Goal: Task Accomplishment & Management: Use online tool/utility

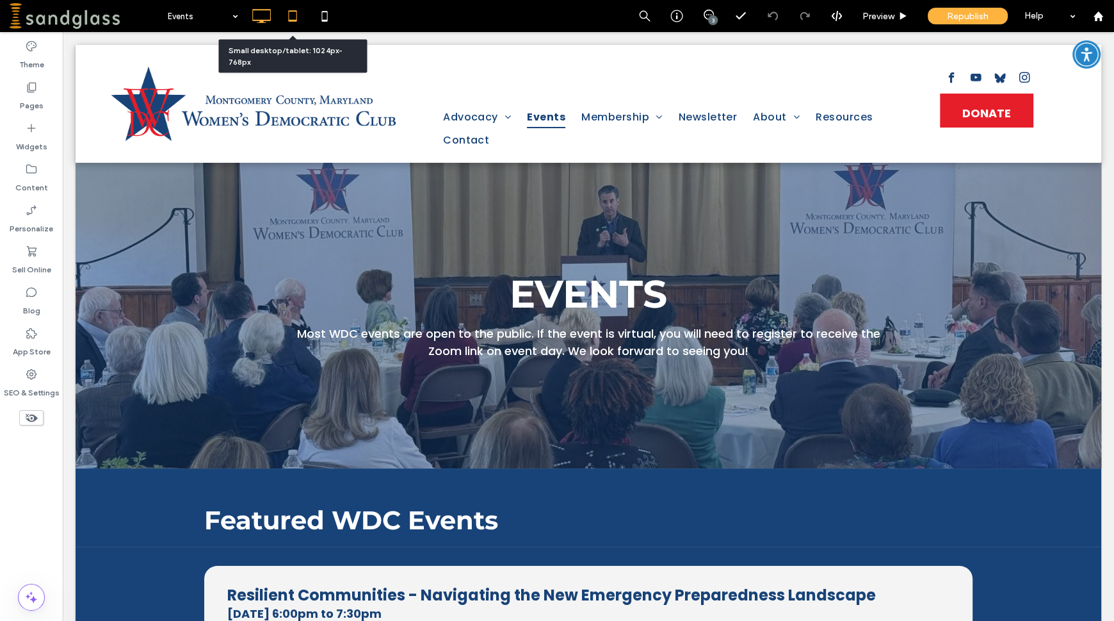
click at [293, 15] on icon at bounding box center [293, 16] width 26 height 26
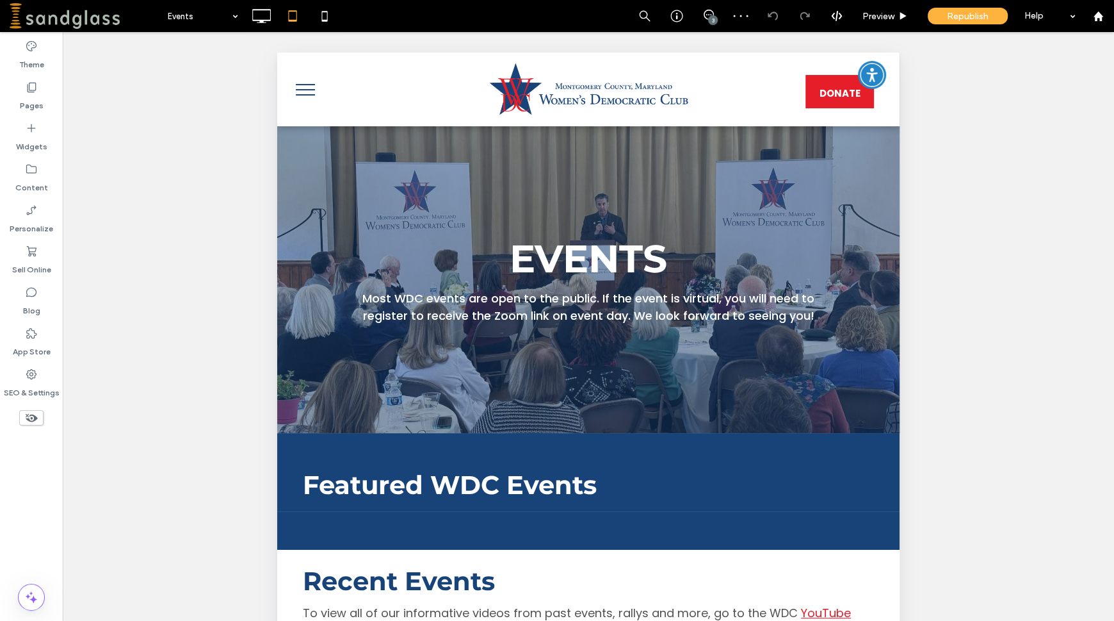
click at [26, 418] on use at bounding box center [32, 418] width 12 height 8
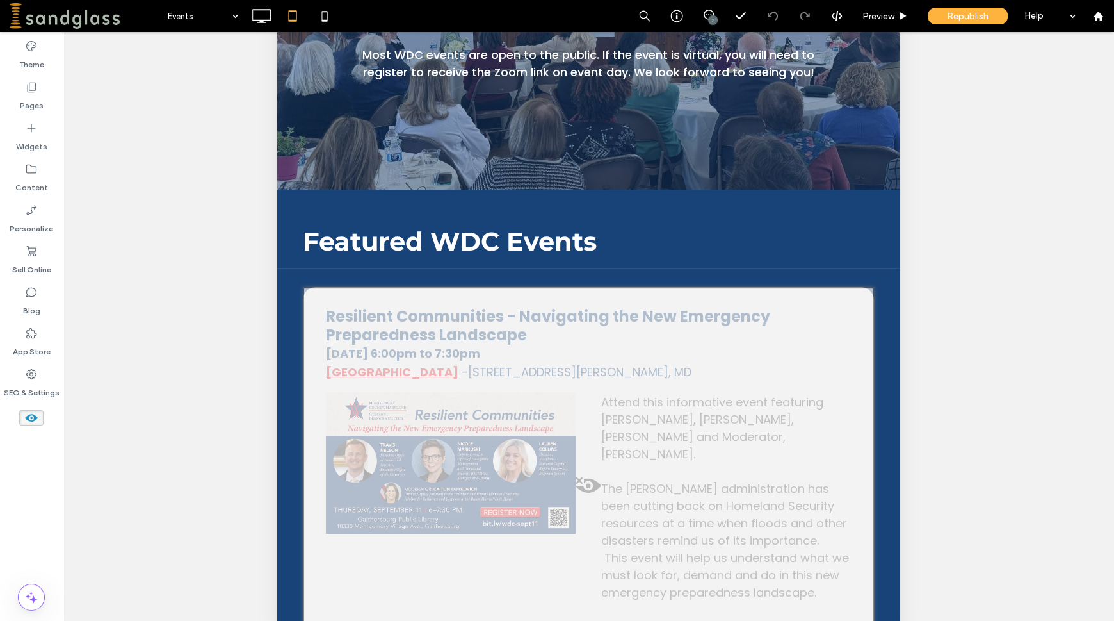
scroll to position [263, 0]
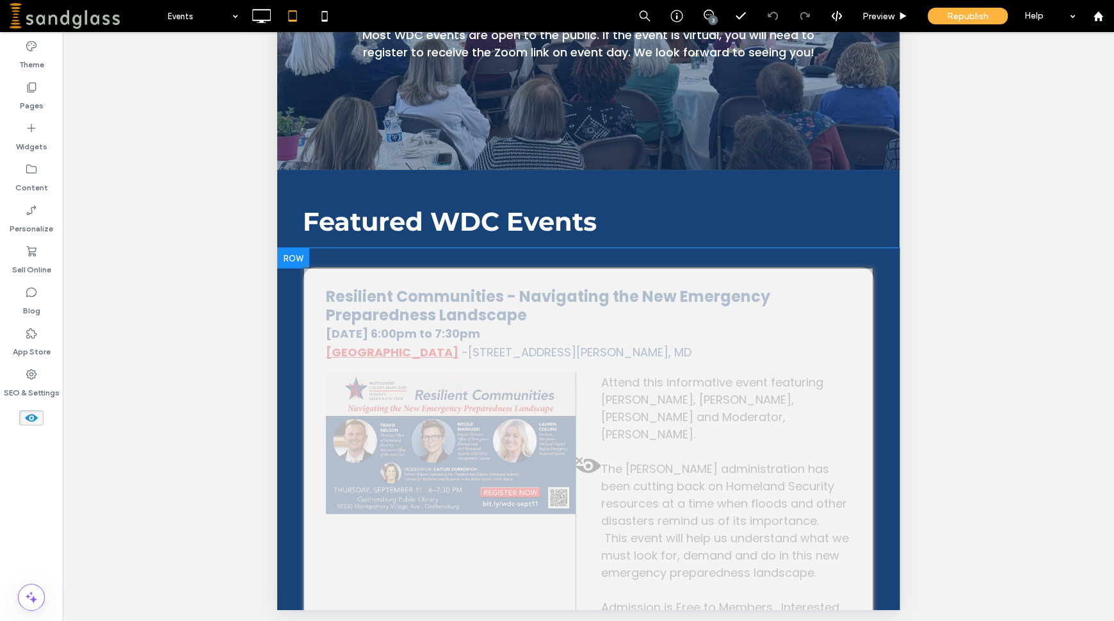
click at [580, 464] on span at bounding box center [588, 469] width 569 height 26
click at [588, 486] on button "Yes" at bounding box center [598, 481] width 40 height 16
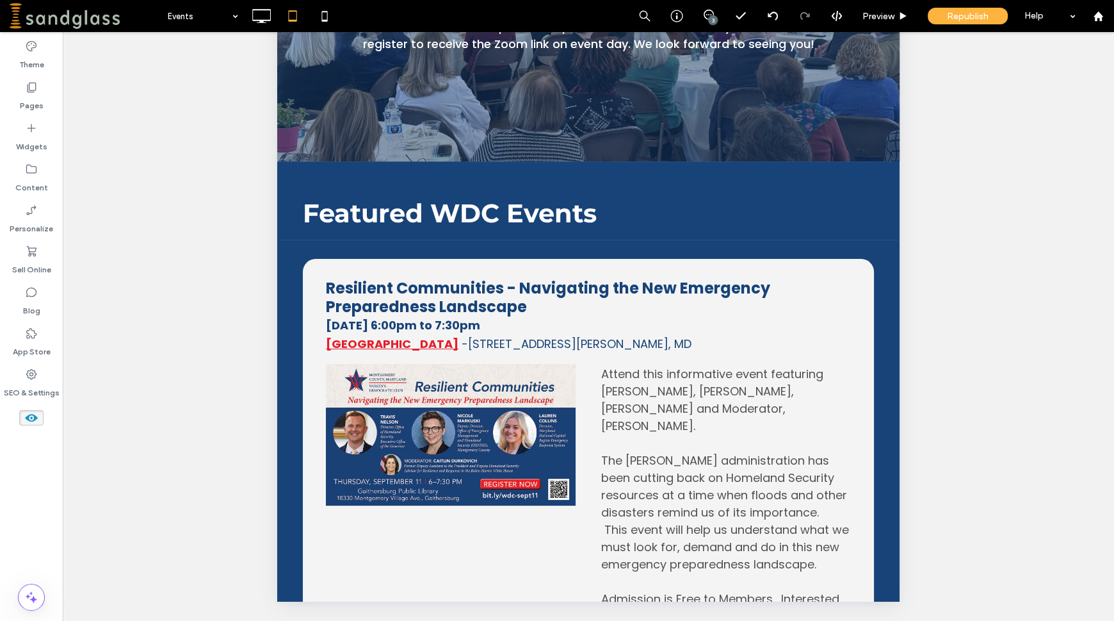
scroll to position [128, 0]
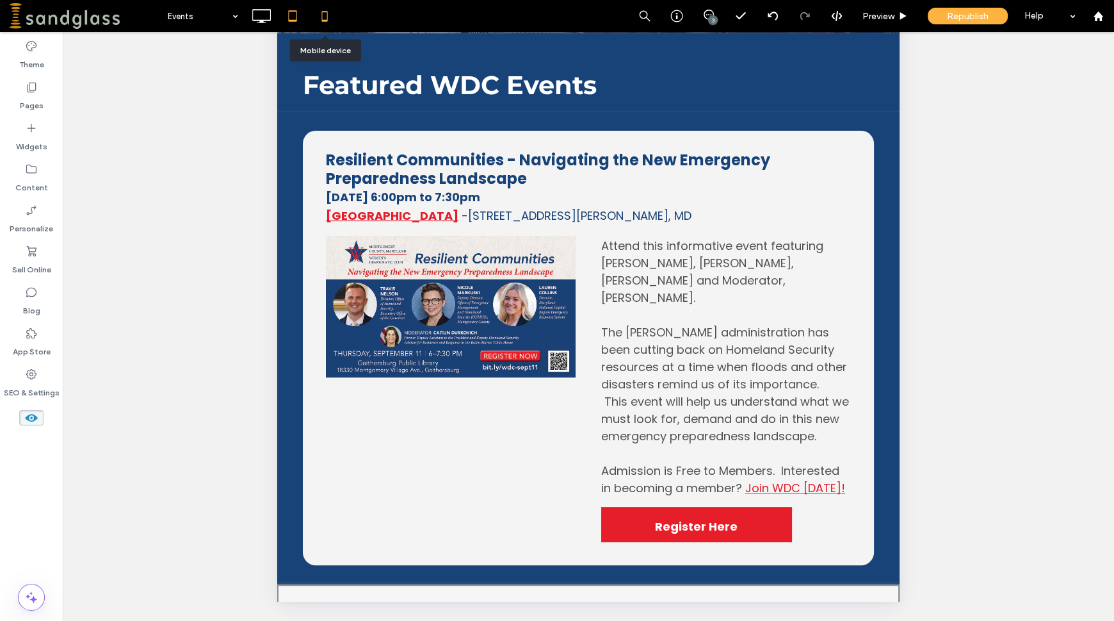
click at [328, 18] on icon at bounding box center [325, 16] width 26 height 26
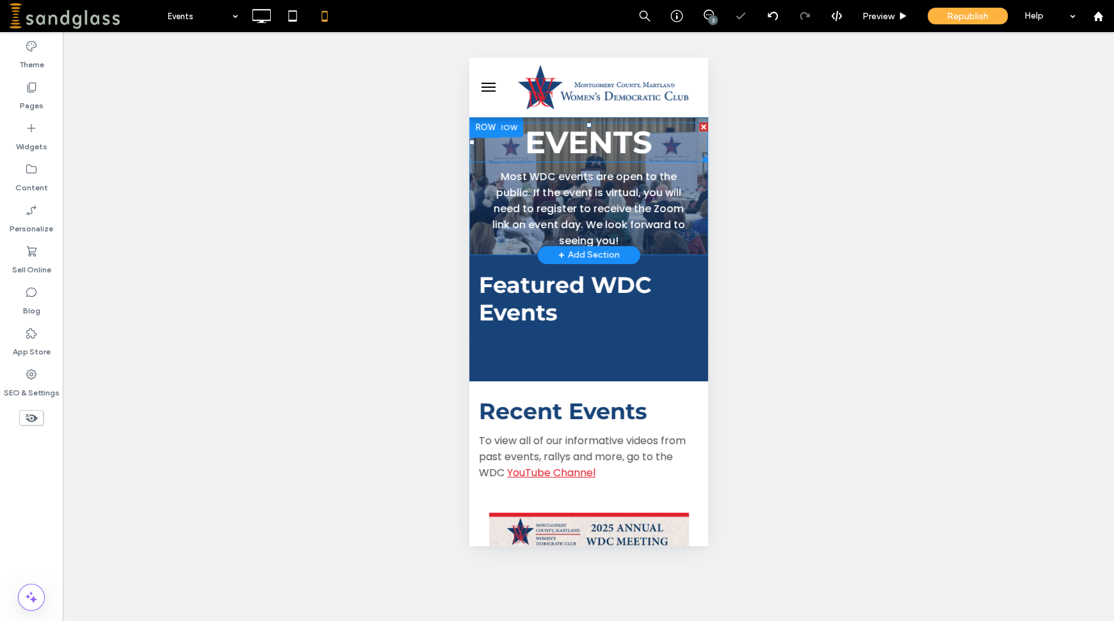
scroll to position [0, 0]
click at [28, 423] on icon at bounding box center [31, 417] width 14 height 14
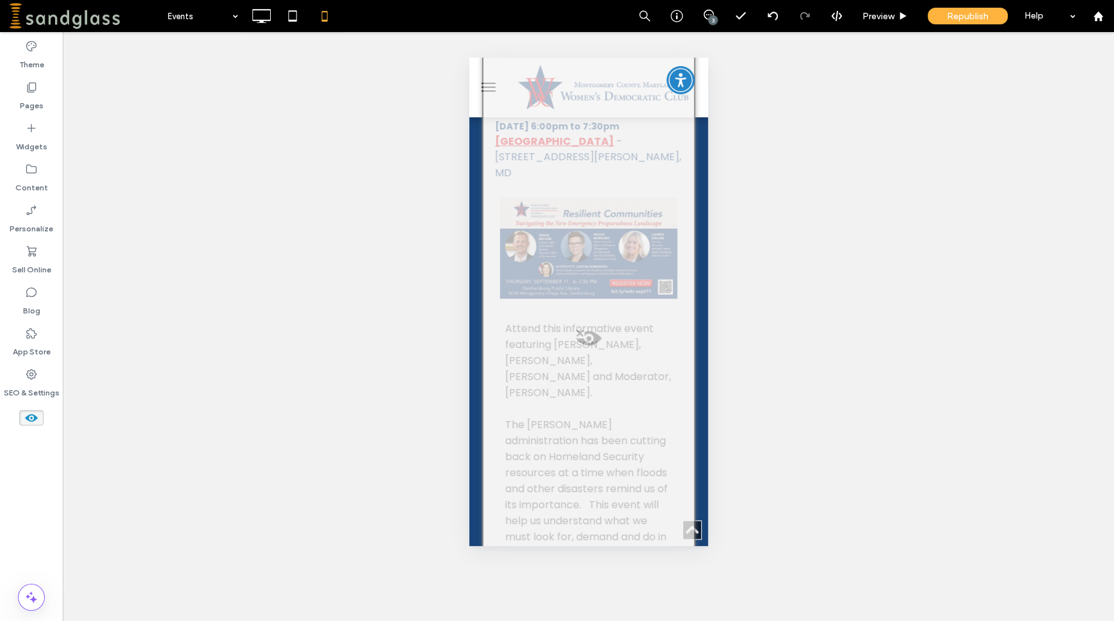
scroll to position [336, 0]
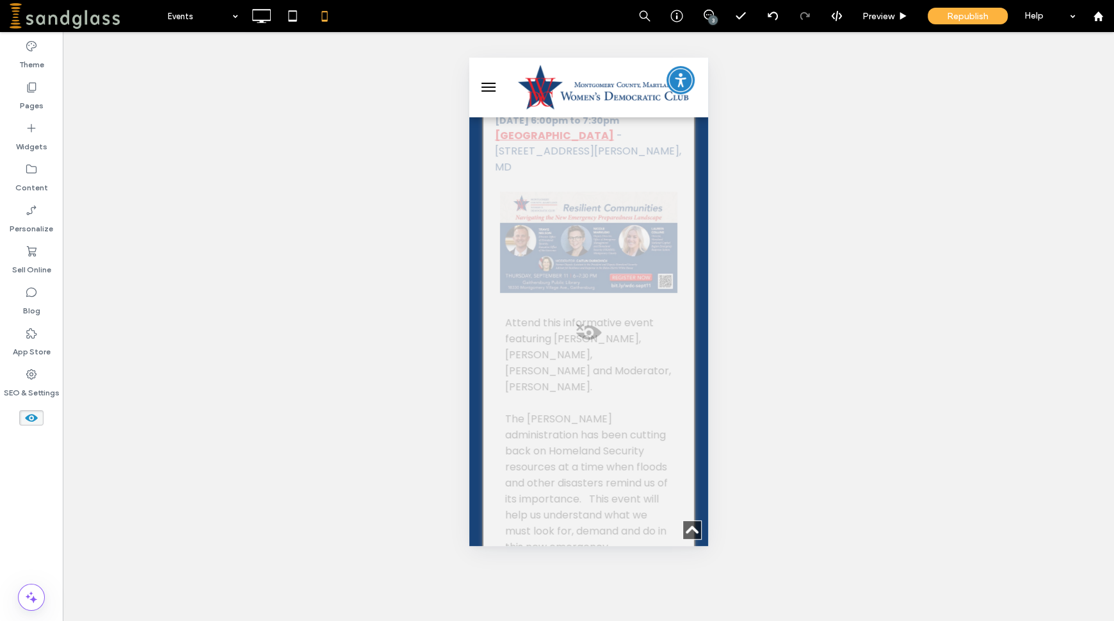
click at [577, 329] on span at bounding box center [588, 336] width 211 height 26
click at [595, 344] on button "Yes" at bounding box center [595, 345] width 40 height 16
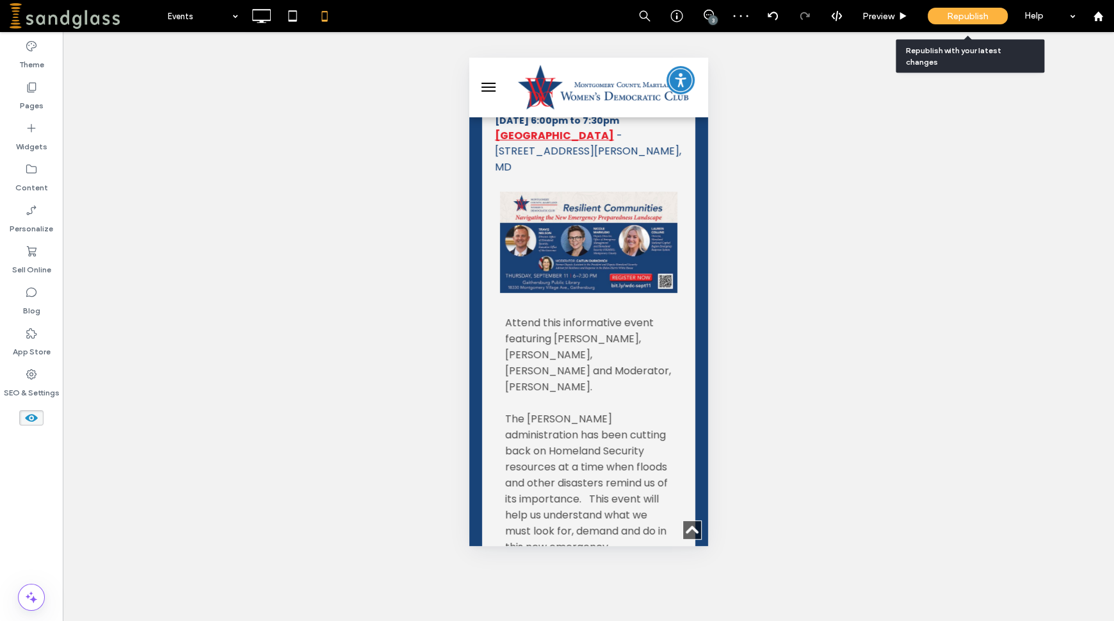
click at [982, 23] on div "Republish" at bounding box center [968, 16] width 80 height 17
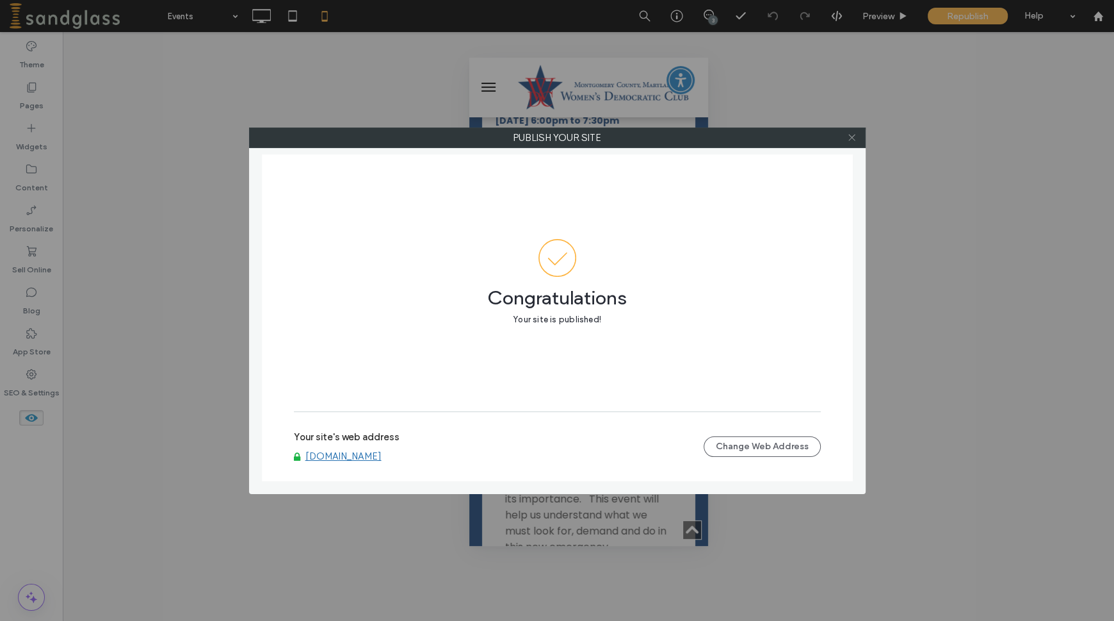
click at [855, 139] on icon at bounding box center [852, 138] width 10 height 10
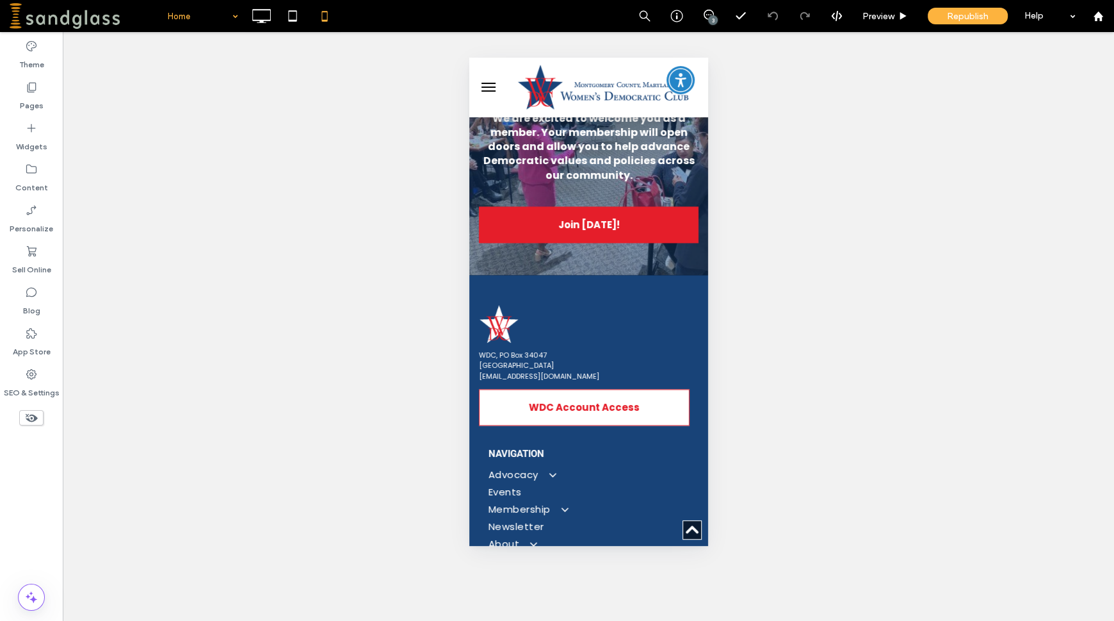
scroll to position [1810, 0]
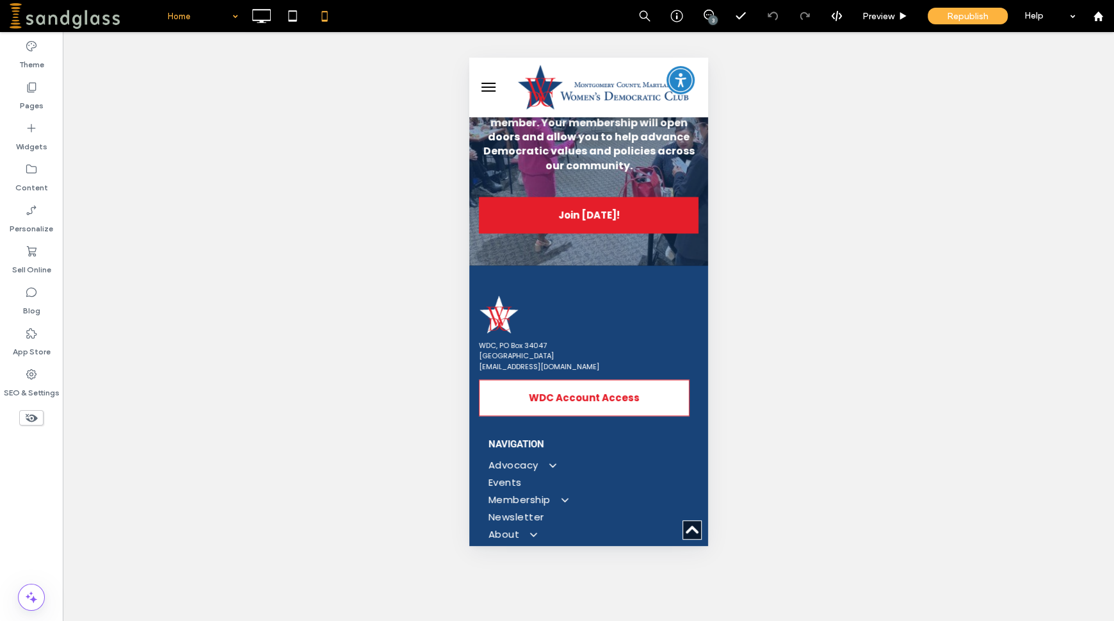
click at [38, 411] on span at bounding box center [31, 417] width 24 height 15
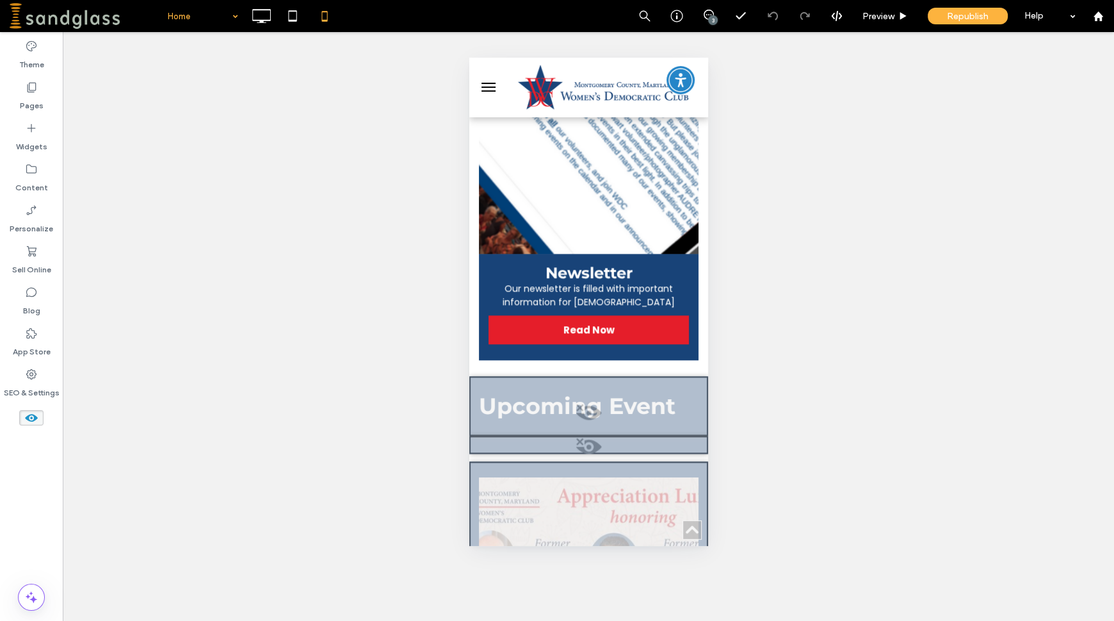
scroll to position [1552, 0]
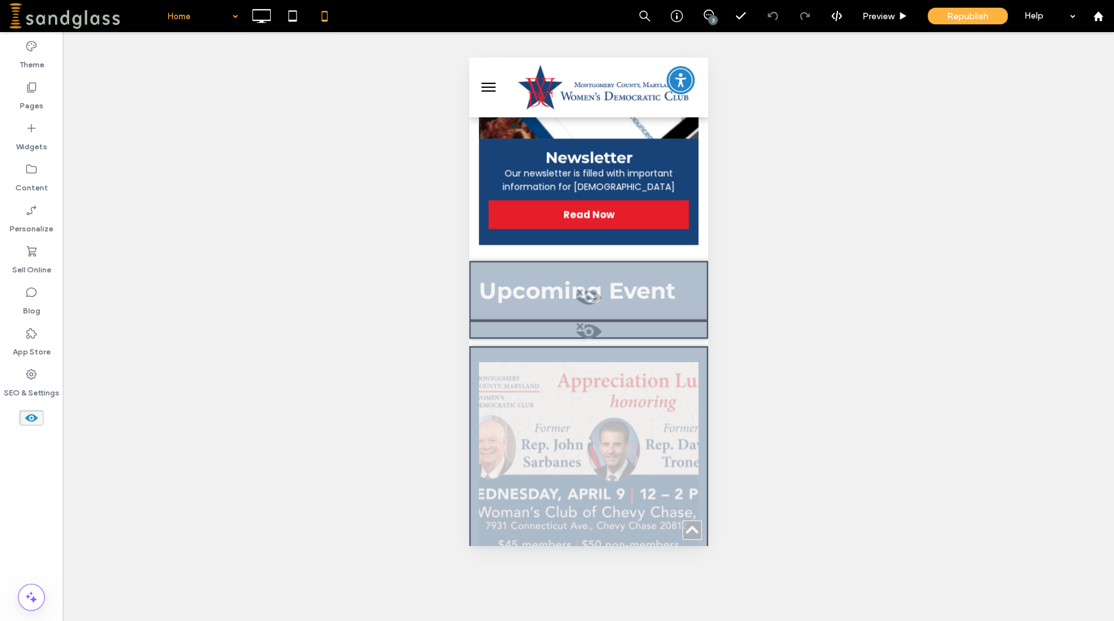
drag, startPoint x: 704, startPoint y: 447, endPoint x: 1180, endPoint y: 340, distance: 488.3
click at [256, 13] on icon at bounding box center [261, 16] width 26 height 26
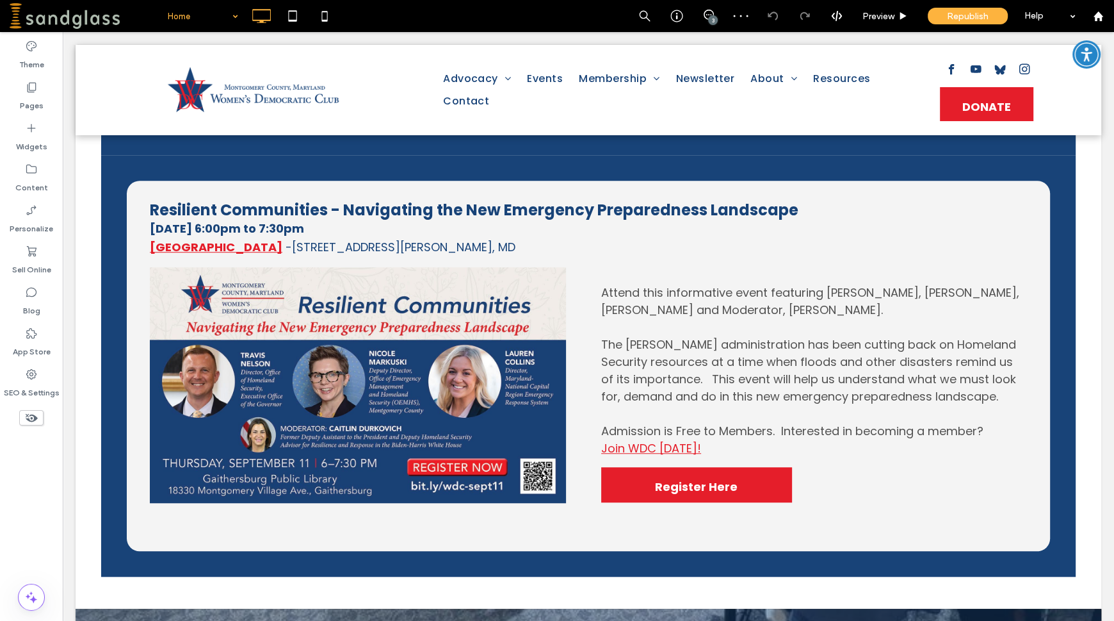
scroll to position [904, 0]
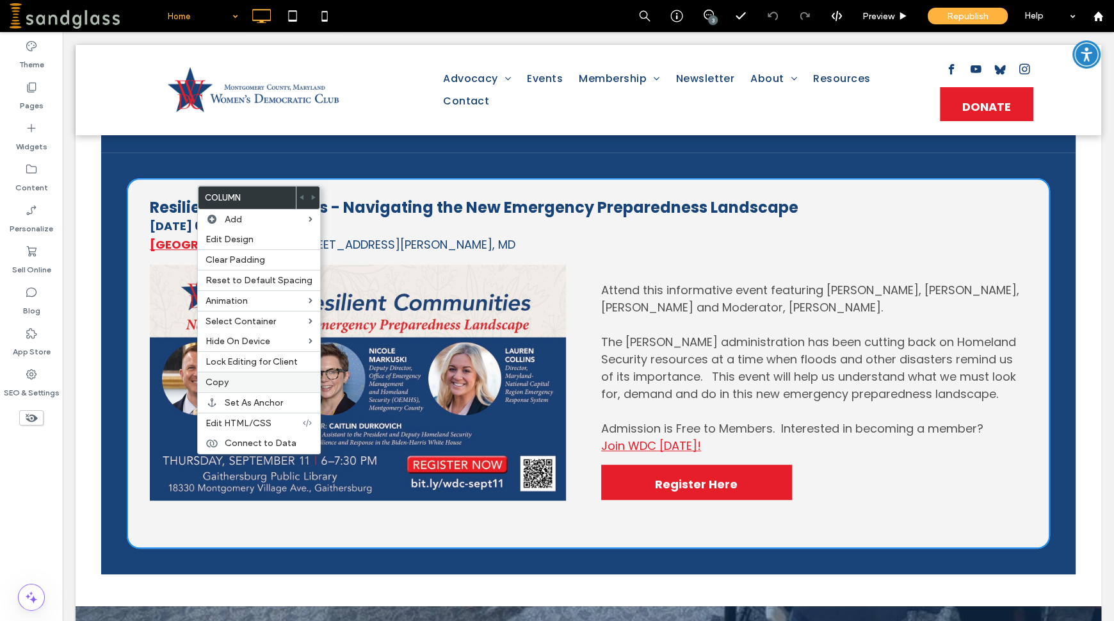
click at [224, 380] on span "Copy" at bounding box center [217, 382] width 23 height 11
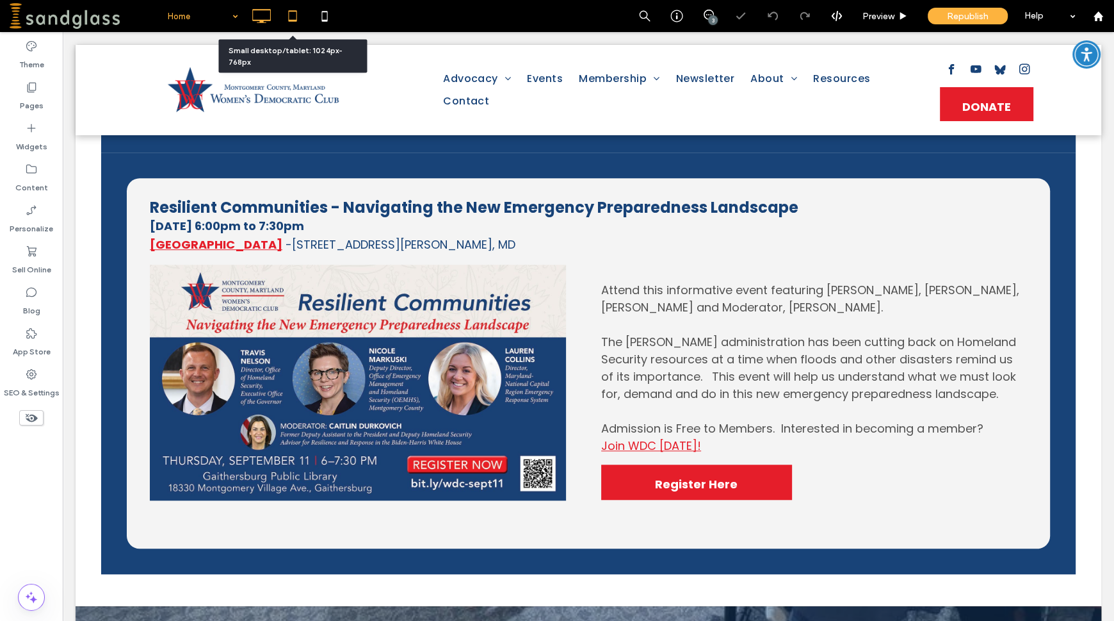
click at [291, 18] on icon at bounding box center [293, 16] width 26 height 26
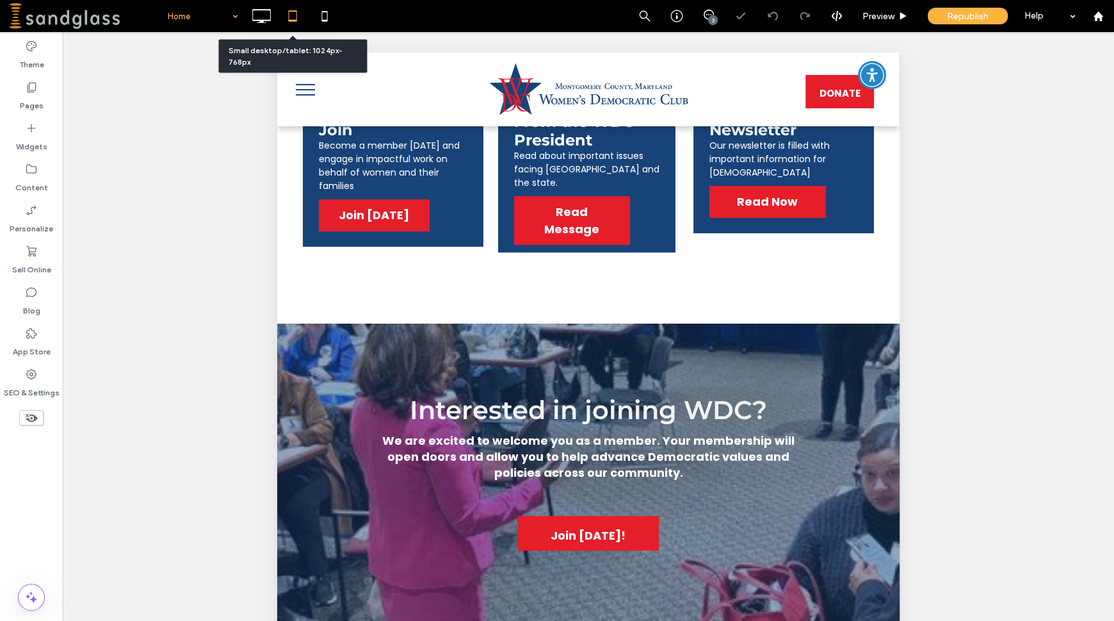
scroll to position [737, 0]
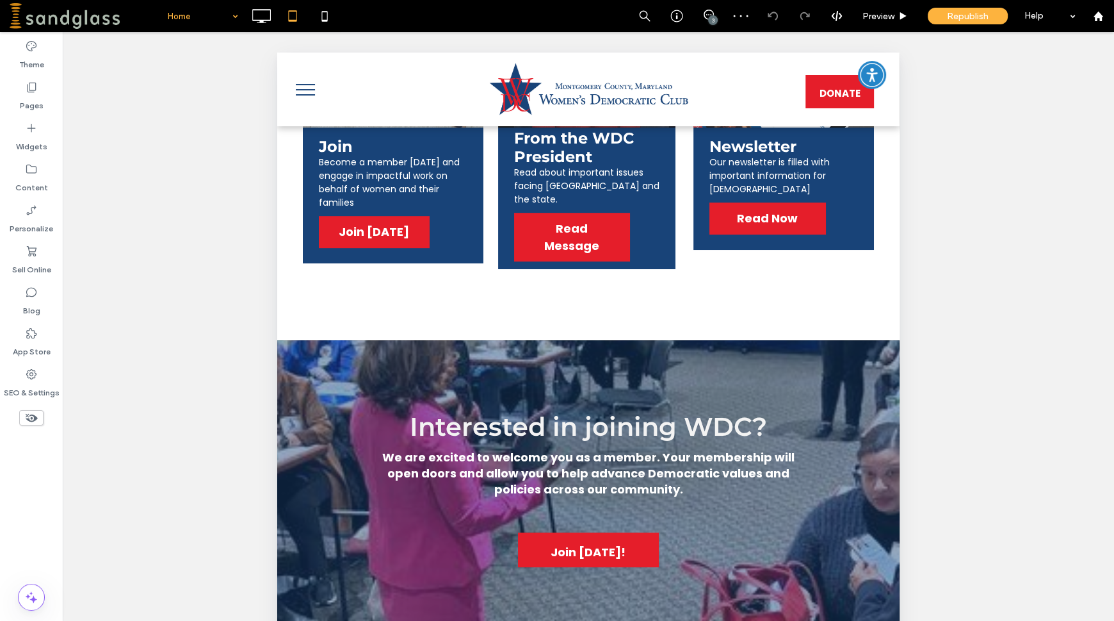
click at [36, 421] on icon at bounding box center [31, 417] width 14 height 14
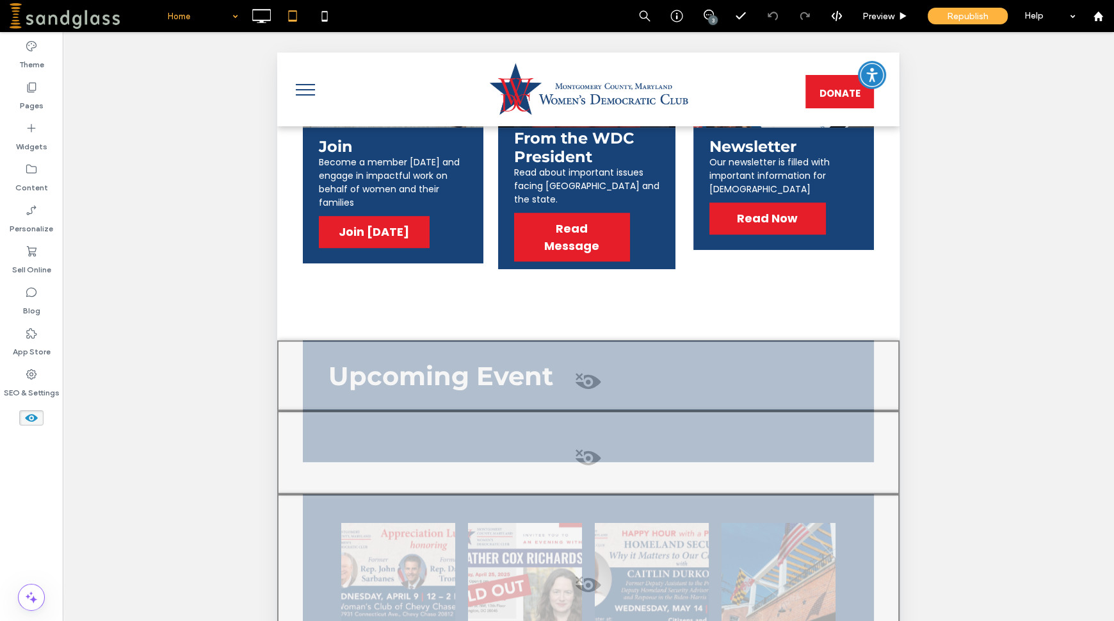
click at [574, 396] on span at bounding box center [589, 385] width 620 height 26
click at [588, 416] on button "Yes" at bounding box center [593, 413] width 40 height 16
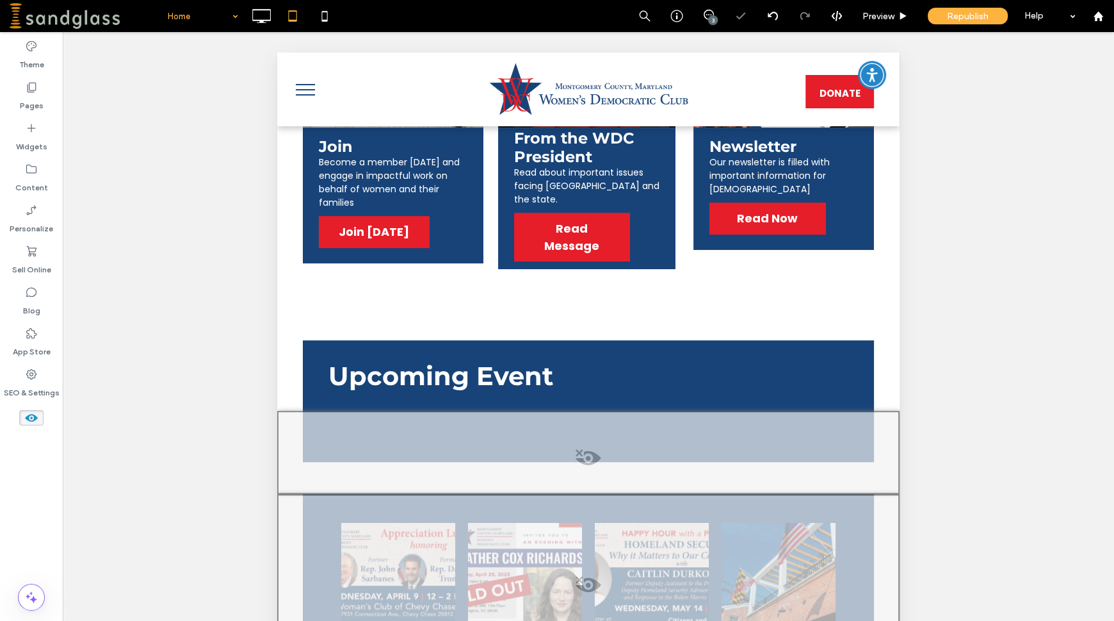
click at [581, 464] on span at bounding box center [589, 461] width 620 height 26
click at [595, 482] on button "Yes" at bounding box center [599, 480] width 40 height 16
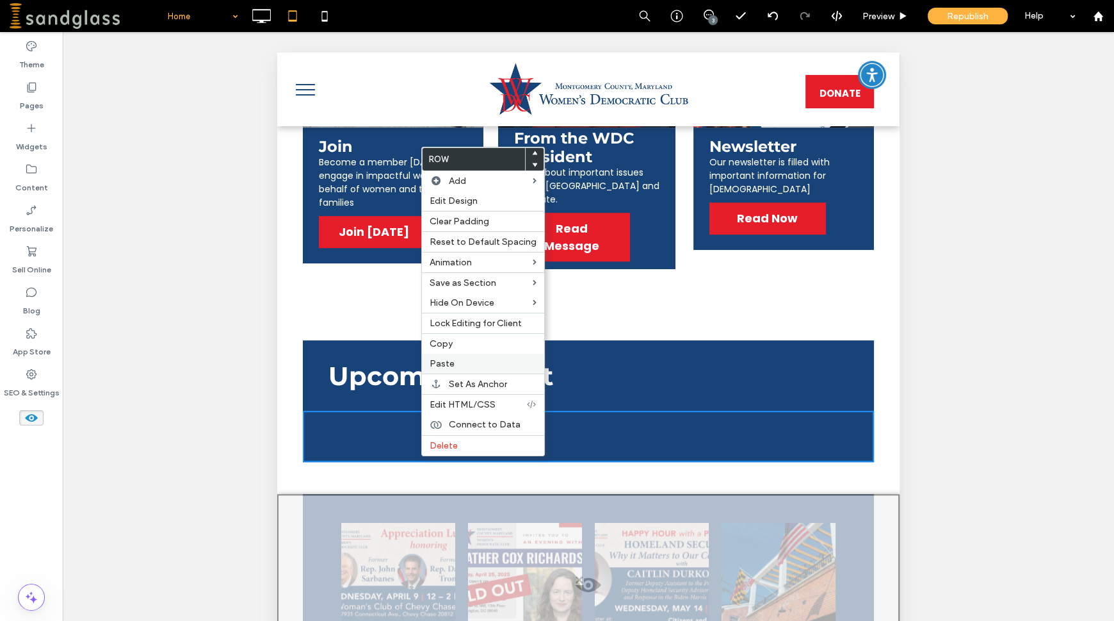
click at [459, 368] on label "Paste" at bounding box center [483, 363] width 107 height 11
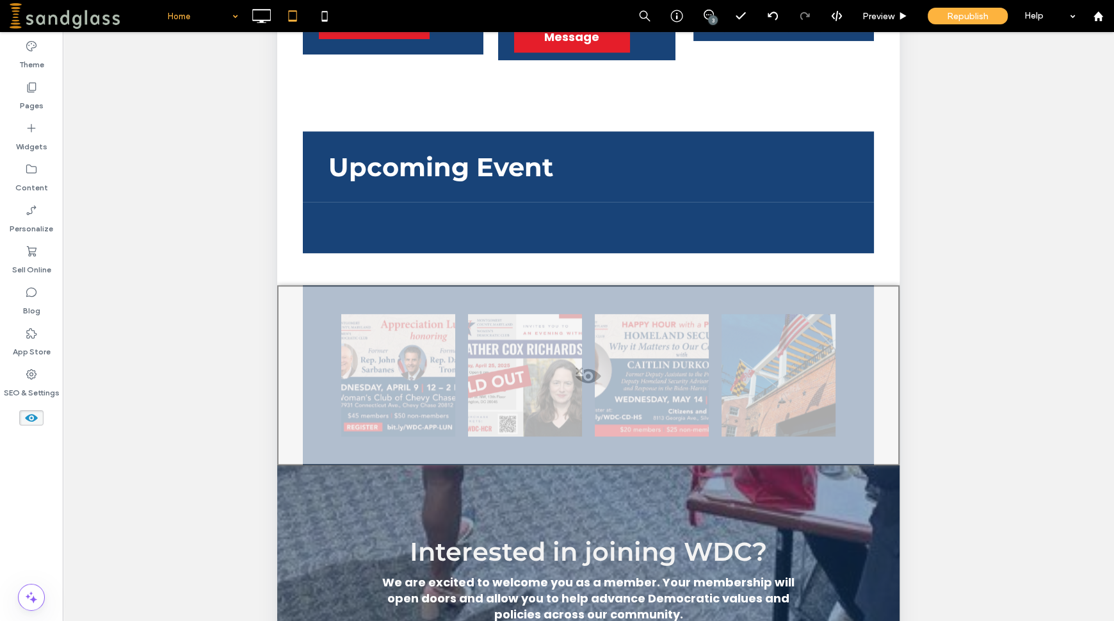
scroll to position [192, 0]
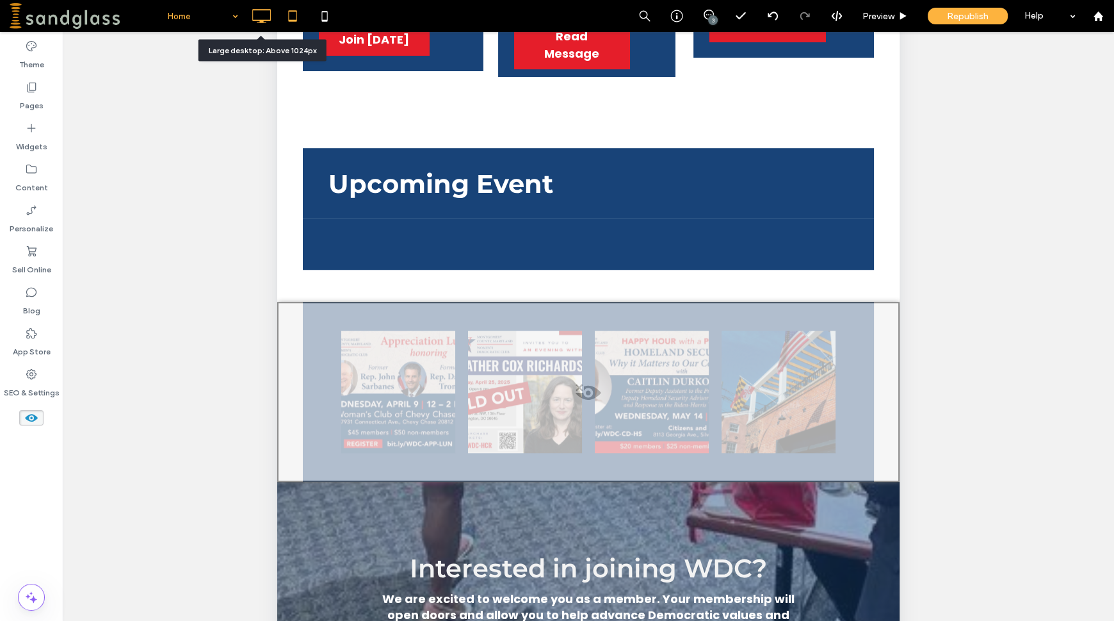
click at [257, 10] on use at bounding box center [261, 16] width 19 height 14
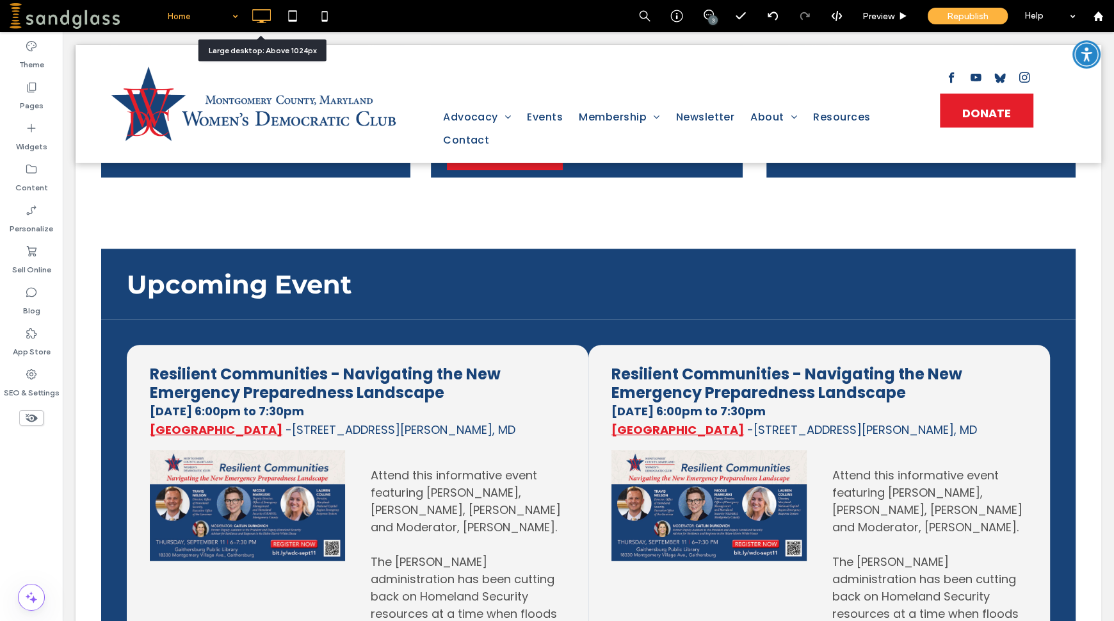
scroll to position [0, 0]
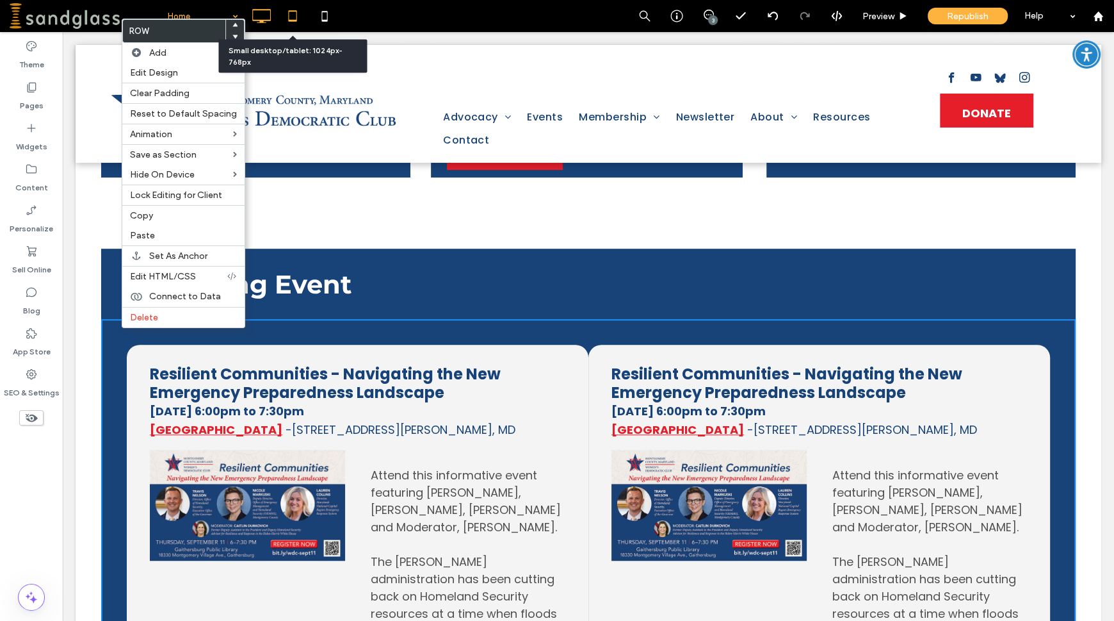
click at [290, 18] on icon at bounding box center [293, 16] width 26 height 26
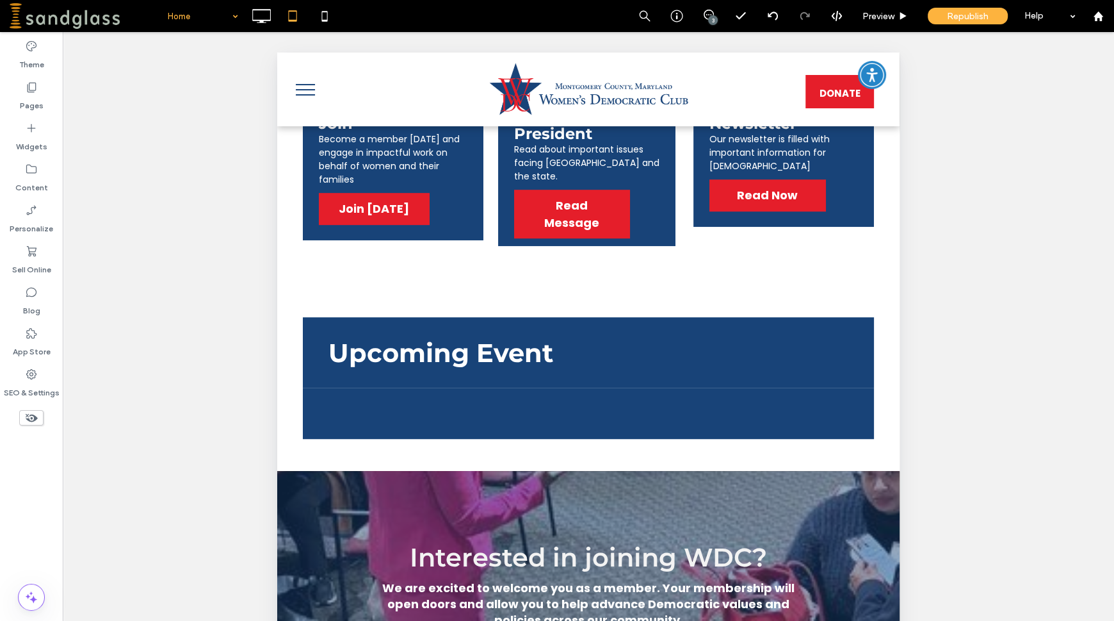
scroll to position [805, 0]
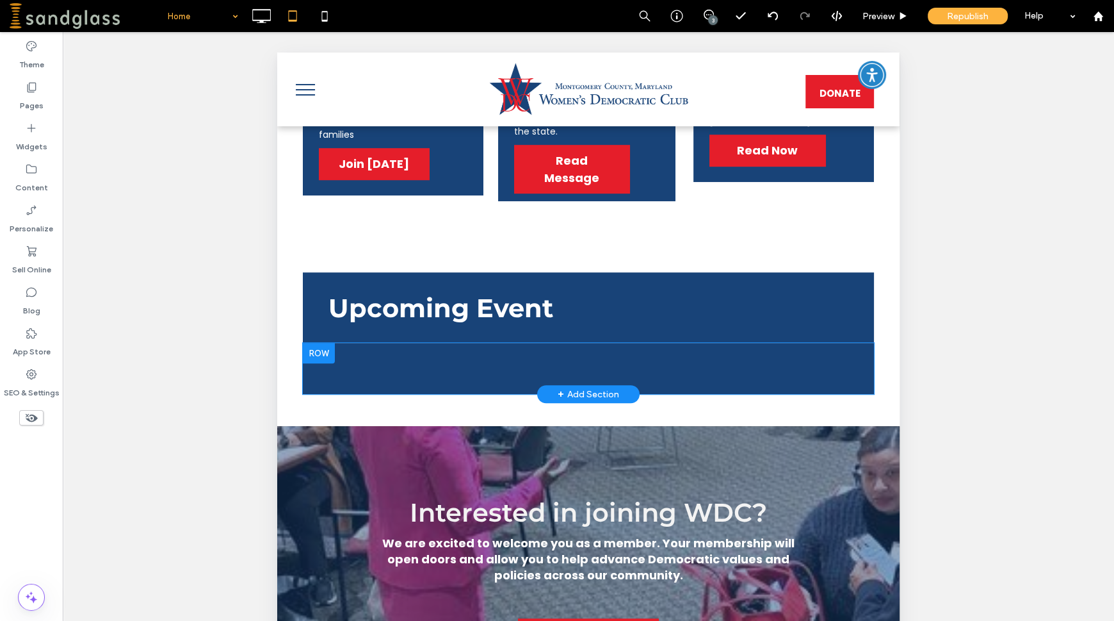
click at [313, 363] on div at bounding box center [319, 353] width 32 height 20
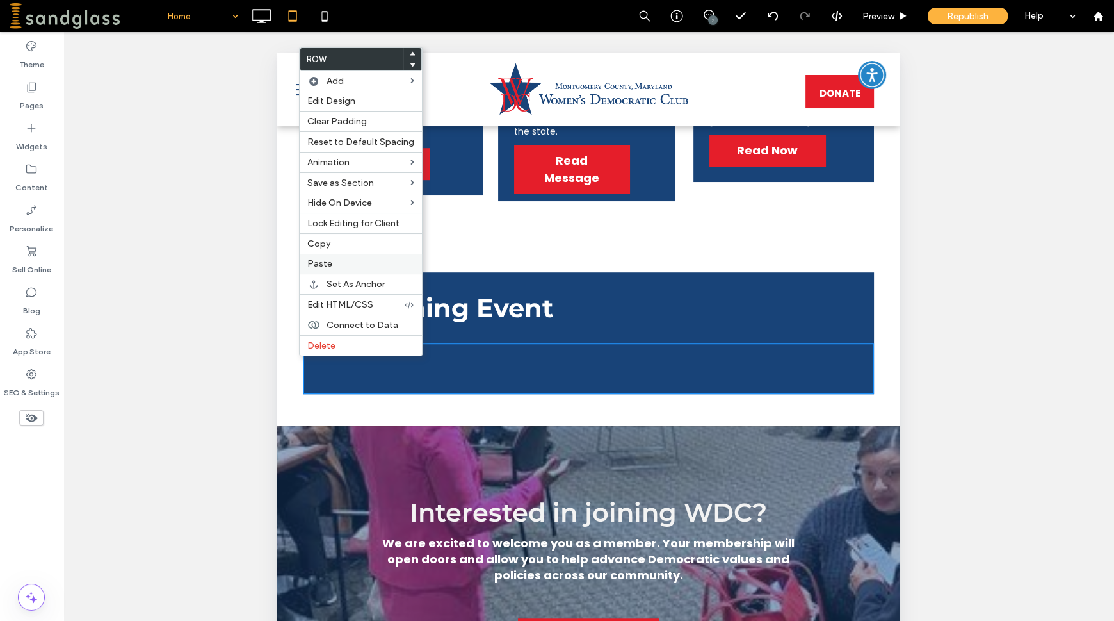
click at [307, 268] on div "Paste" at bounding box center [361, 264] width 122 height 20
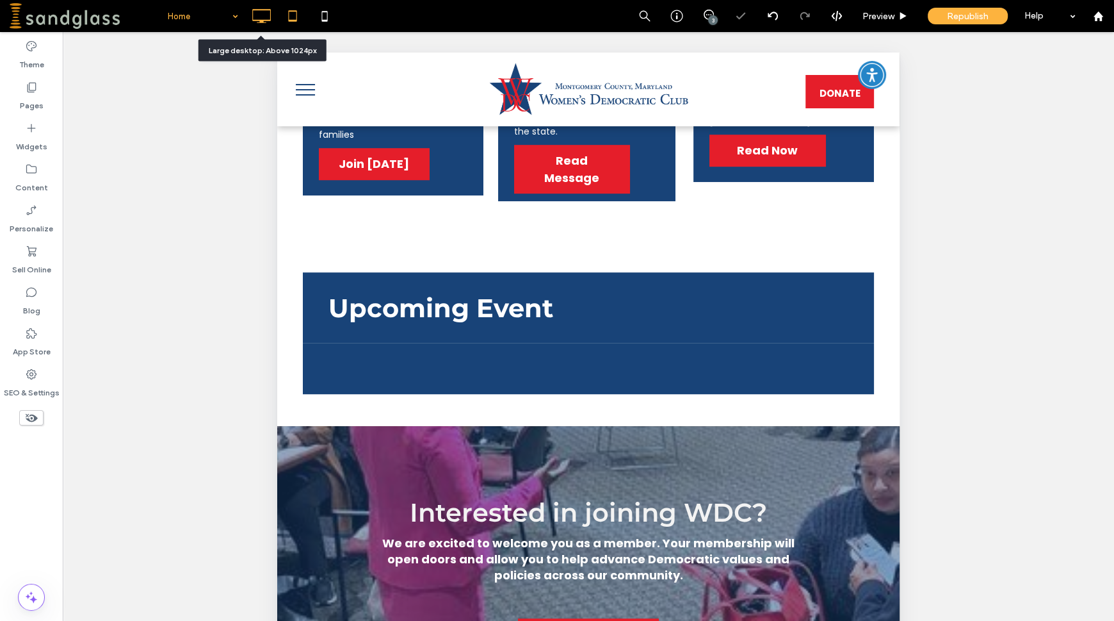
click at [262, 10] on use at bounding box center [261, 16] width 19 height 14
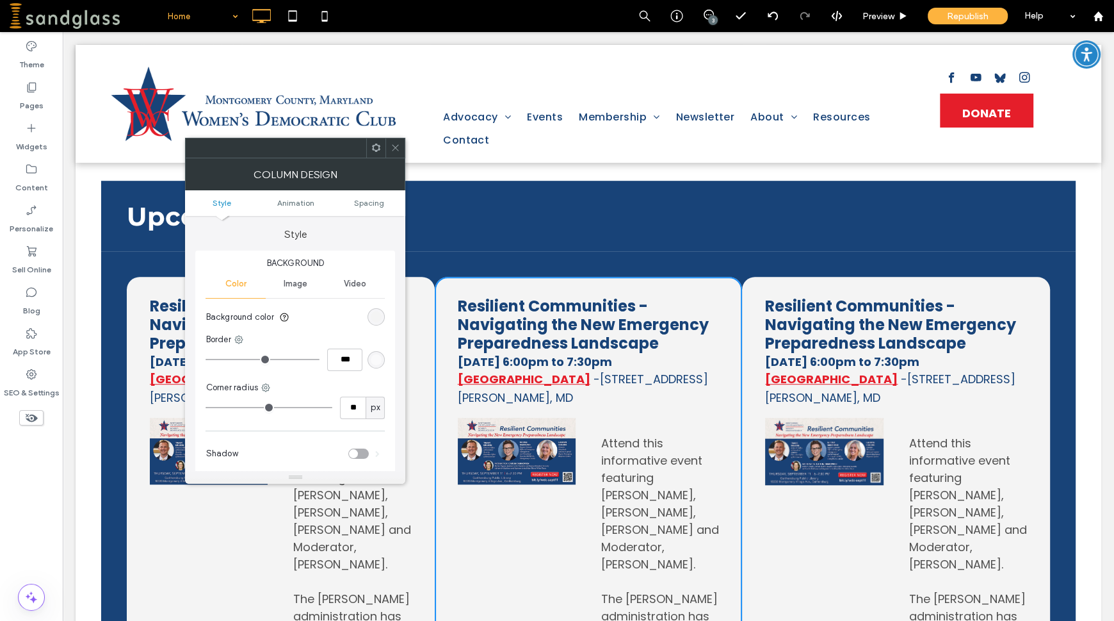
click at [375, 147] on icon at bounding box center [376, 148] width 10 height 10
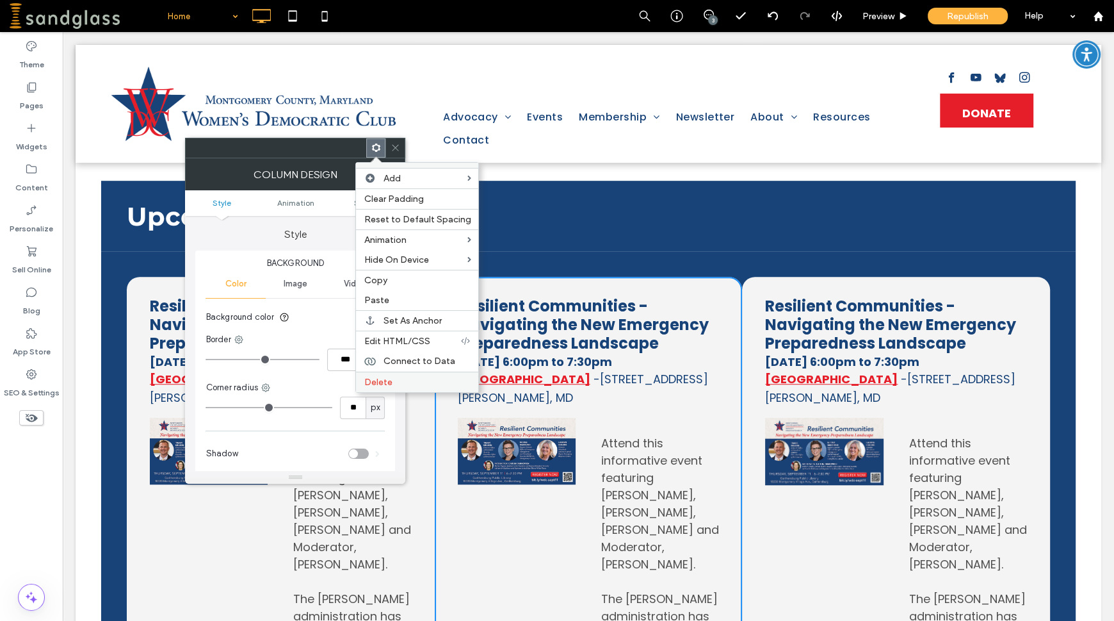
click at [403, 387] on label "Delete" at bounding box center [417, 382] width 107 height 11
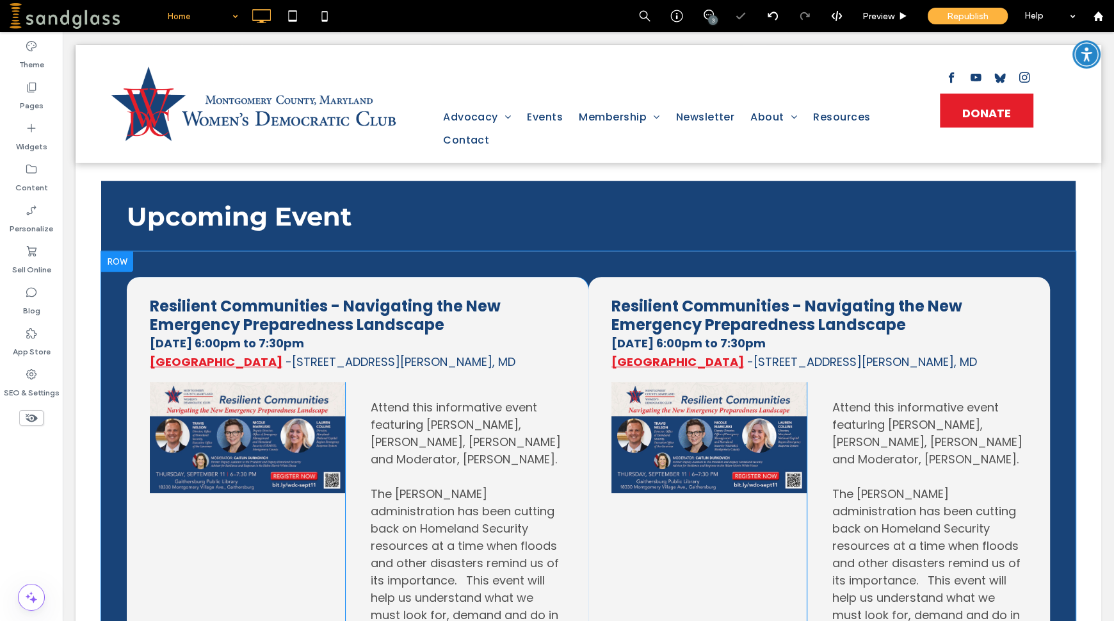
click at [1032, 282] on div "Resilient Communities - Navigating the New Emergency Preparedness Landscape Thu…" at bounding box center [820, 557] width 462 height 561
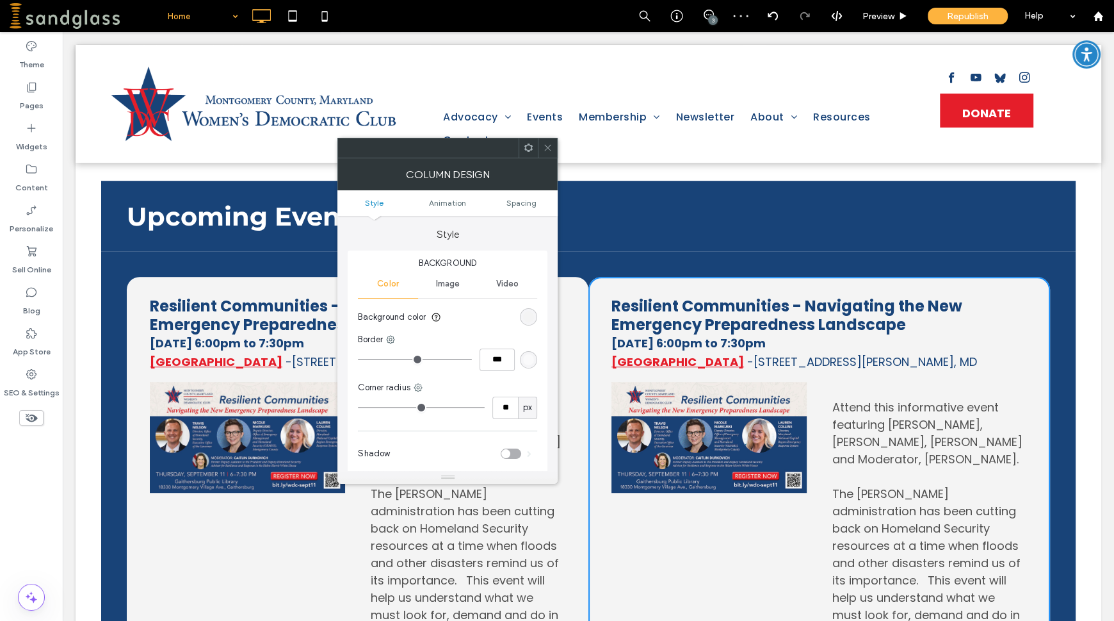
click at [530, 145] on use at bounding box center [528, 147] width 8 height 8
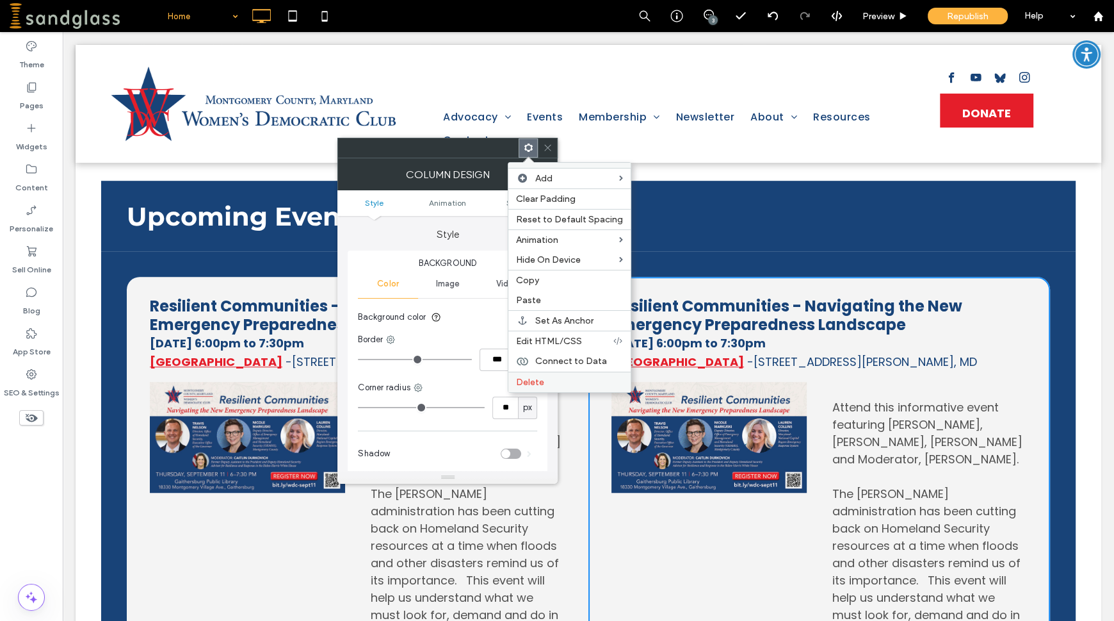
click at [559, 375] on div "Delete" at bounding box center [569, 381] width 122 height 20
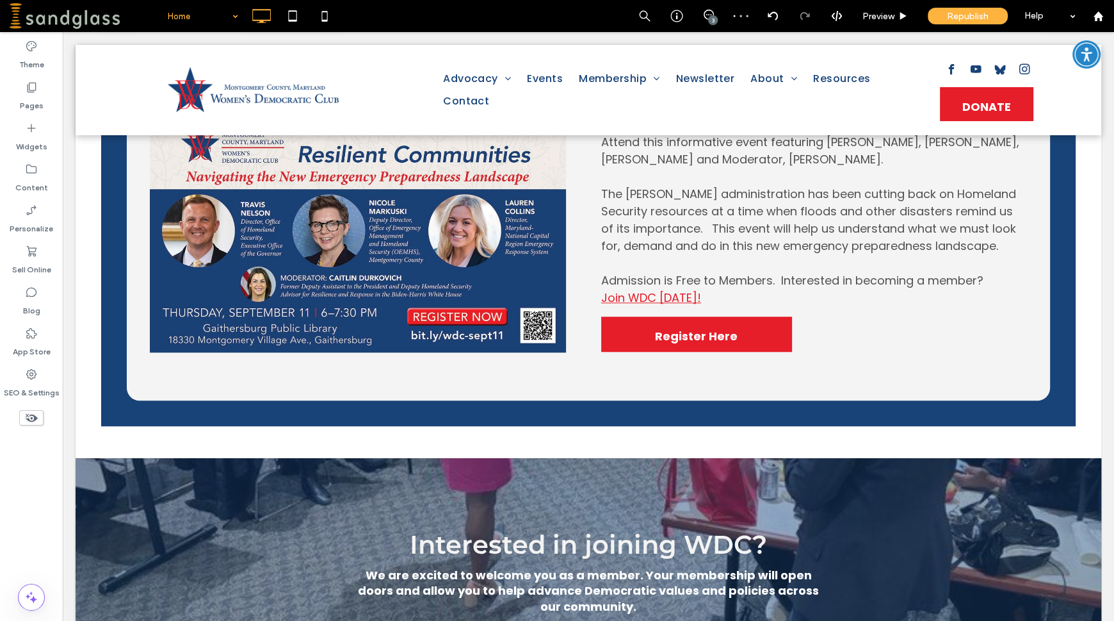
scroll to position [1025, 0]
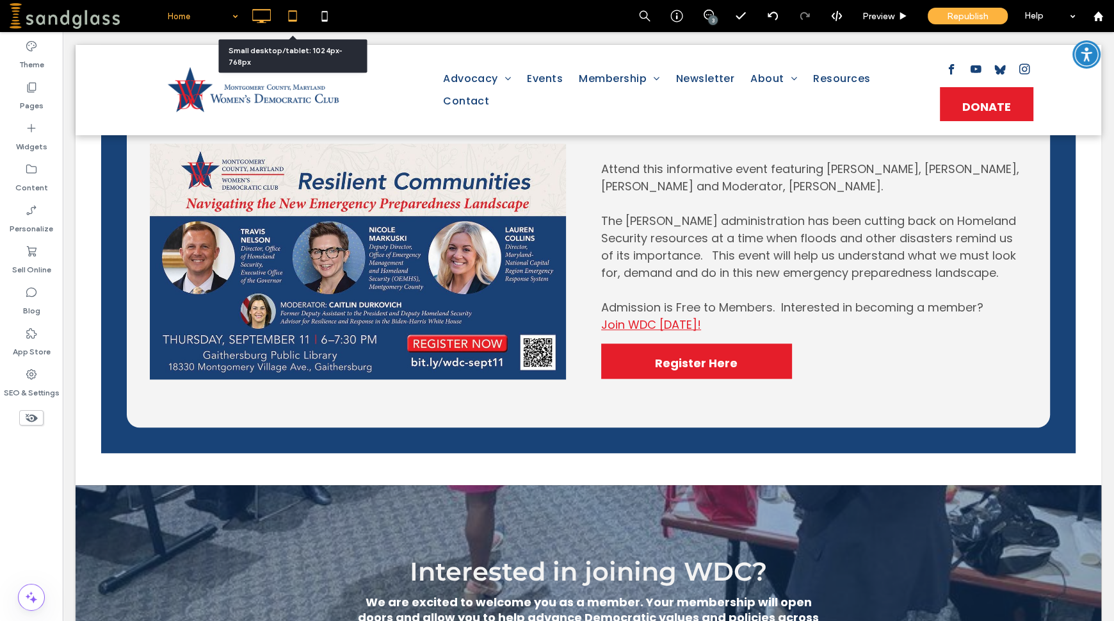
click at [295, 22] on icon at bounding box center [293, 16] width 26 height 26
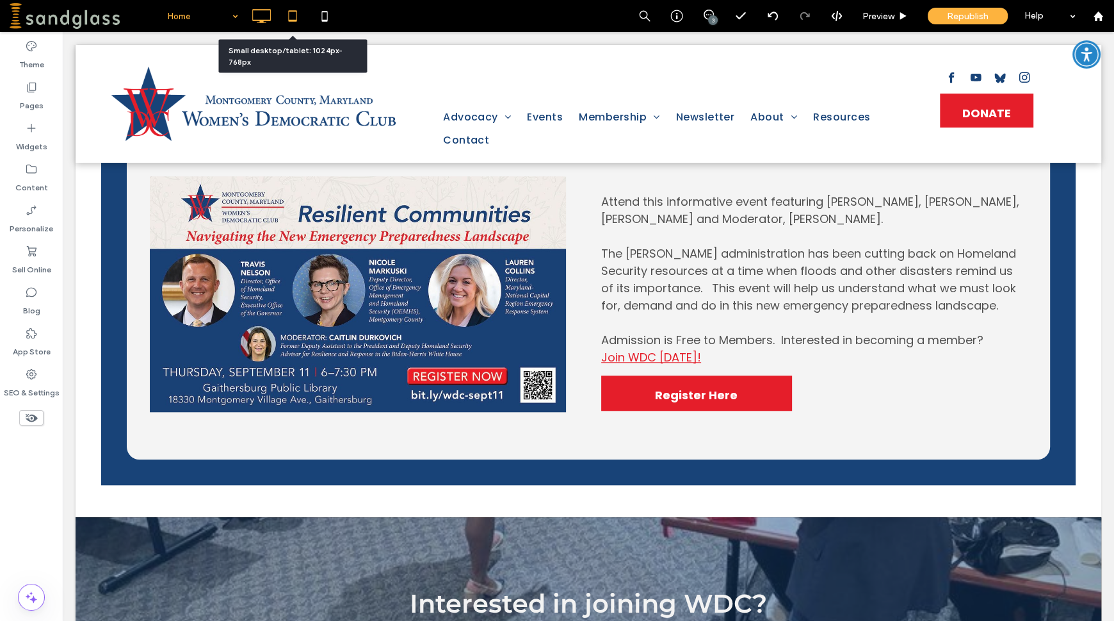
scroll to position [890, 0]
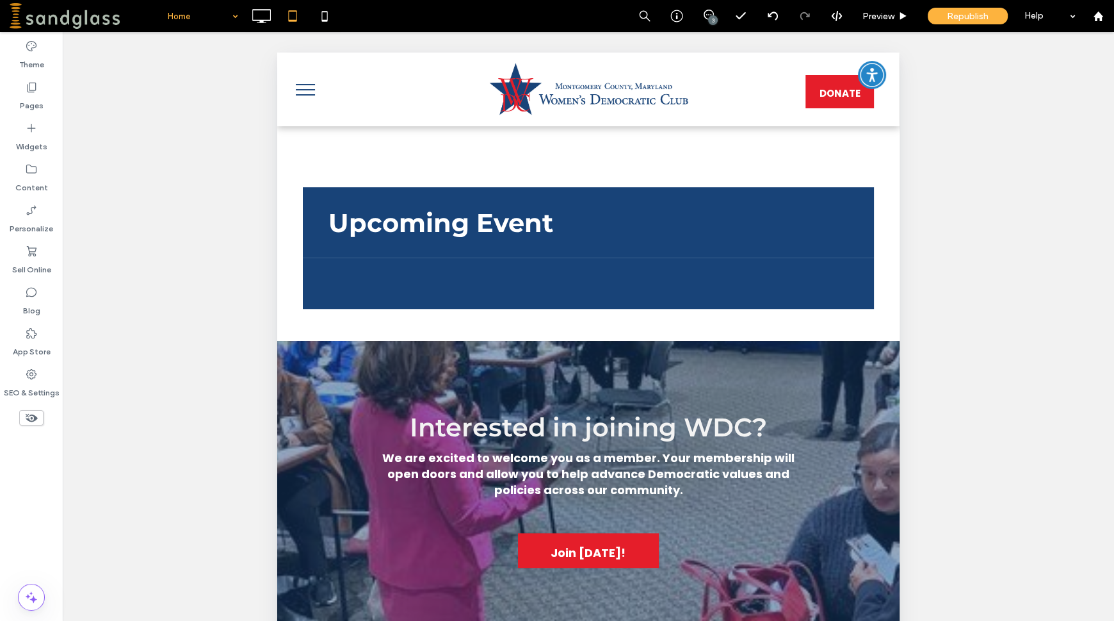
click at [29, 423] on icon at bounding box center [31, 417] width 14 height 14
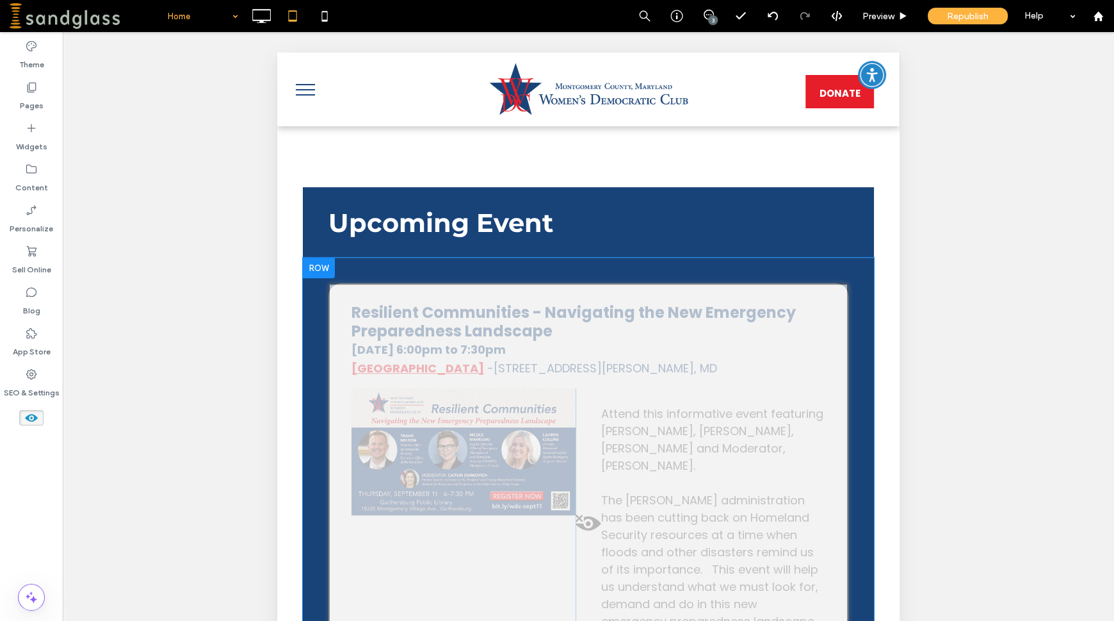
click at [587, 539] on span at bounding box center [588, 527] width 517 height 26
click at [596, 552] on button "Yes" at bounding box center [605, 557] width 40 height 16
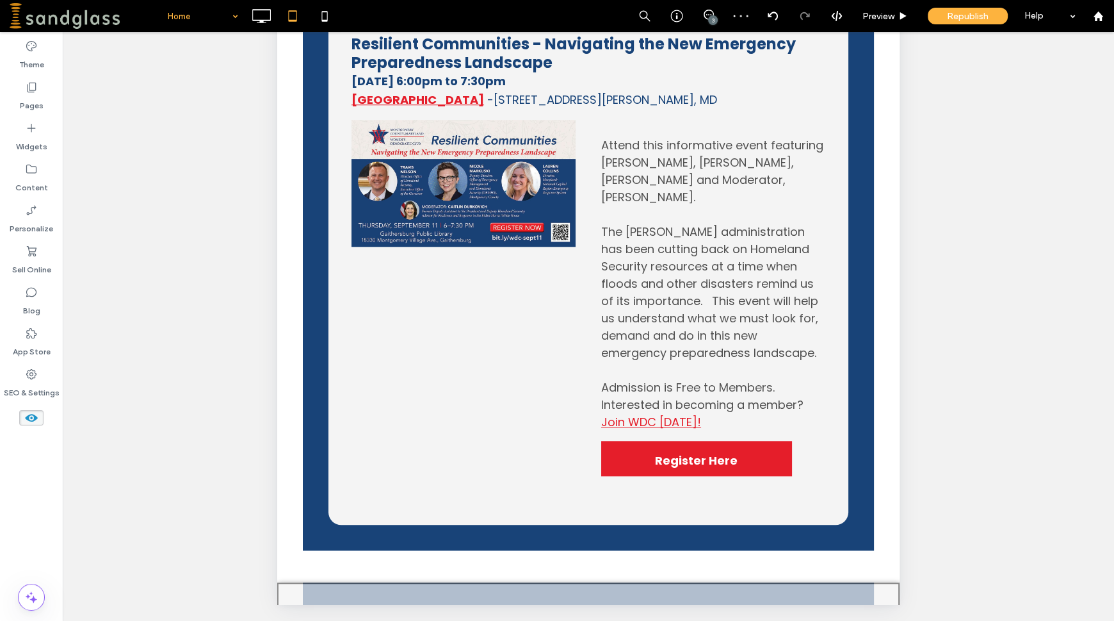
scroll to position [261, 0]
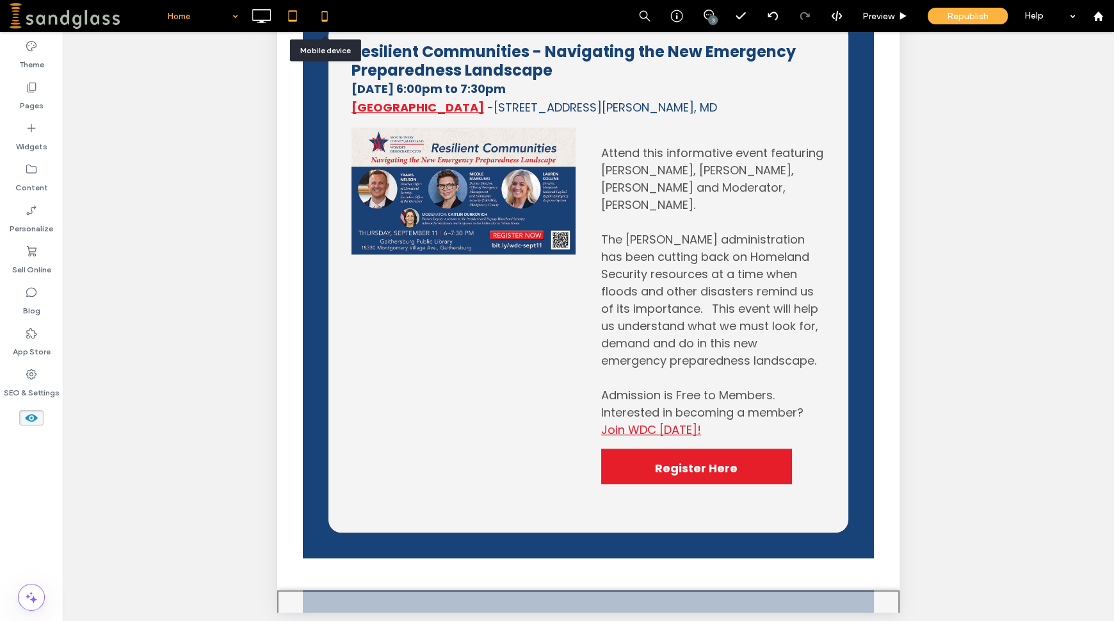
click at [322, 15] on icon at bounding box center [325, 16] width 26 height 26
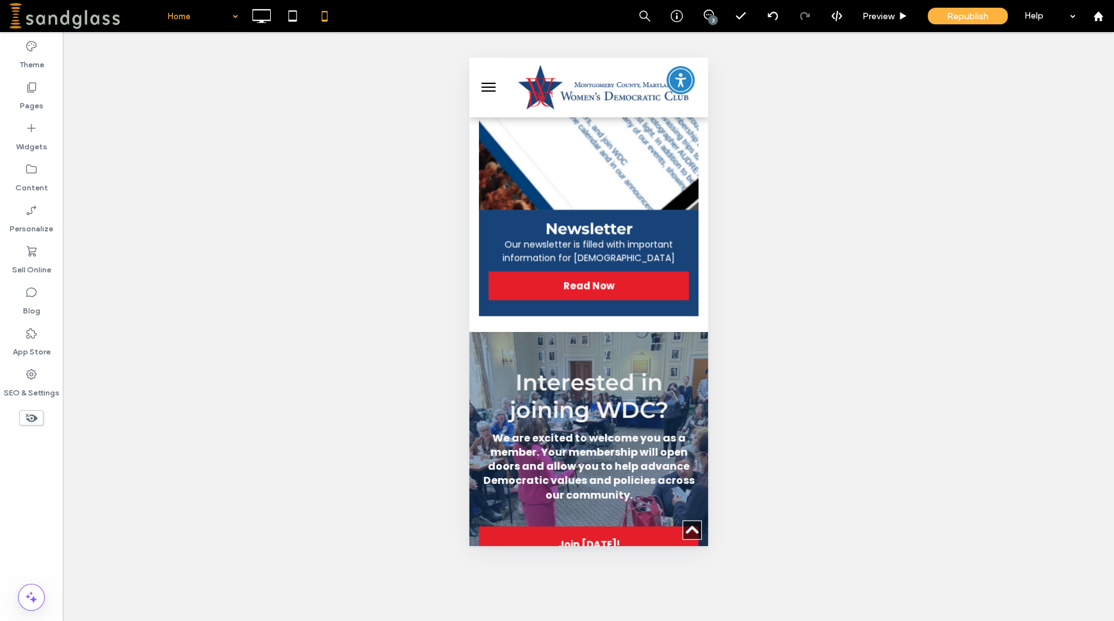
scroll to position [1477, 0]
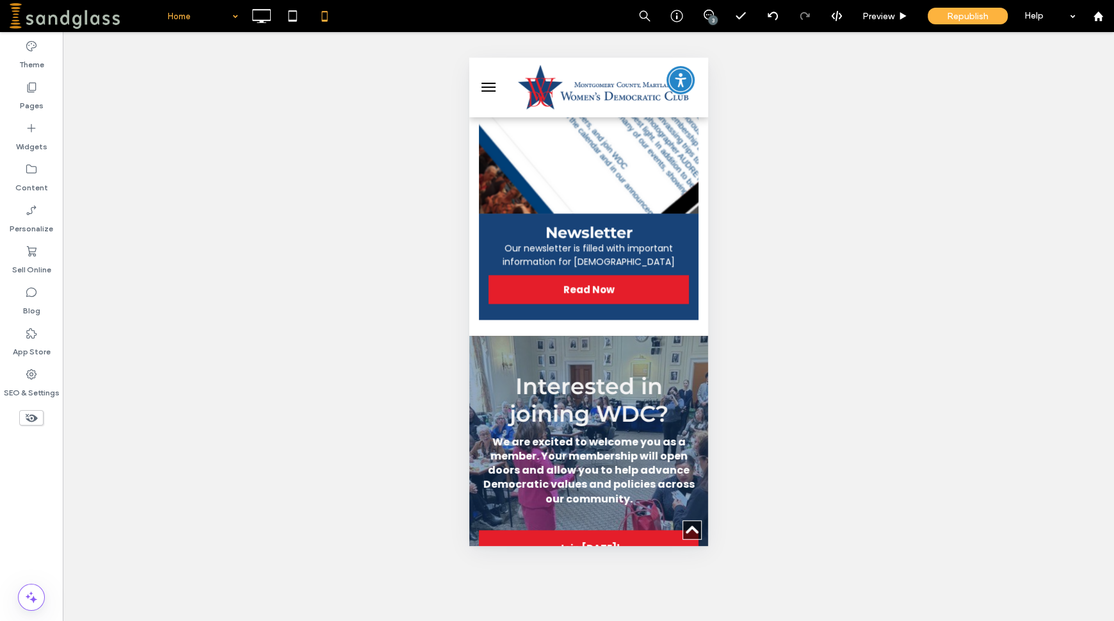
click at [28, 411] on icon at bounding box center [31, 417] width 14 height 14
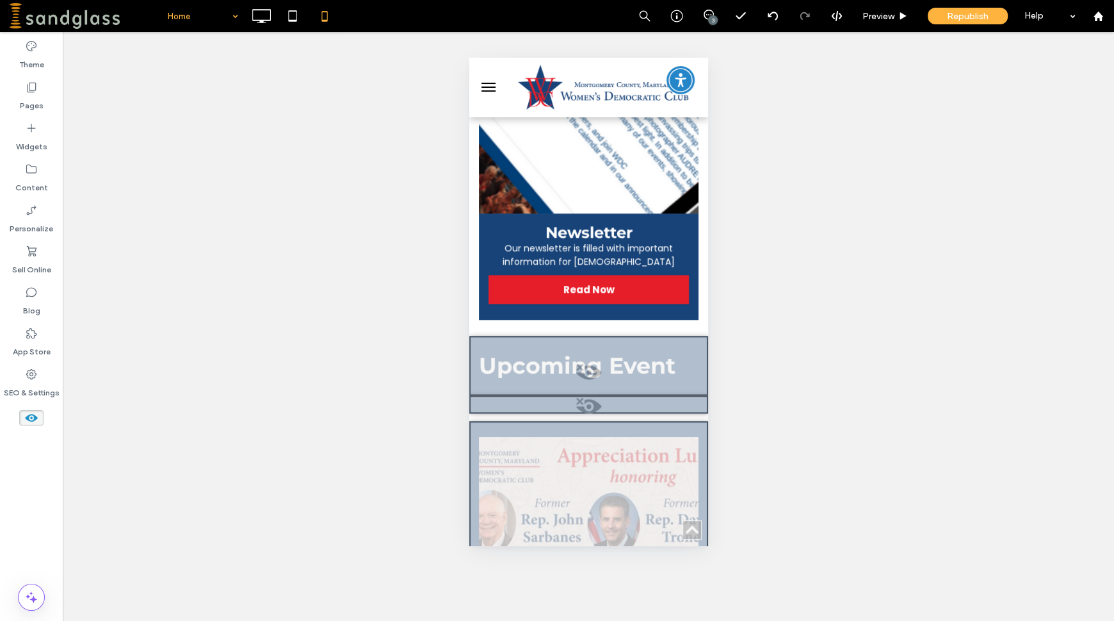
click at [581, 388] on span at bounding box center [588, 375] width 236 height 26
click at [608, 408] on button "Yes" at bounding box center [599, 404] width 40 height 16
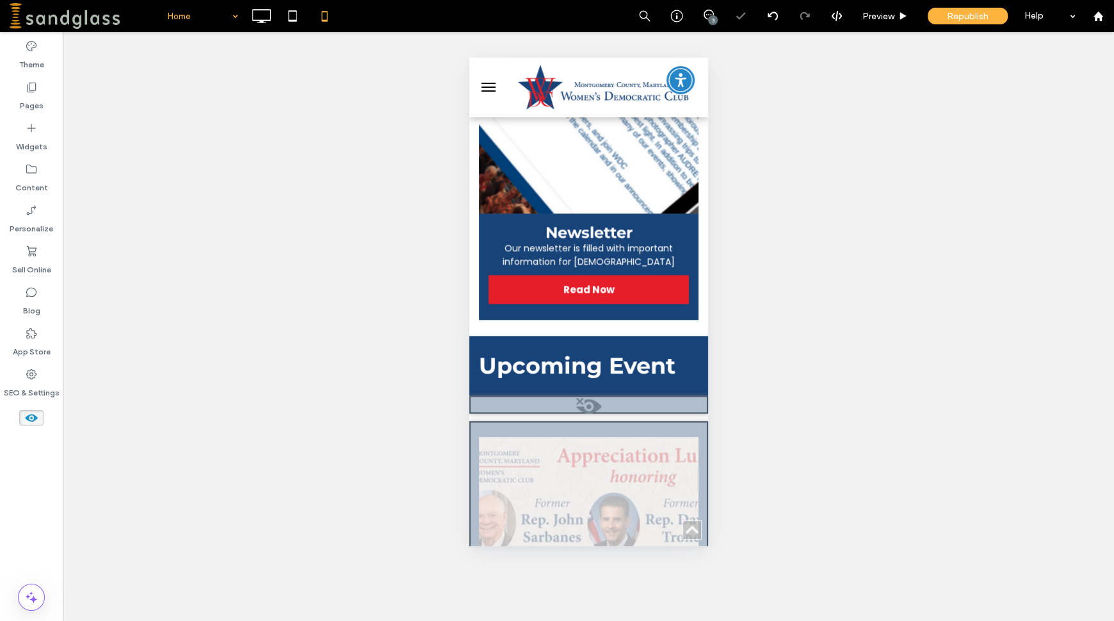
click at [586, 422] on span at bounding box center [588, 409] width 236 height 26
click at [606, 447] on button "Yes" at bounding box center [604, 443] width 40 height 16
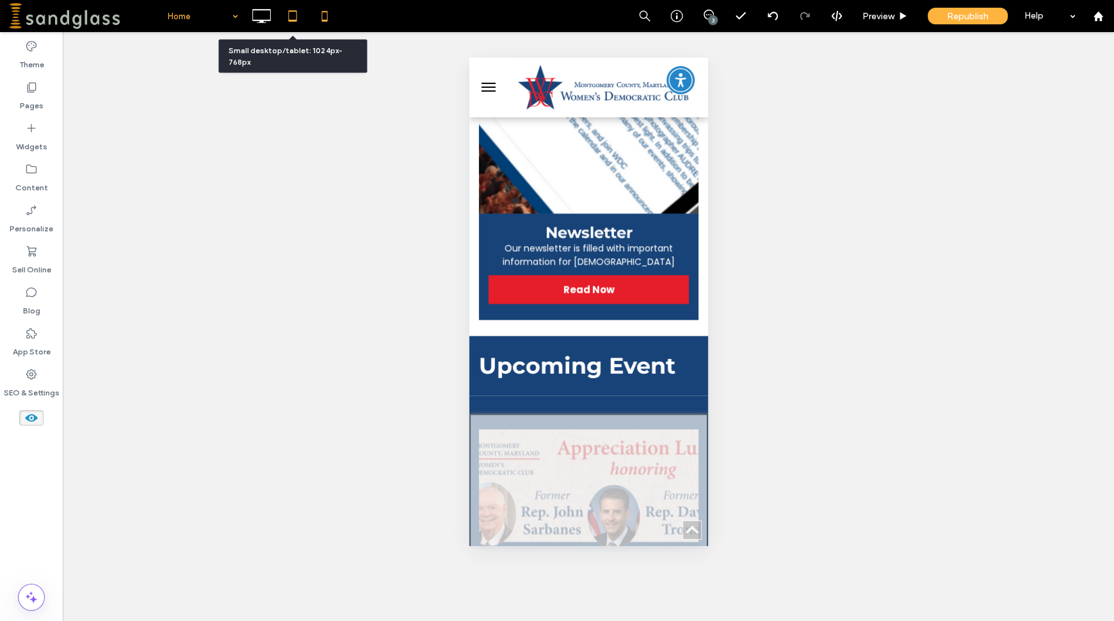
click at [291, 11] on use at bounding box center [293, 15] width 8 height 11
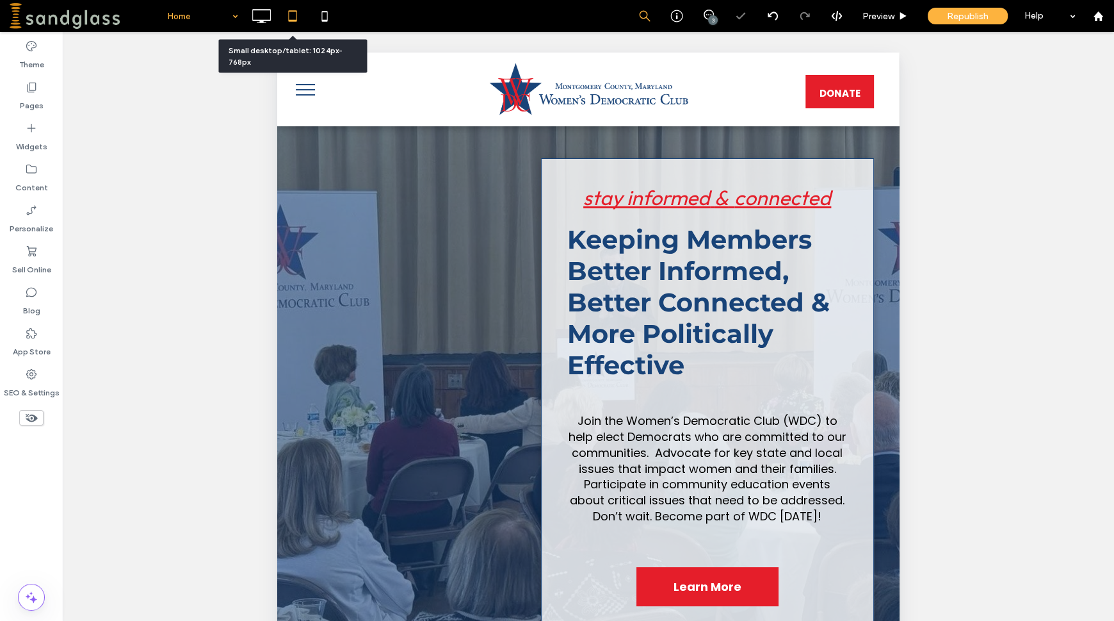
scroll to position [0, 0]
click at [262, 19] on use at bounding box center [261, 16] width 19 height 14
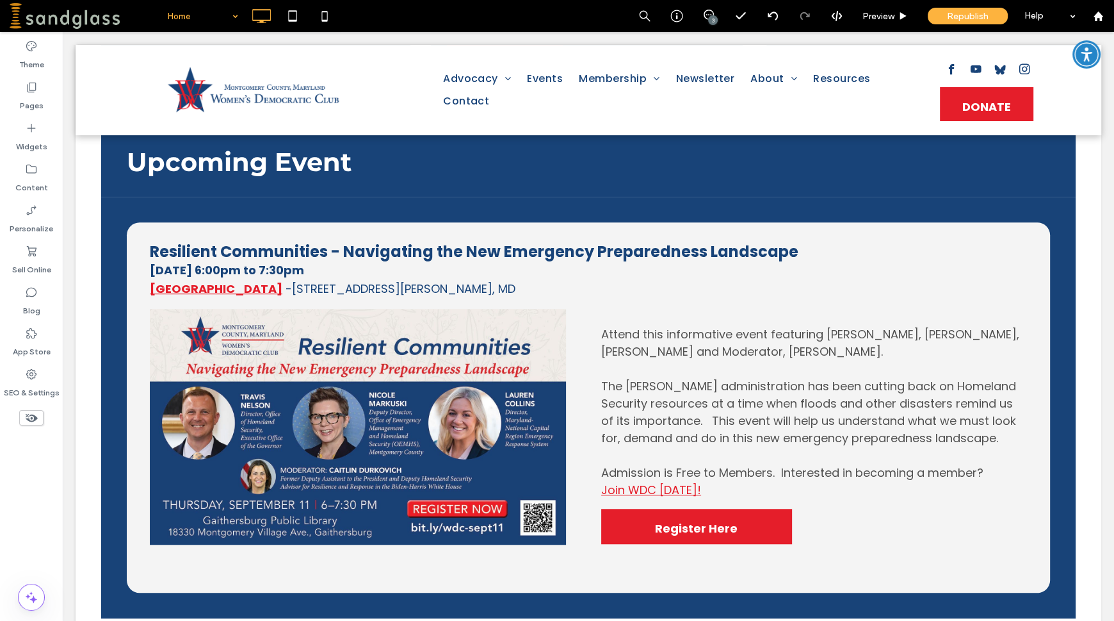
scroll to position [872, 0]
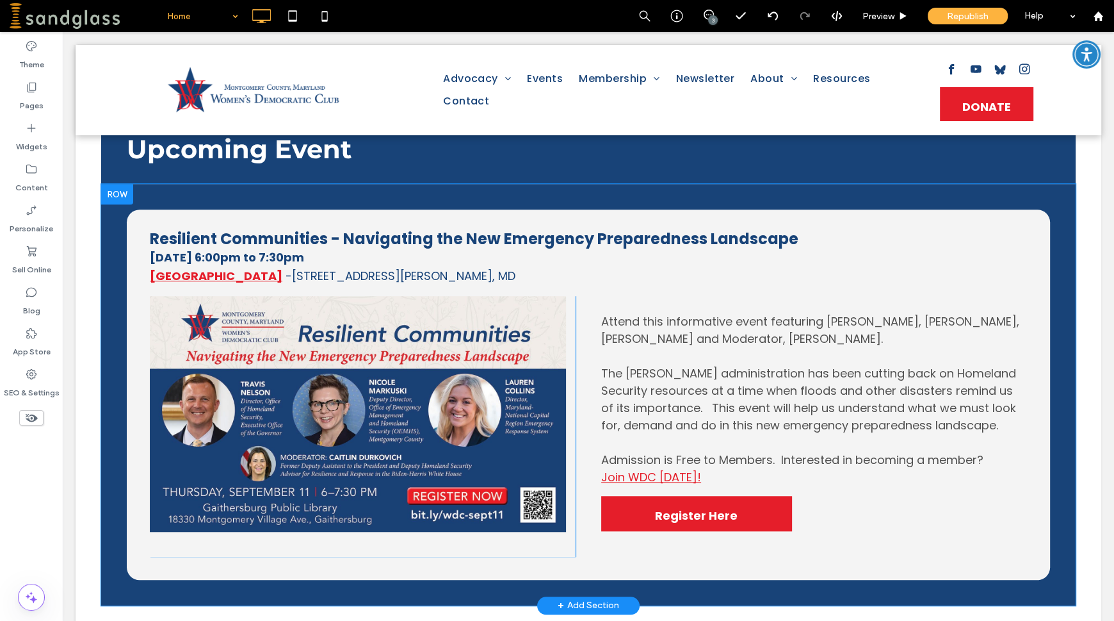
click at [115, 190] on div at bounding box center [117, 194] width 32 height 20
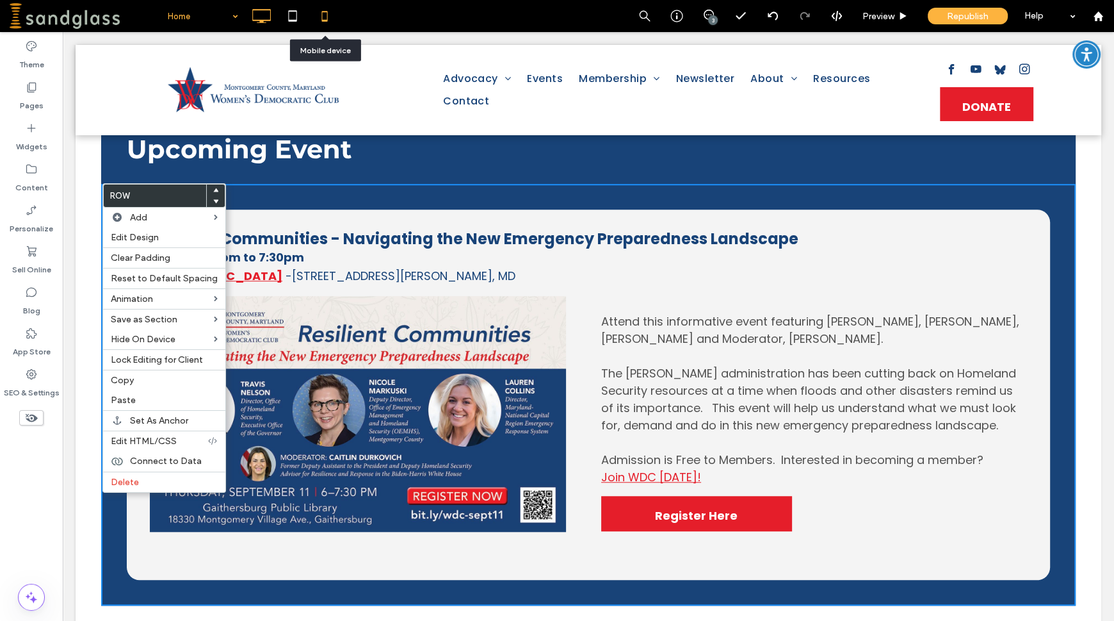
click at [326, 26] on icon at bounding box center [325, 16] width 26 height 26
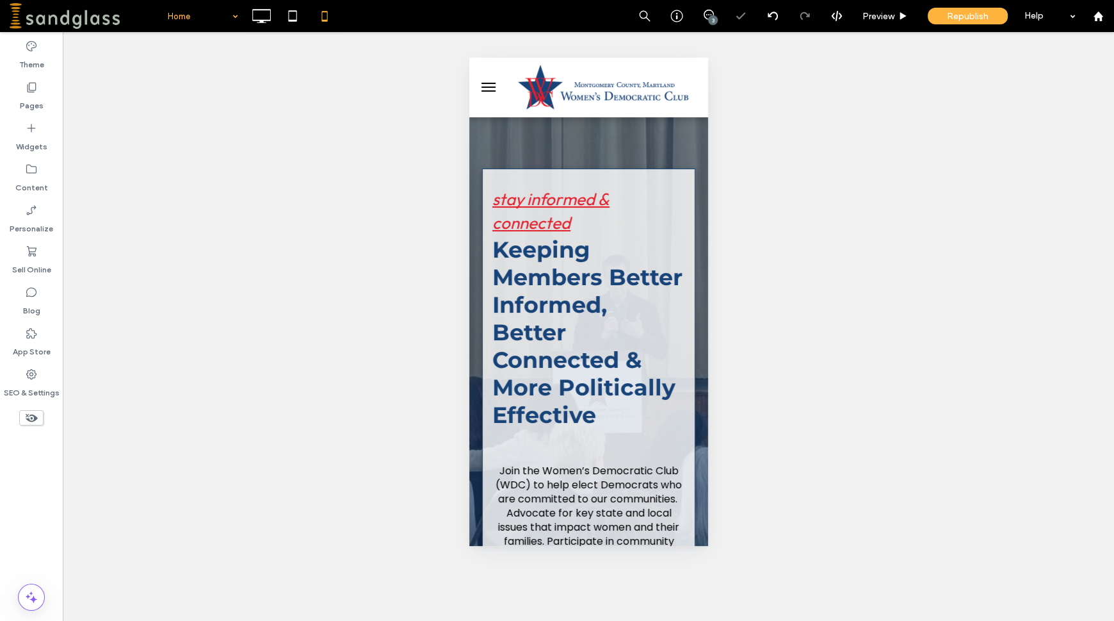
scroll to position [0, 0]
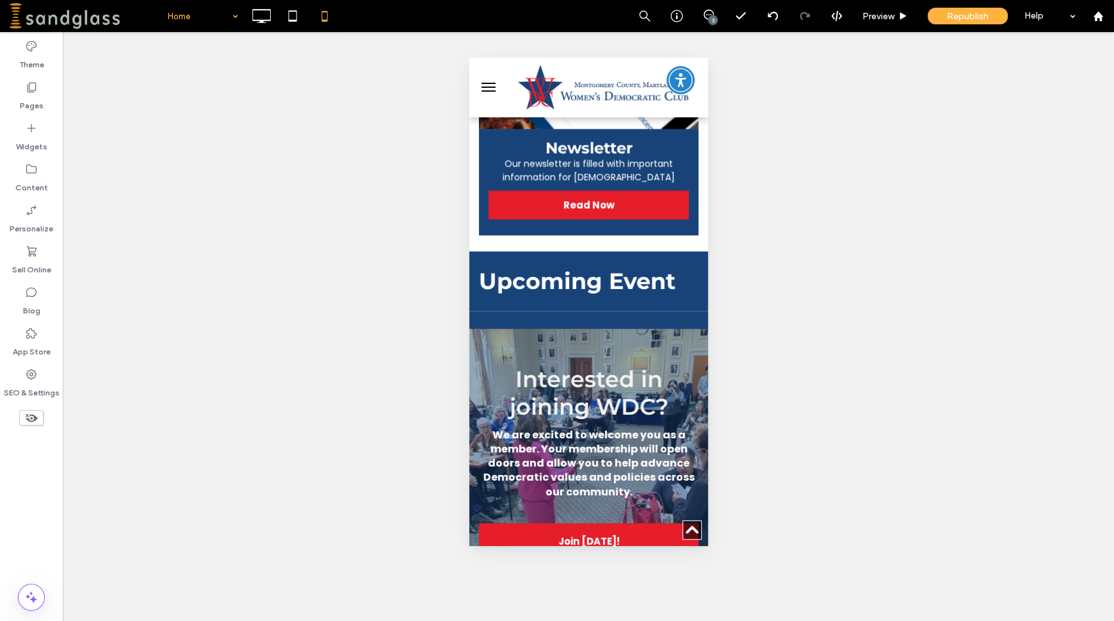
drag, startPoint x: 704, startPoint y: 119, endPoint x: 1179, endPoint y: 427, distance: 565.9
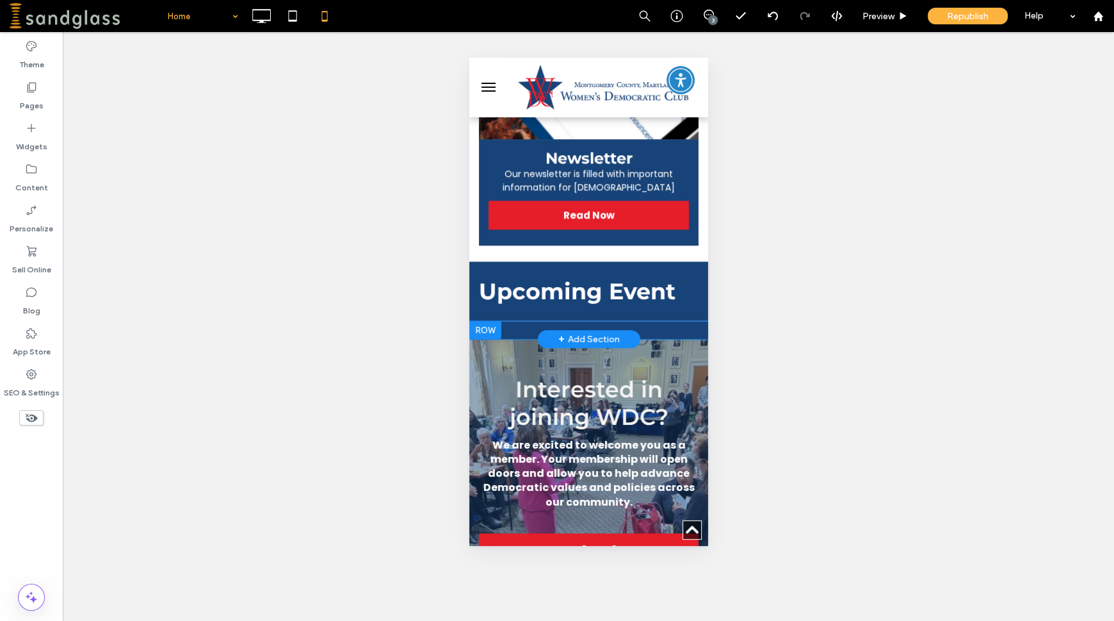
click at [483, 339] on div at bounding box center [485, 330] width 32 height 18
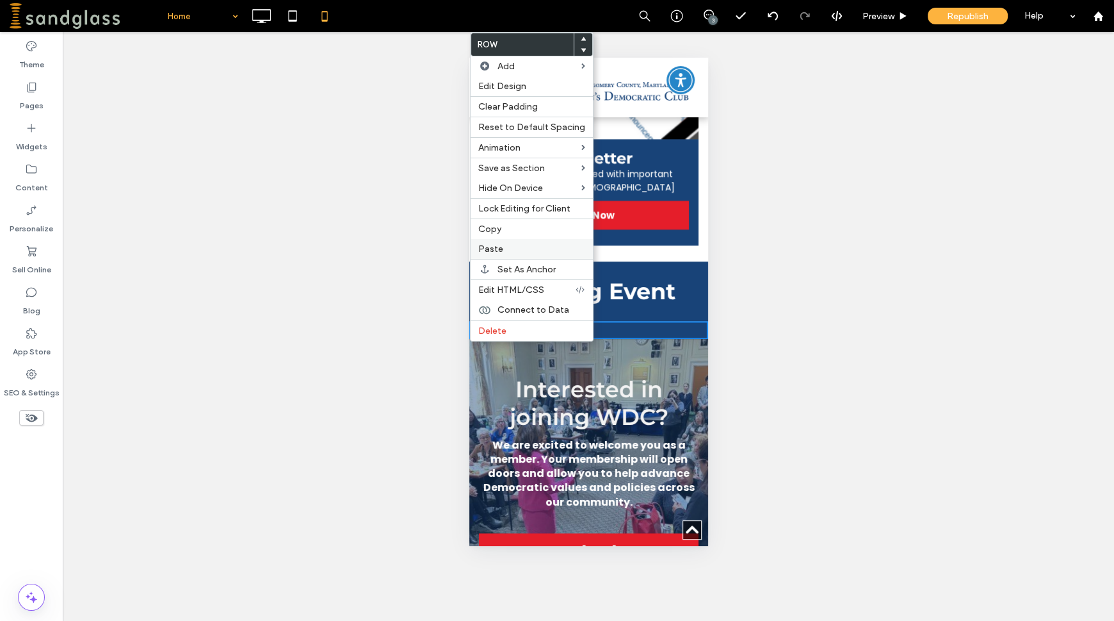
click at [494, 243] on div "Paste" at bounding box center [532, 249] width 122 height 20
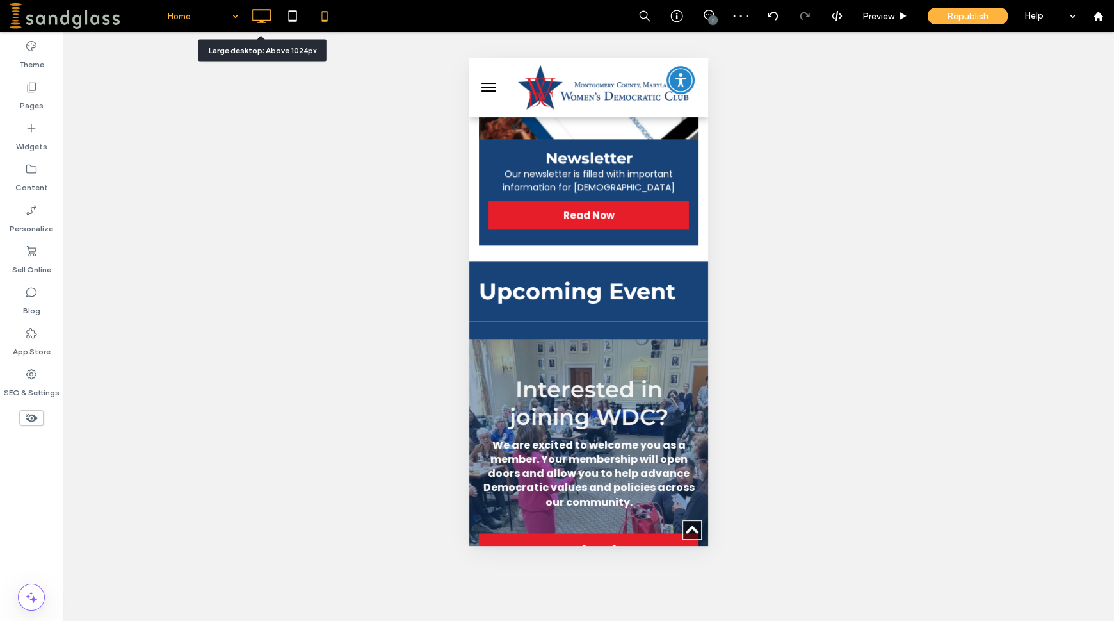
click at [263, 12] on icon at bounding box center [261, 16] width 26 height 26
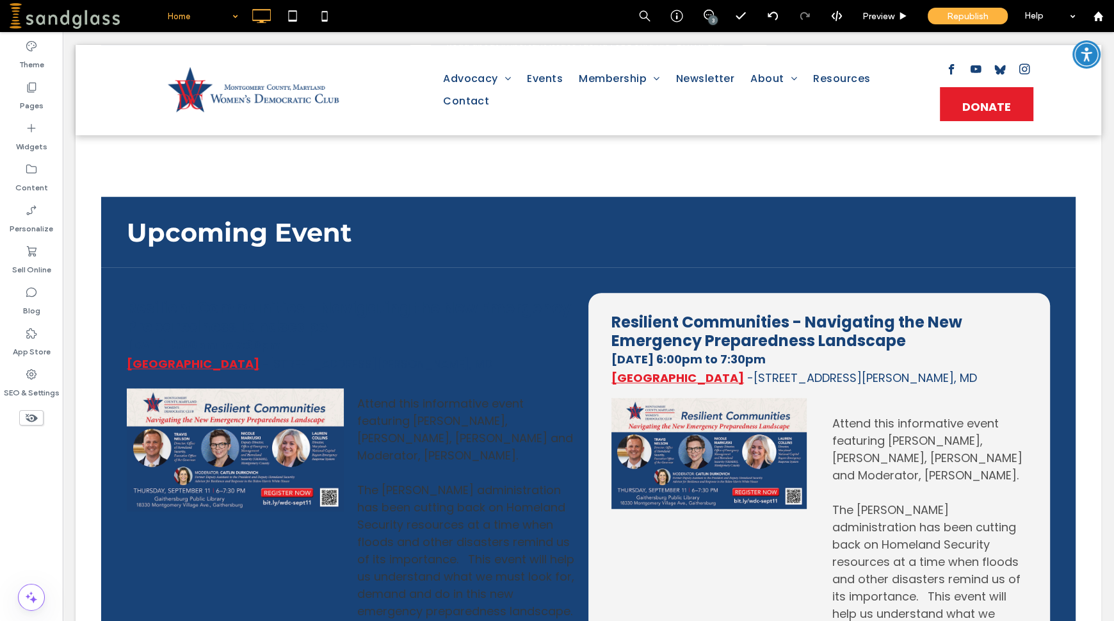
scroll to position [777, 0]
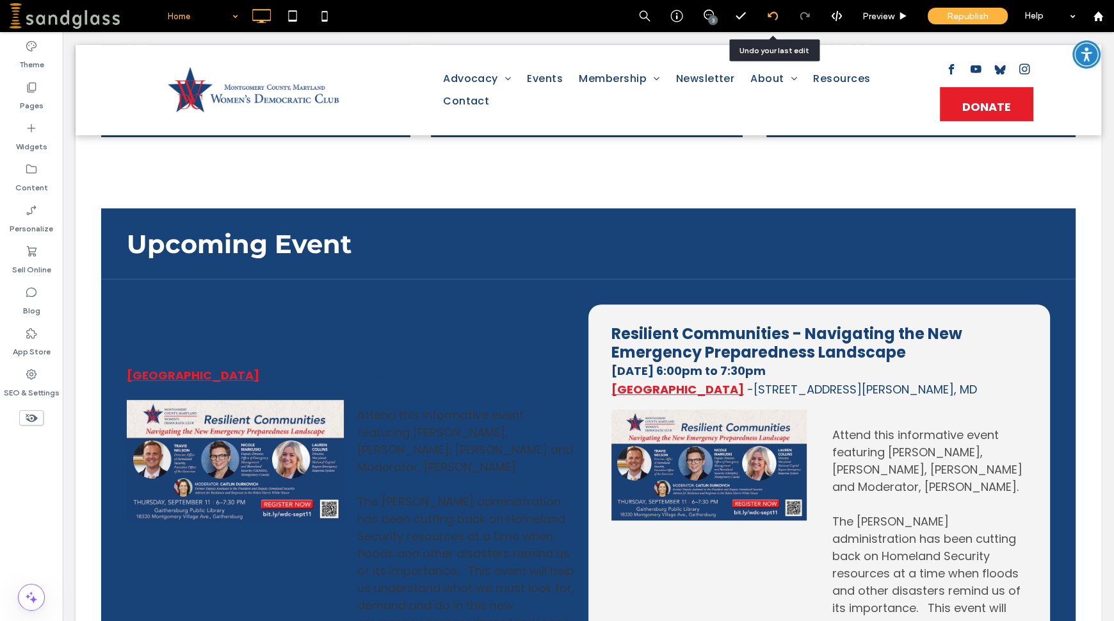
click at [779, 13] on div at bounding box center [772, 16] width 31 height 10
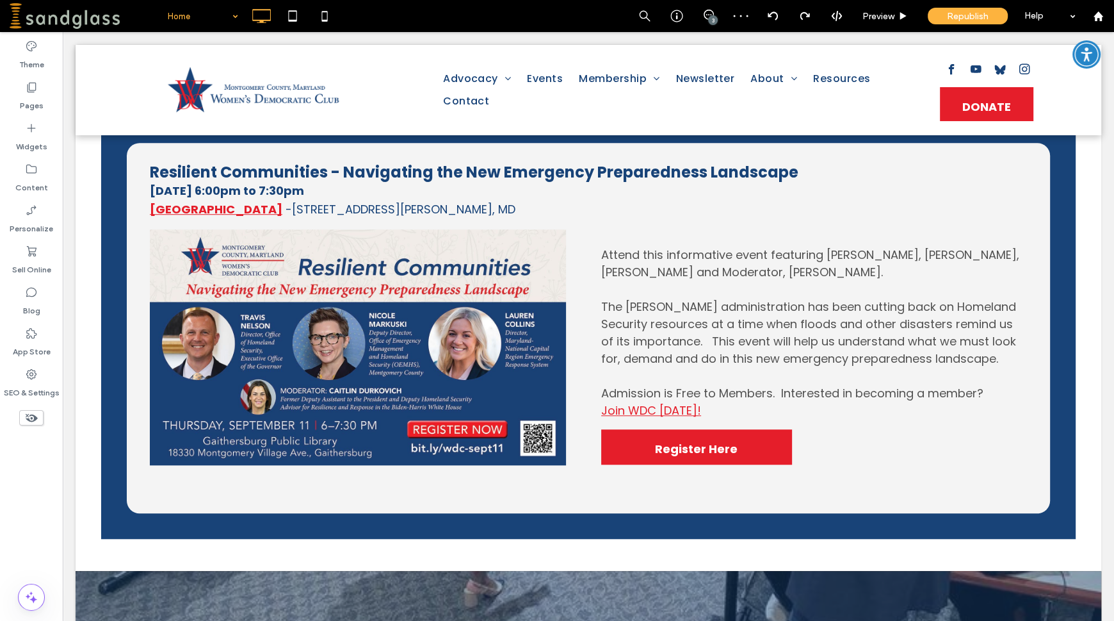
scroll to position [941, 0]
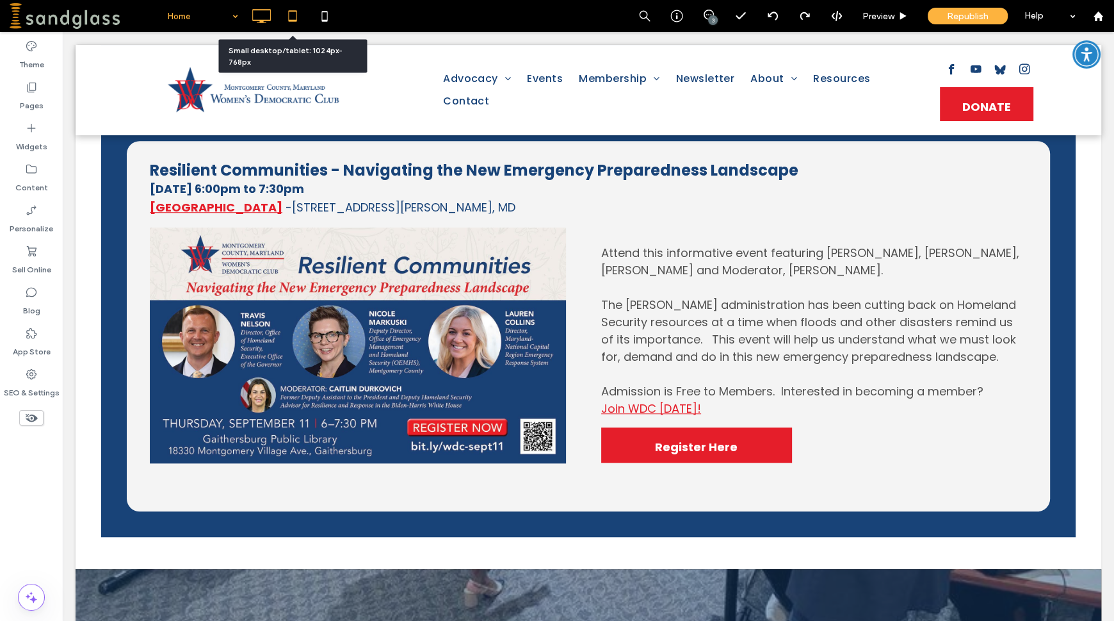
click at [286, 13] on icon at bounding box center [293, 16] width 26 height 26
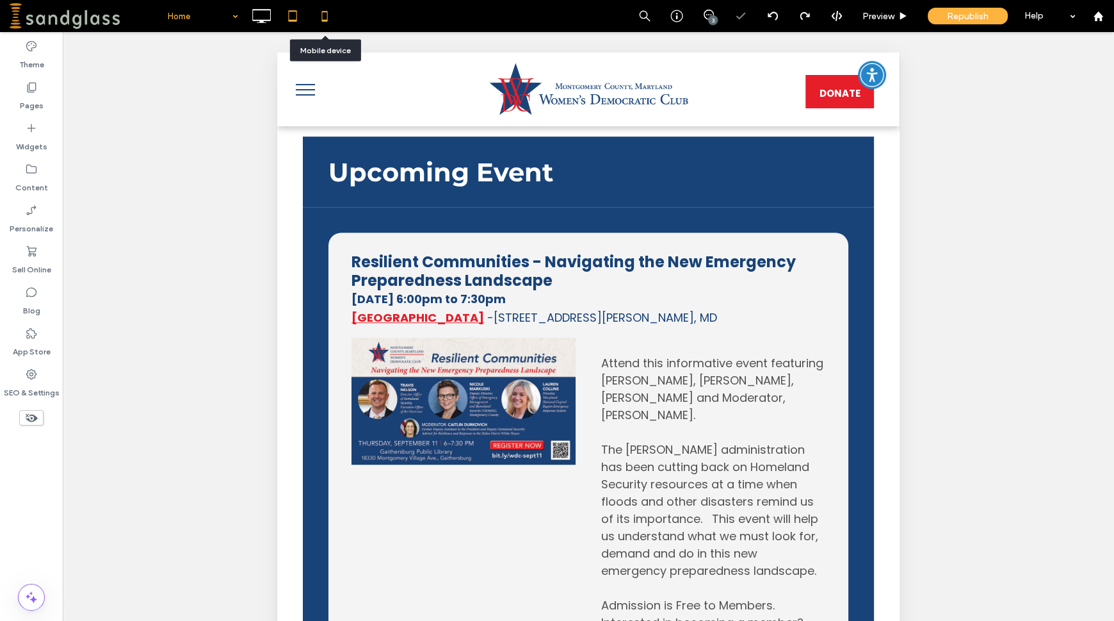
click at [324, 19] on icon at bounding box center [325, 16] width 26 height 26
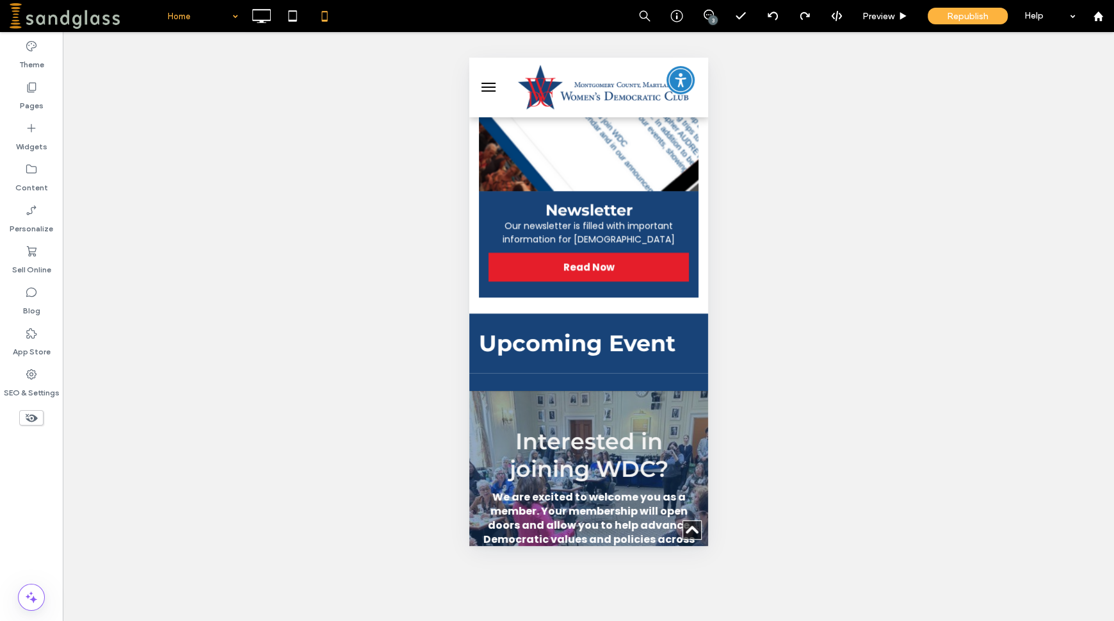
scroll to position [1447, 0]
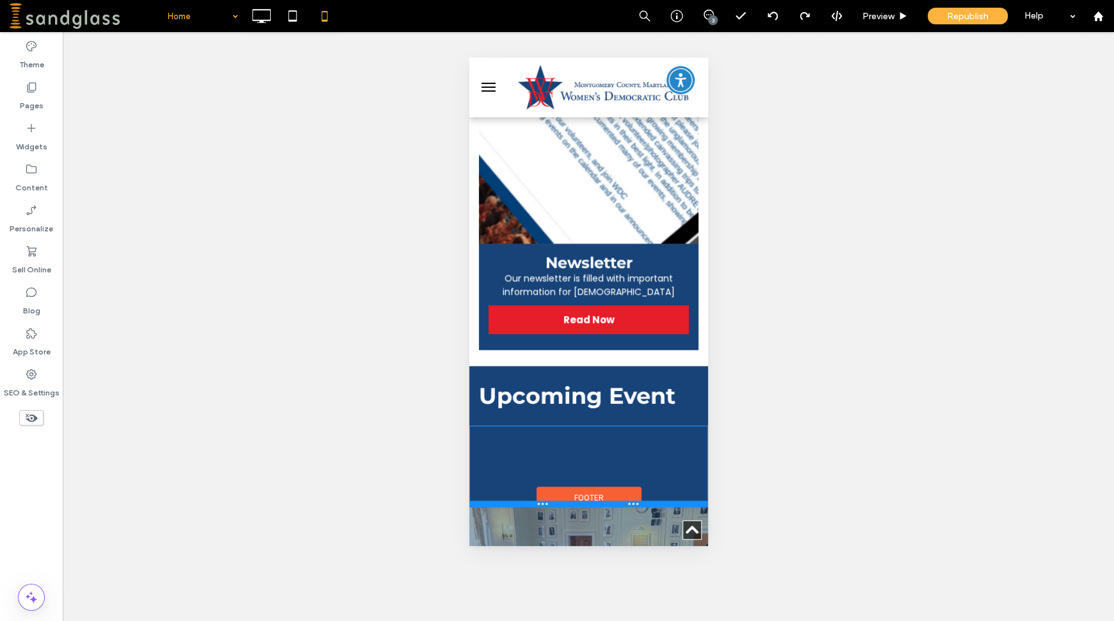
drag, startPoint x: 523, startPoint y: 464, endPoint x: 524, endPoint y: 528, distance: 64.1
click at [524, 507] on div at bounding box center [588, 503] width 239 height 6
click at [36, 416] on use at bounding box center [32, 418] width 12 height 8
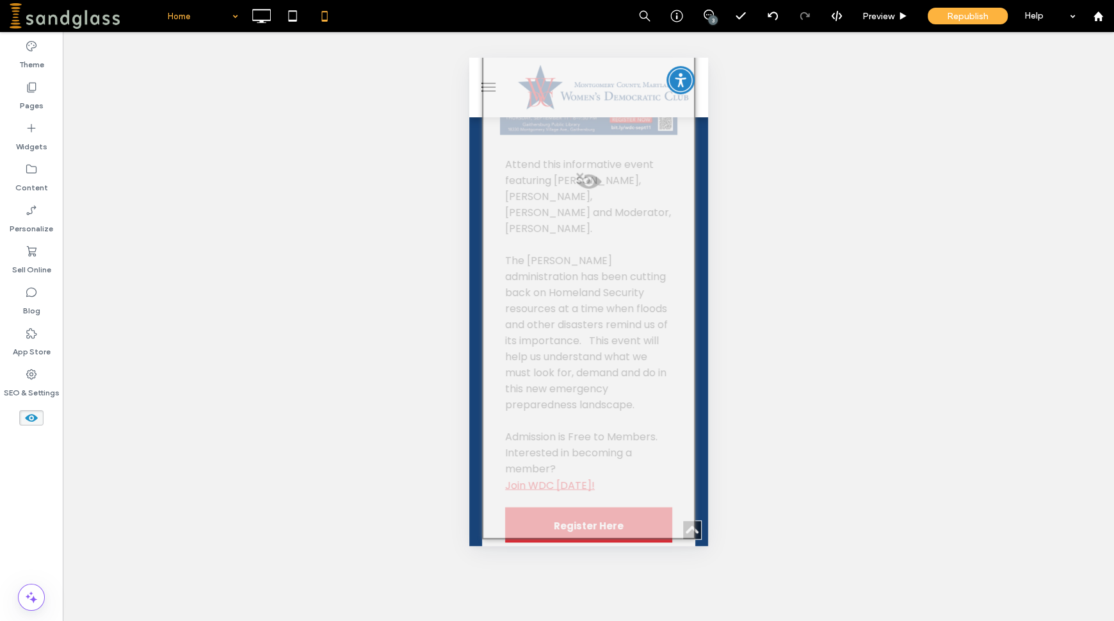
scroll to position [1984, 0]
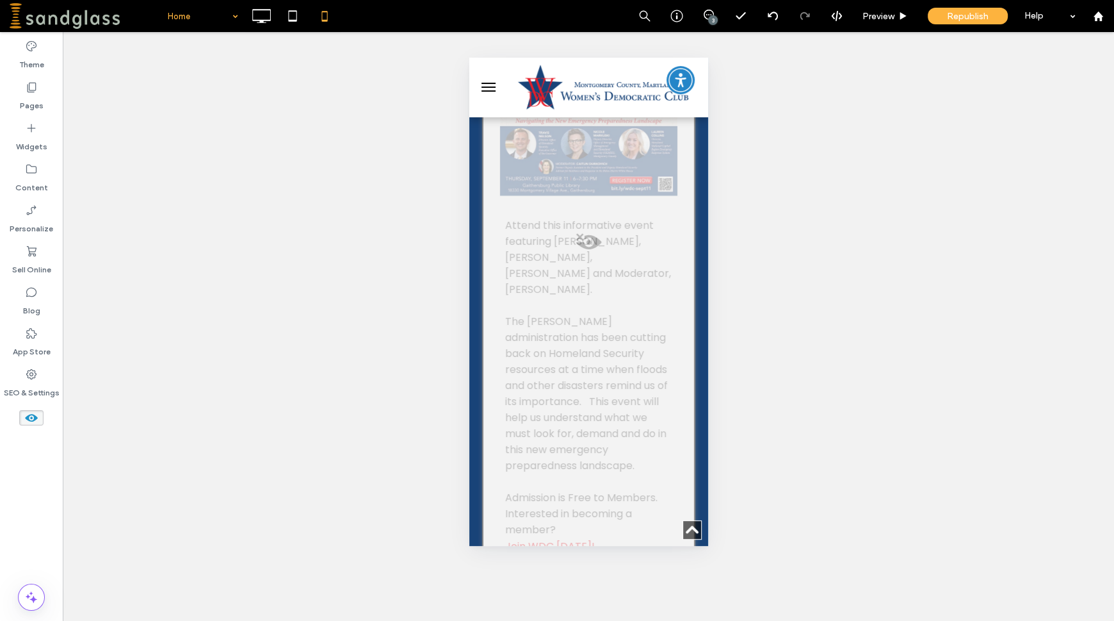
click at [589, 258] on span at bounding box center [588, 245] width 211 height 26
click at [605, 277] on button "Yes" at bounding box center [607, 281] width 40 height 16
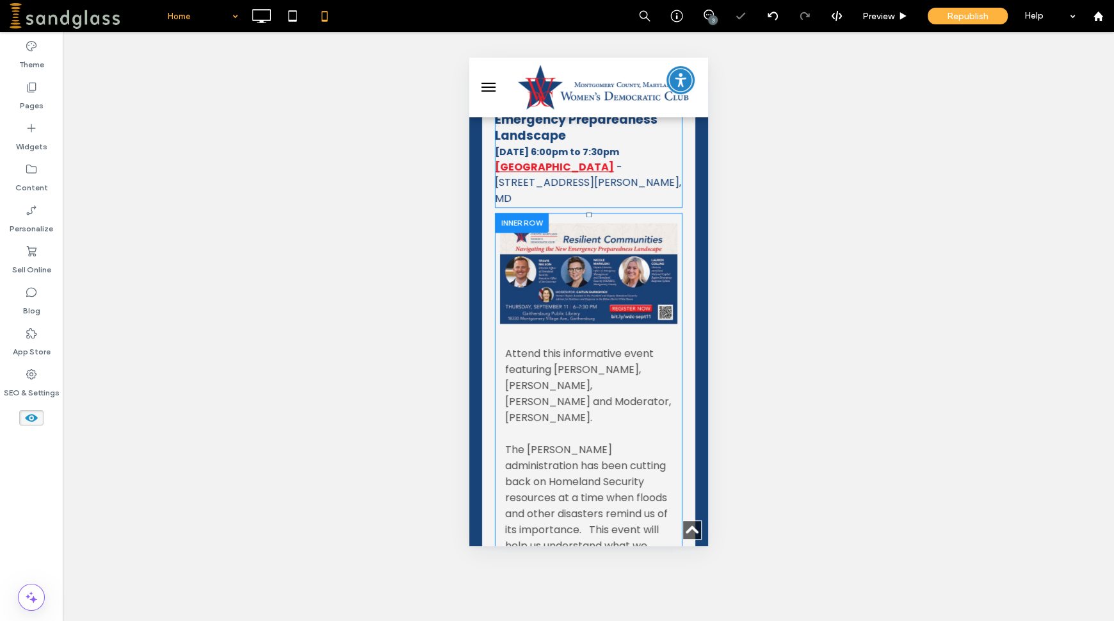
scroll to position [1664, 0]
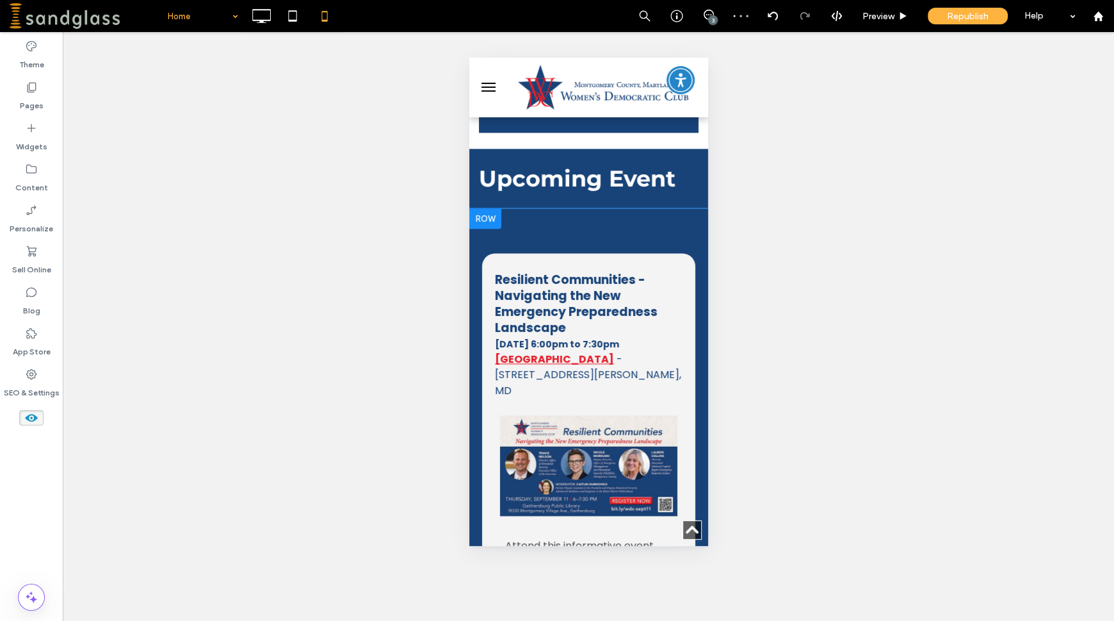
click at [583, 277] on div "Resilient Communities - Navigating the New Emergency Preparedness Landscape Thu…" at bounding box center [588, 602] width 213 height 699
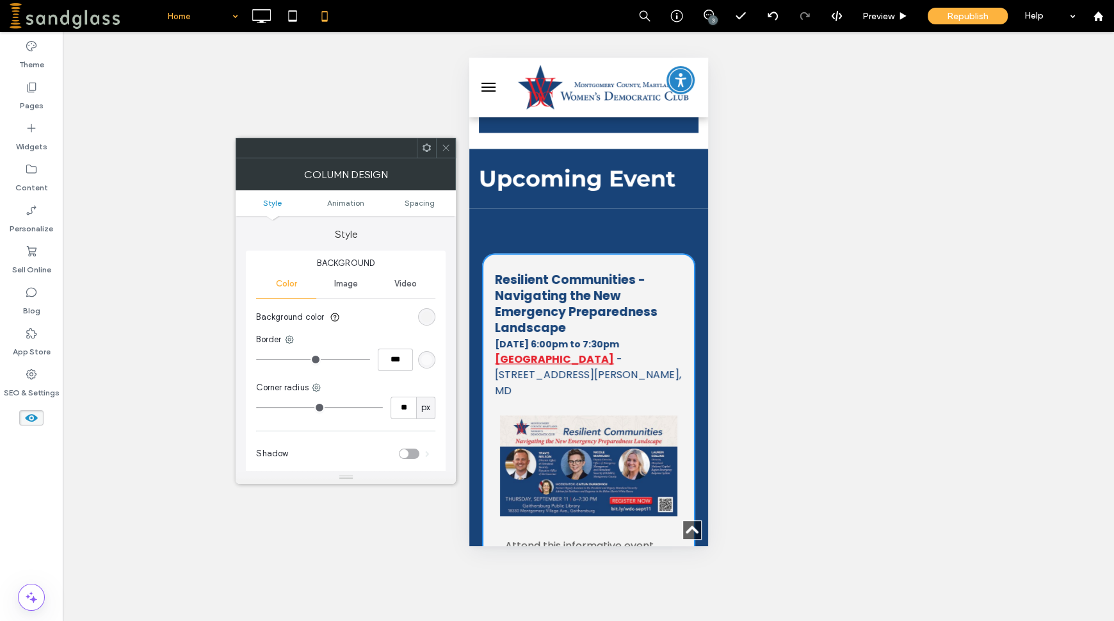
click at [443, 152] on span at bounding box center [446, 147] width 10 height 19
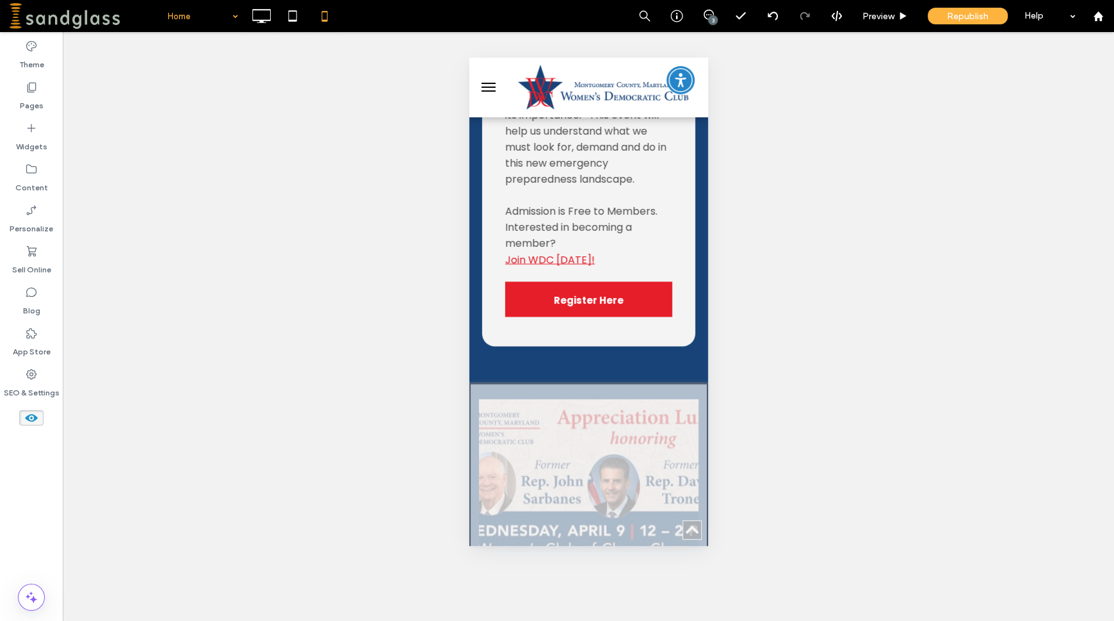
scroll to position [2326, 0]
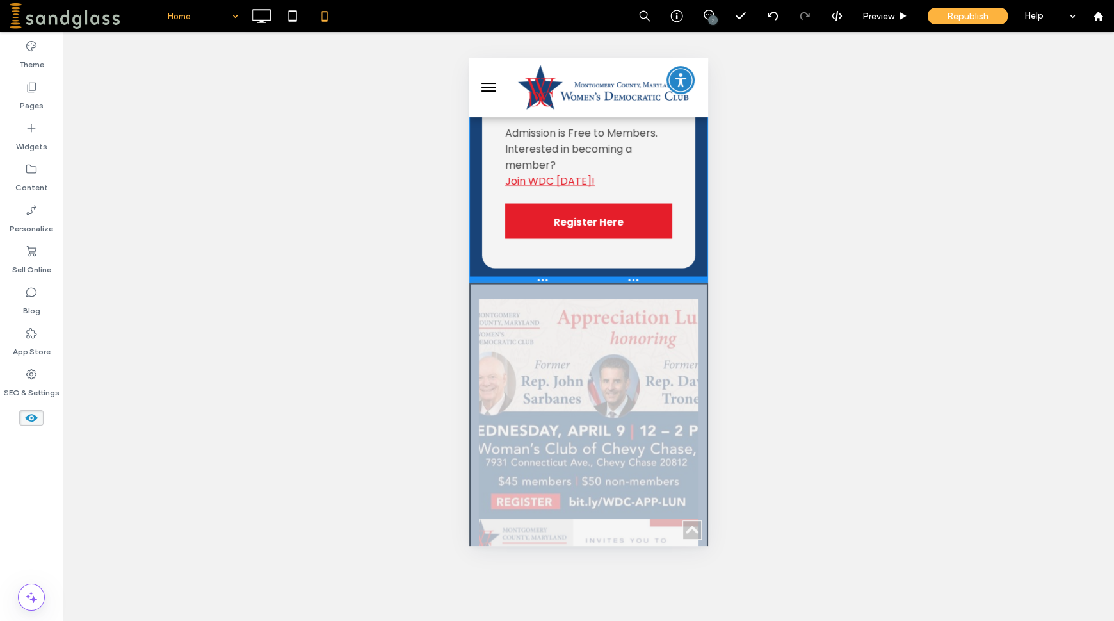
drag, startPoint x: 519, startPoint y: 332, endPoint x: 526, endPoint y: 288, distance: 44.1
click at [526, 282] on div at bounding box center [588, 279] width 239 height 6
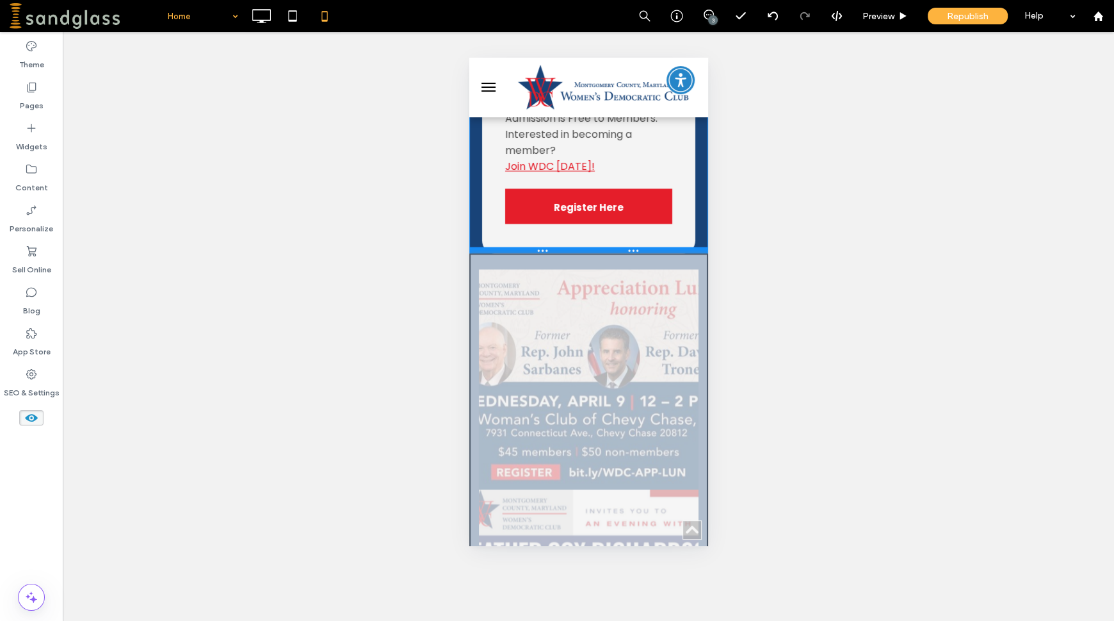
drag, startPoint x: 518, startPoint y: 290, endPoint x: 523, endPoint y: 261, distance: 29.3
click at [523, 253] on div at bounding box center [588, 250] width 239 height 6
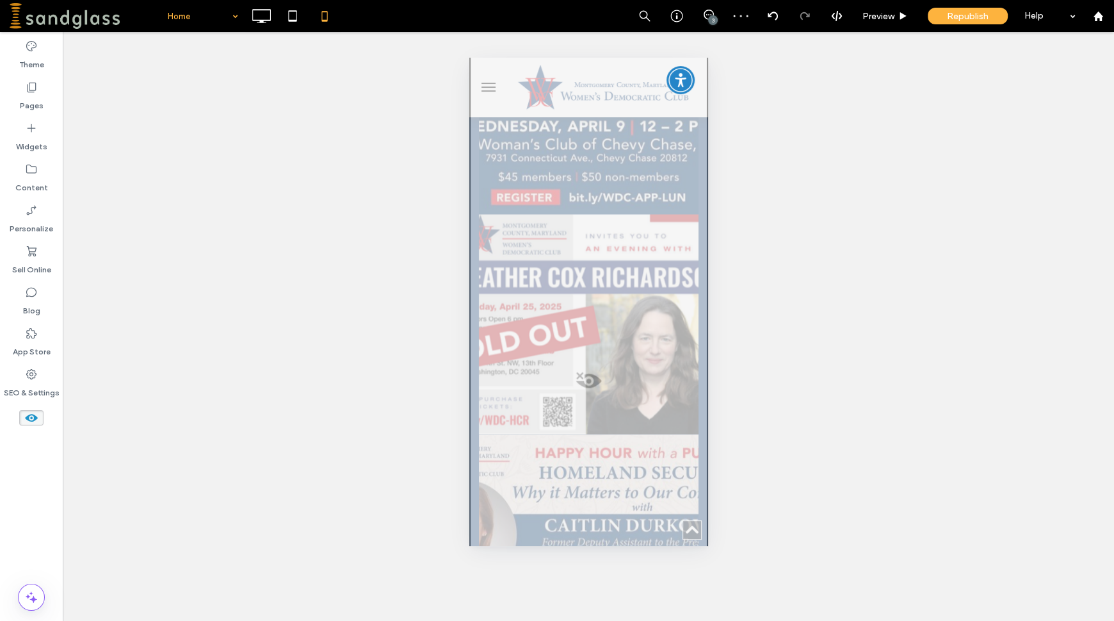
scroll to position [2622, 0]
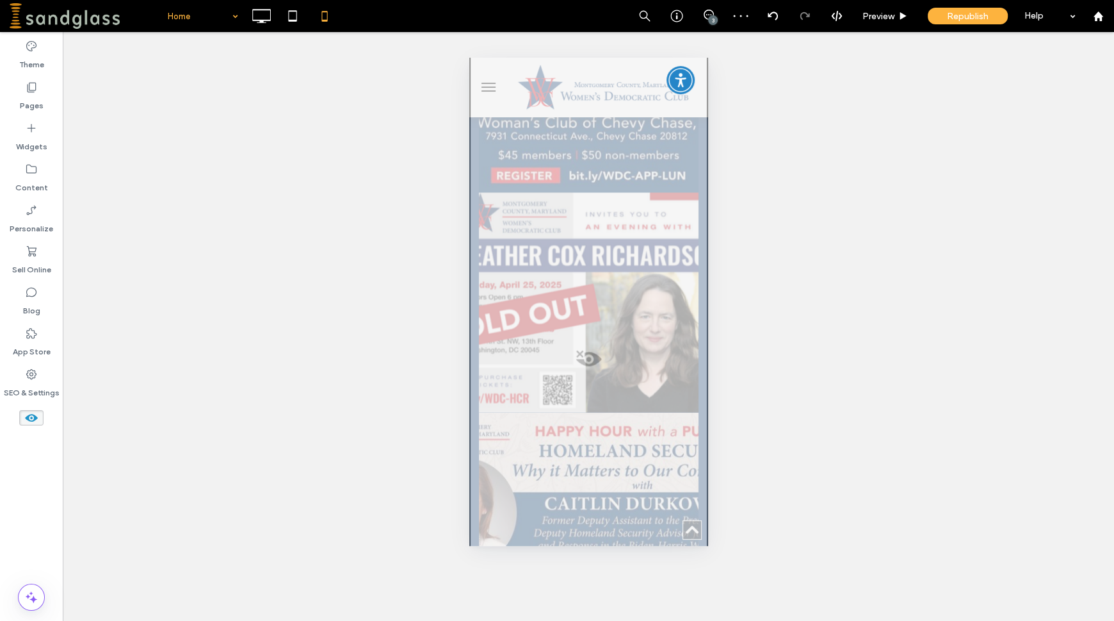
drag, startPoint x: 704, startPoint y: 347, endPoint x: 1187, endPoint y: 437, distance: 491.9
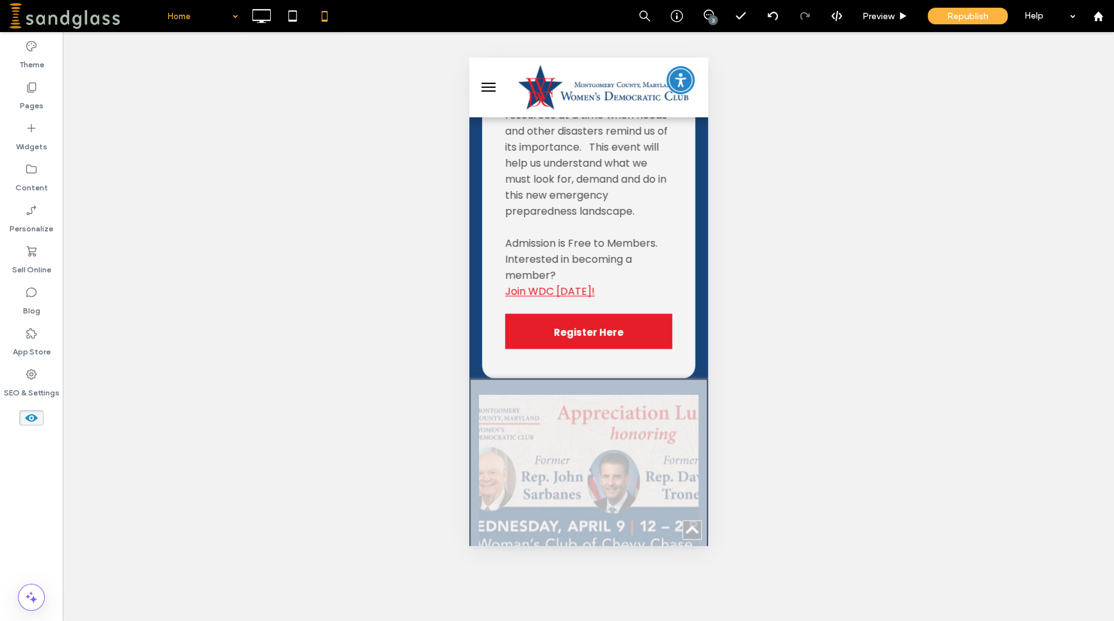
scroll to position [2218, 0]
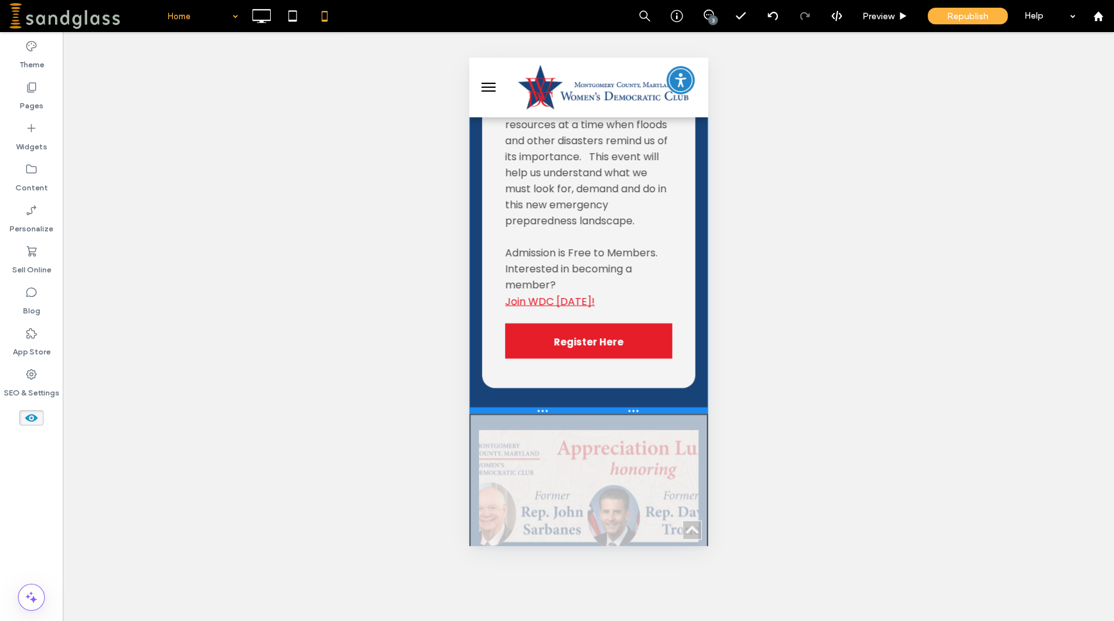
drag, startPoint x: 512, startPoint y: 369, endPoint x: 523, endPoint y: 421, distance: 53.6
click at [523, 413] on div at bounding box center [588, 410] width 239 height 6
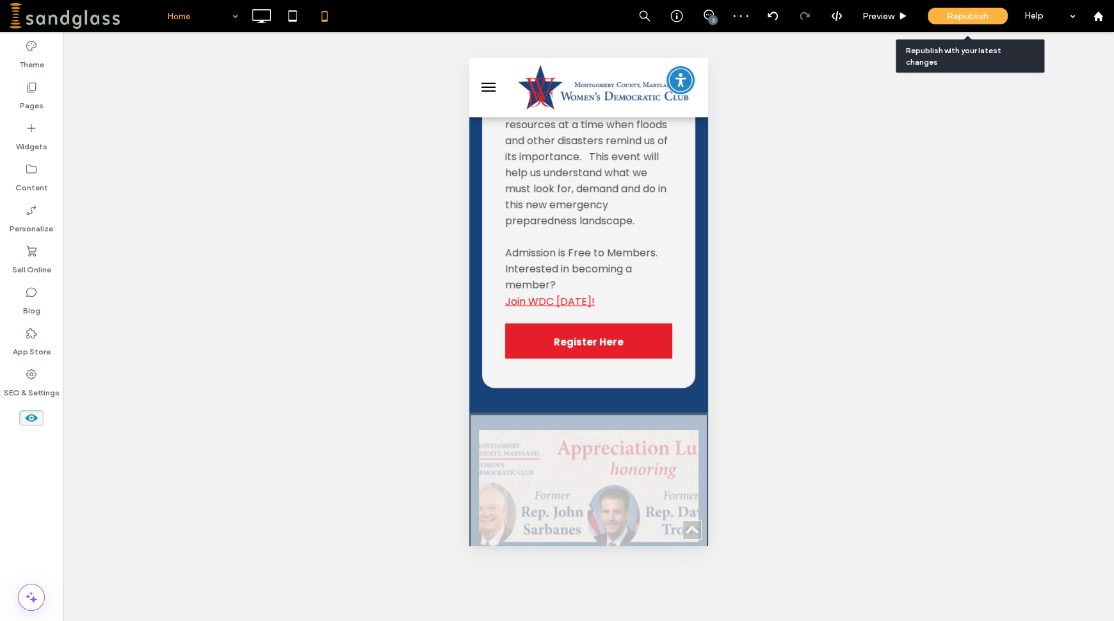
click at [959, 24] on div "Republish" at bounding box center [968, 16] width 80 height 17
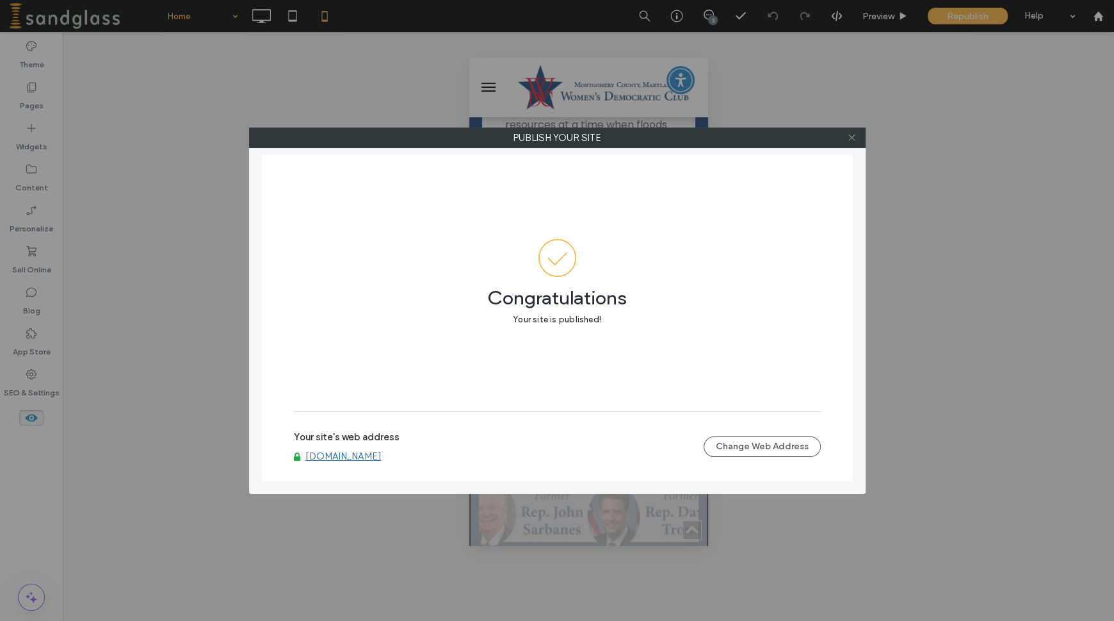
click at [848, 141] on icon at bounding box center [852, 138] width 10 height 10
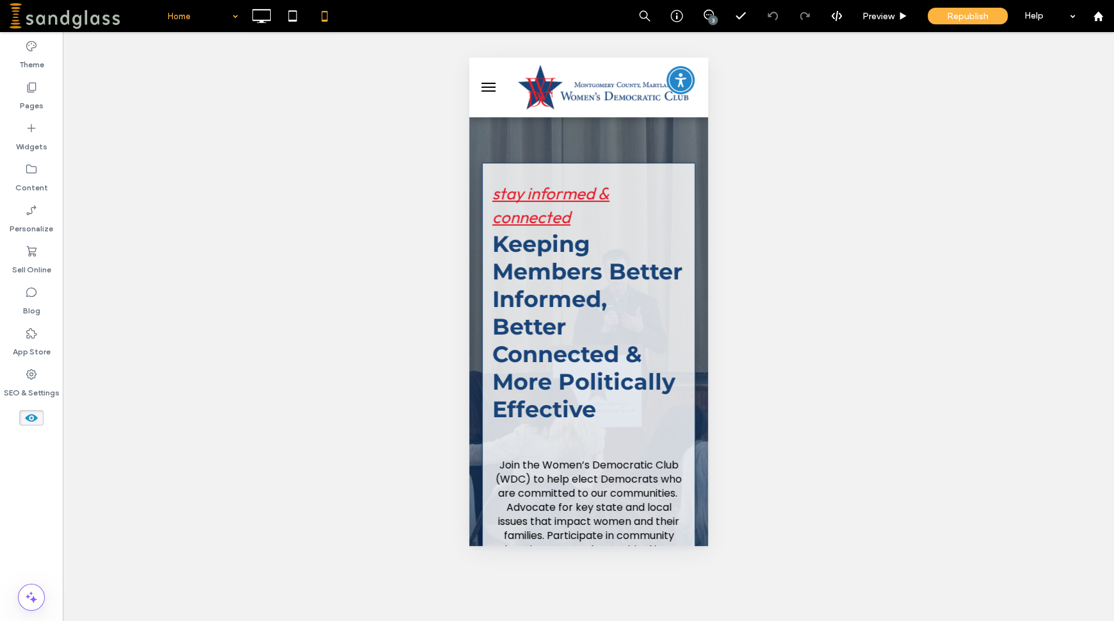
scroll to position [0, 0]
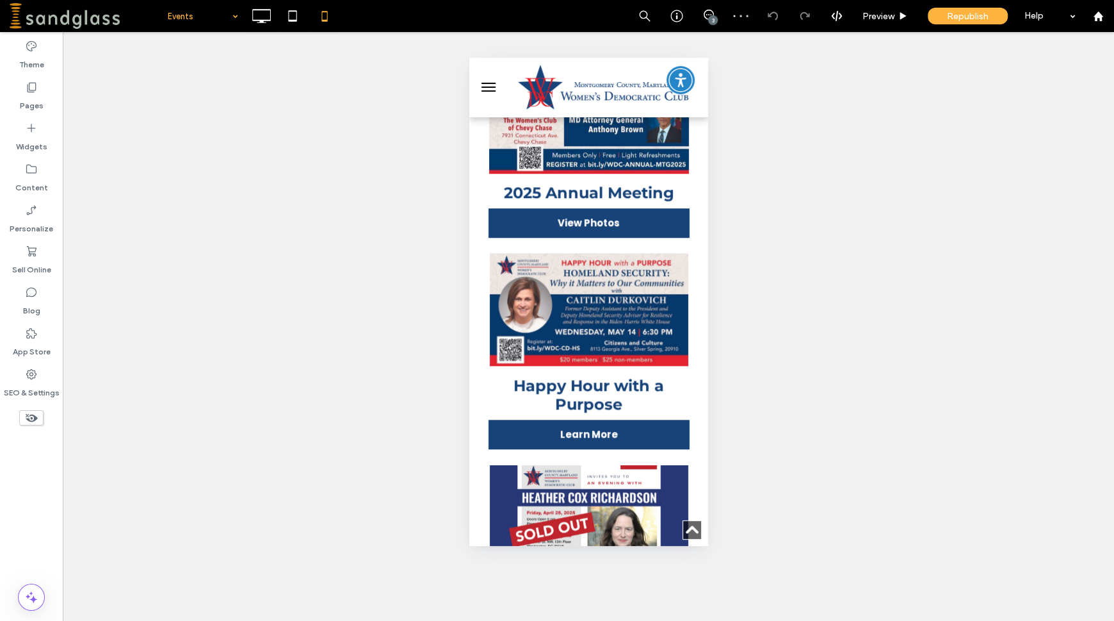
scroll to position [1151, 0]
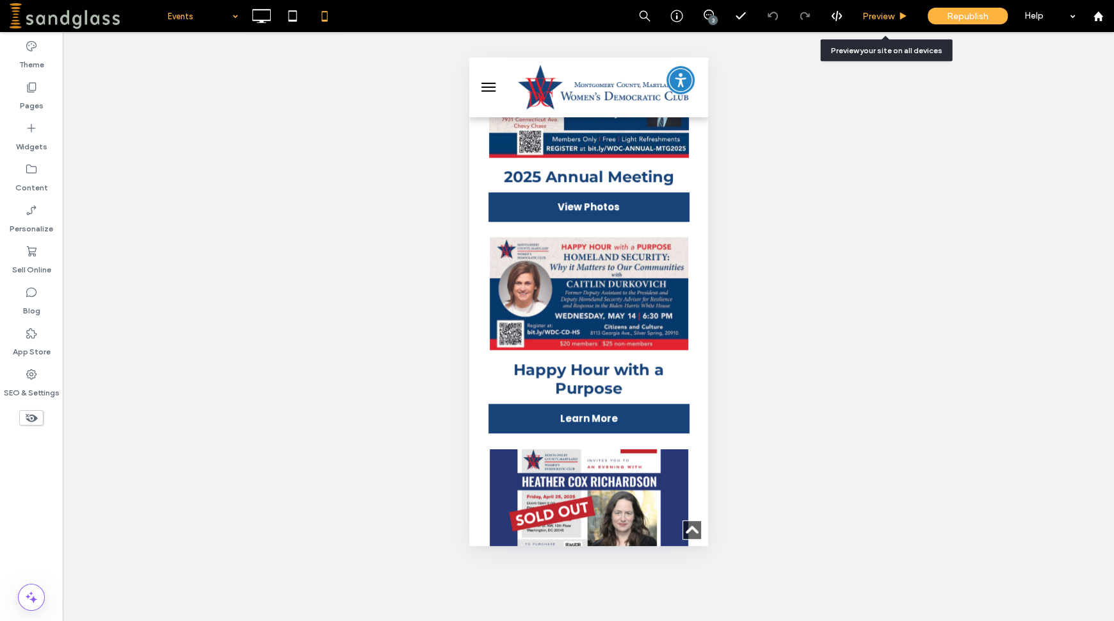
click at [871, 18] on span "Preview" at bounding box center [879, 16] width 32 height 11
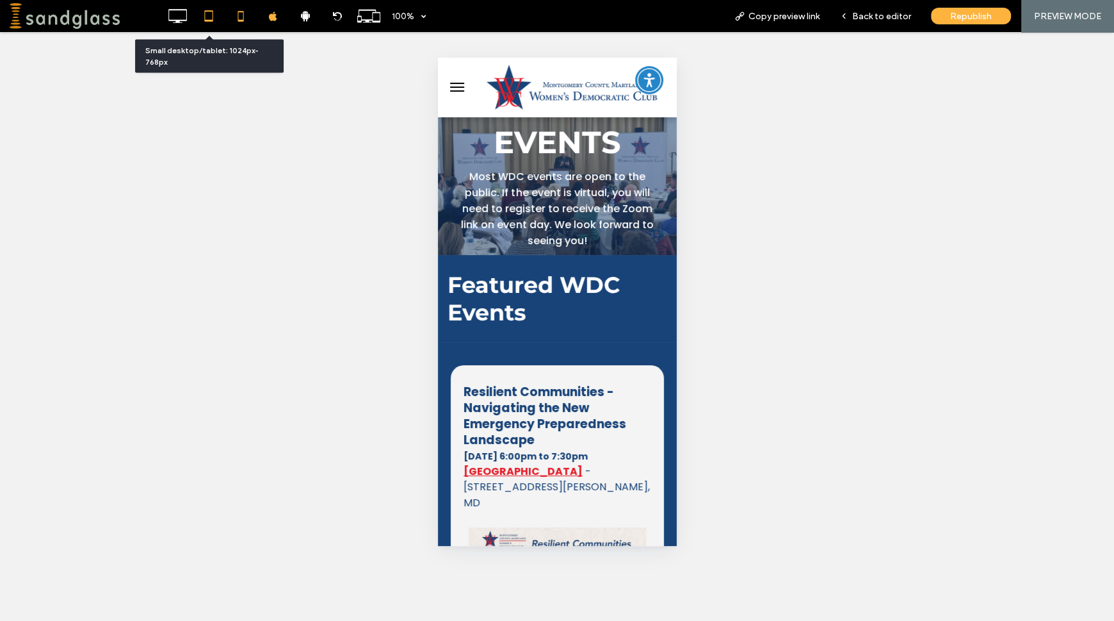
click at [205, 20] on use at bounding box center [209, 15] width 8 height 11
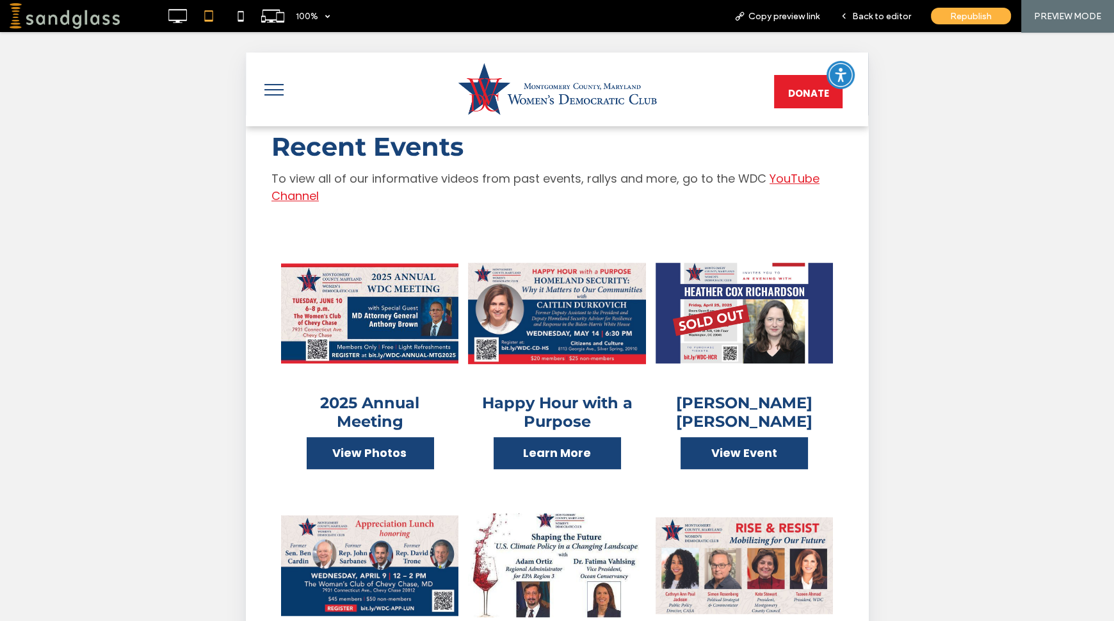
scroll to position [870, 0]
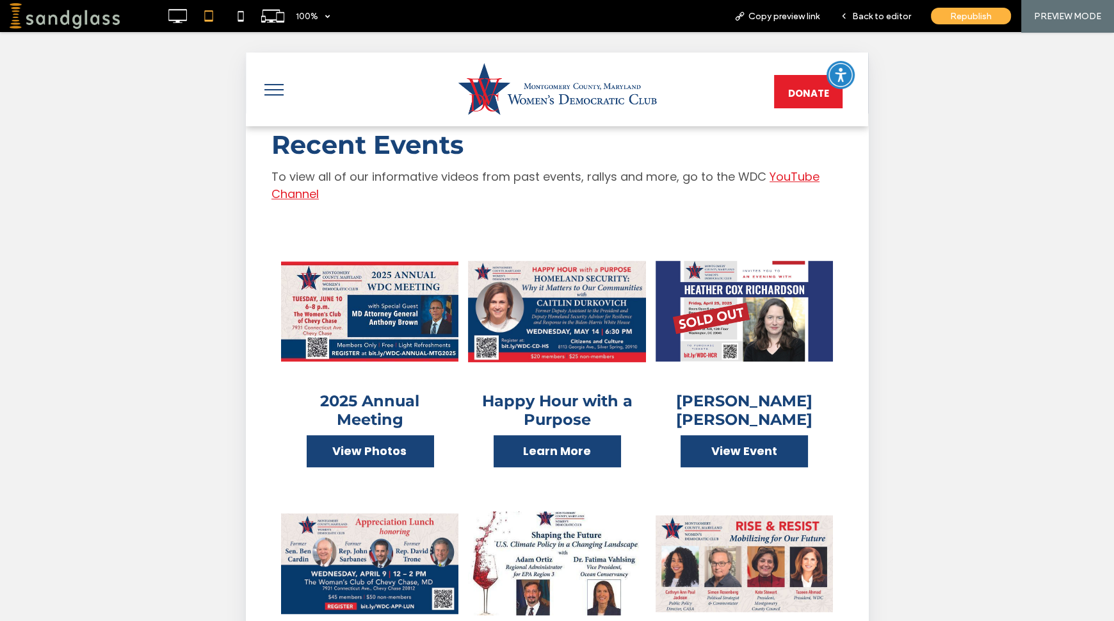
drag, startPoint x: 863, startPoint y: 105, endPoint x: 1130, endPoint y: 482, distance: 462.2
click at [363, 435] on span "View Photos" at bounding box center [370, 450] width 100 height 30
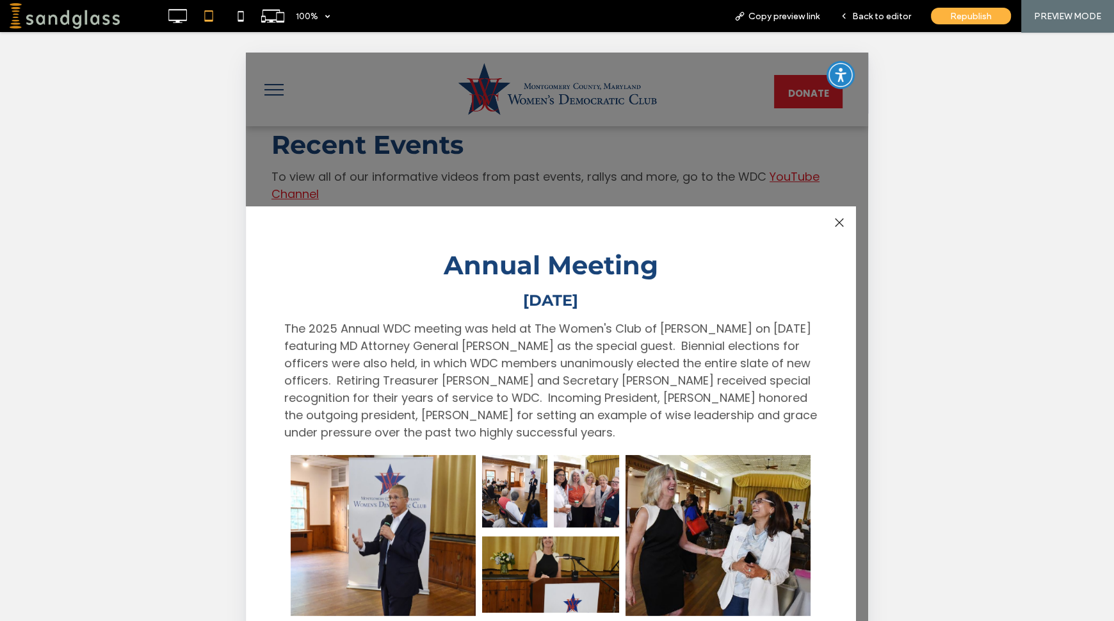
click at [838, 220] on div at bounding box center [839, 222] width 17 height 17
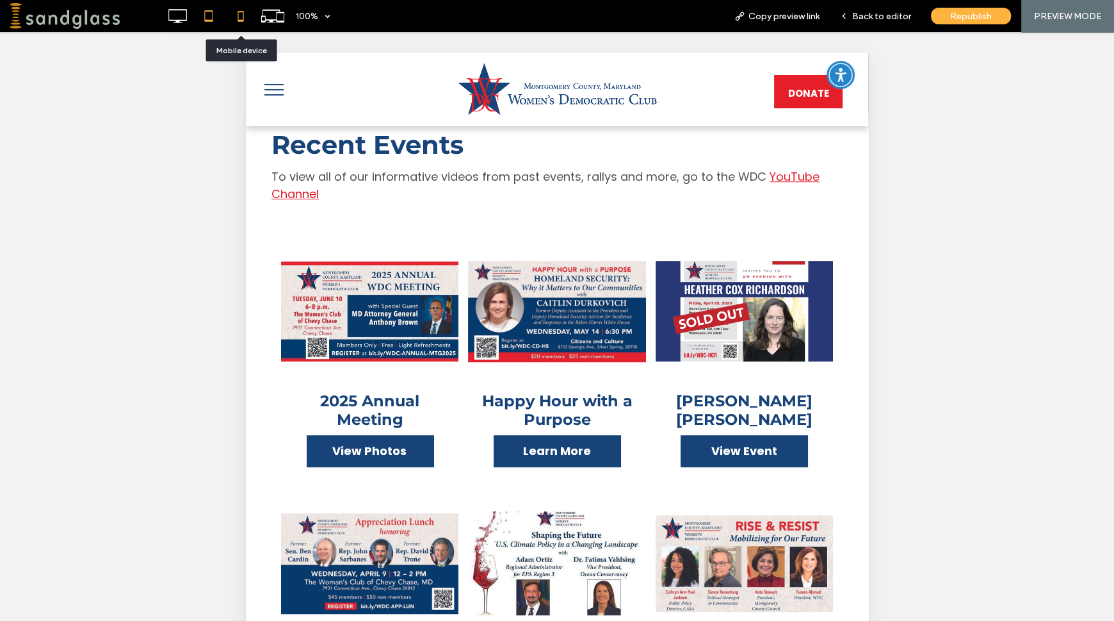
click at [238, 12] on icon at bounding box center [241, 16] width 26 height 26
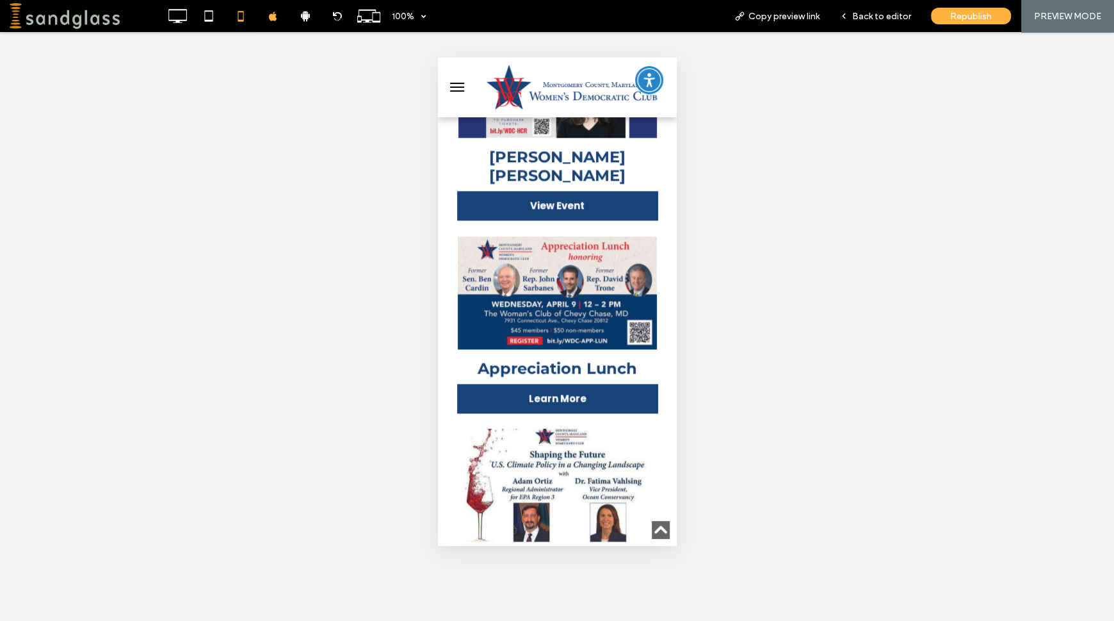
scroll to position [1563, 0]
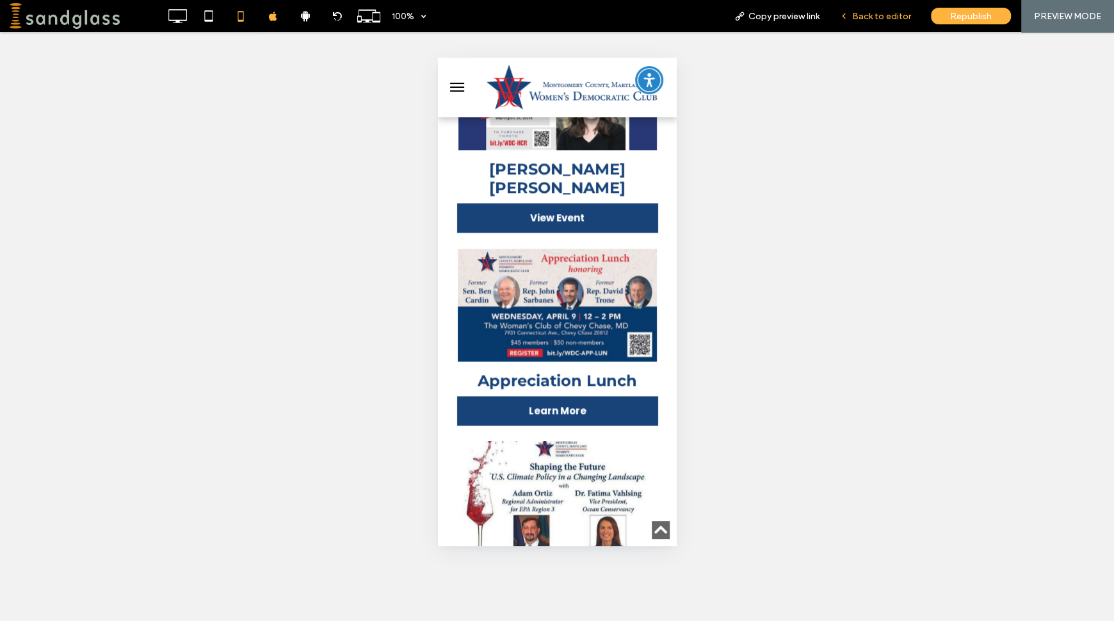
click at [889, 18] on span "Back to editor" at bounding box center [881, 16] width 59 height 11
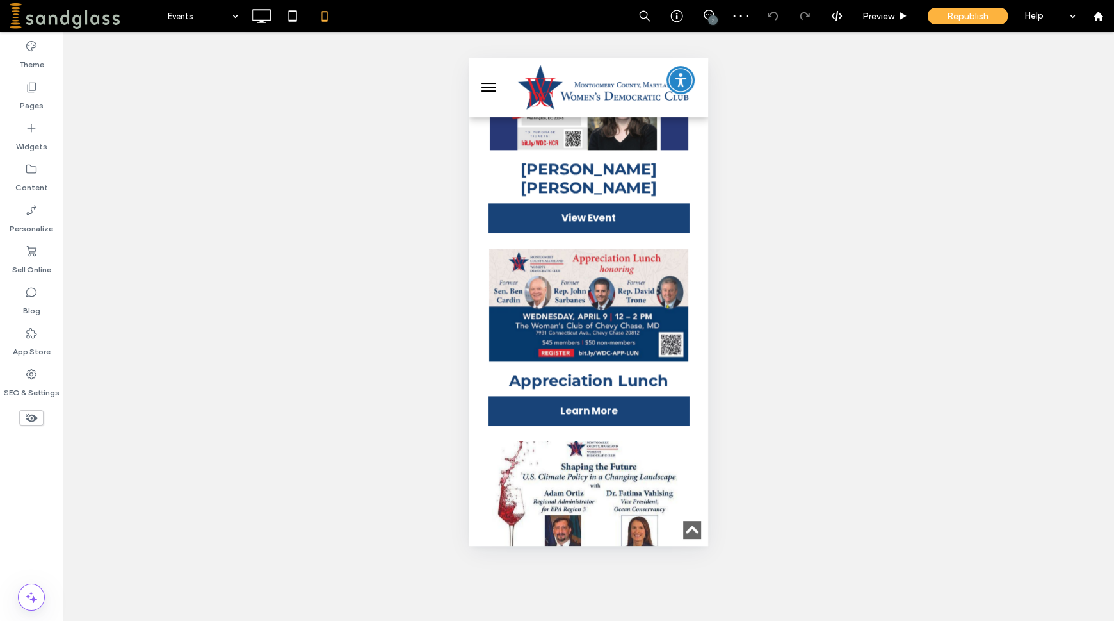
click at [32, 412] on icon at bounding box center [31, 417] width 14 height 14
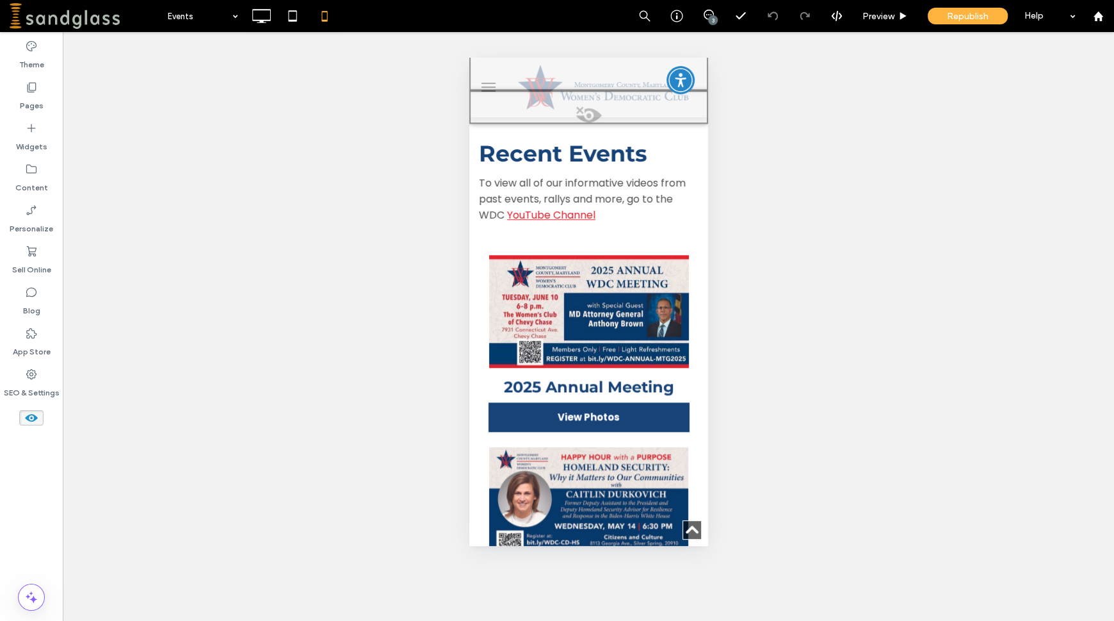
scroll to position [1214, 0]
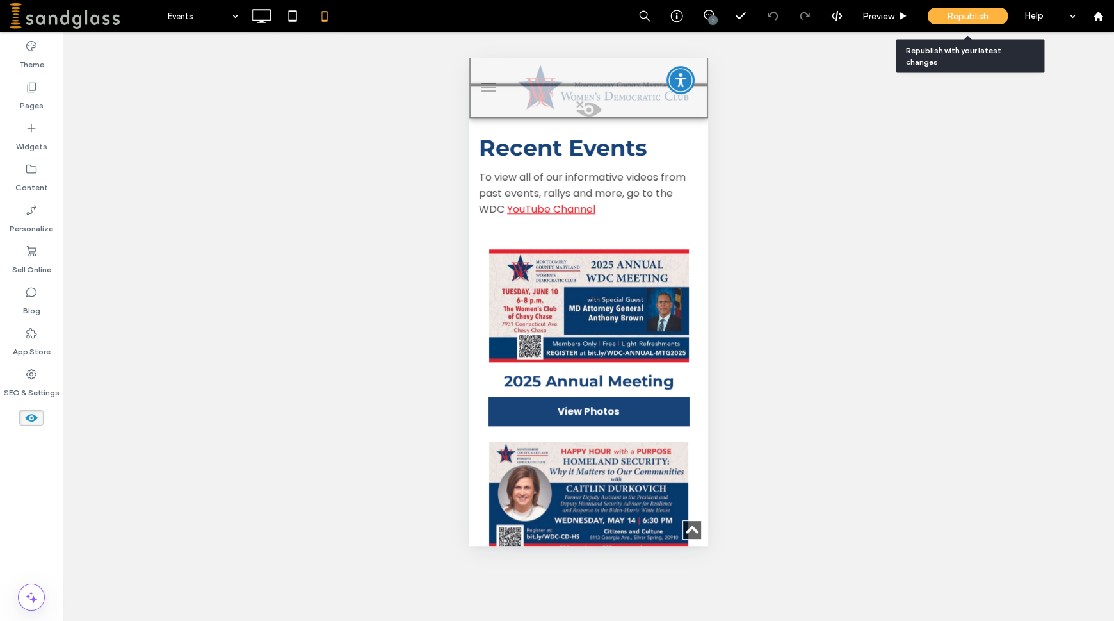
click at [962, 16] on span "Republish" at bounding box center [968, 16] width 42 height 11
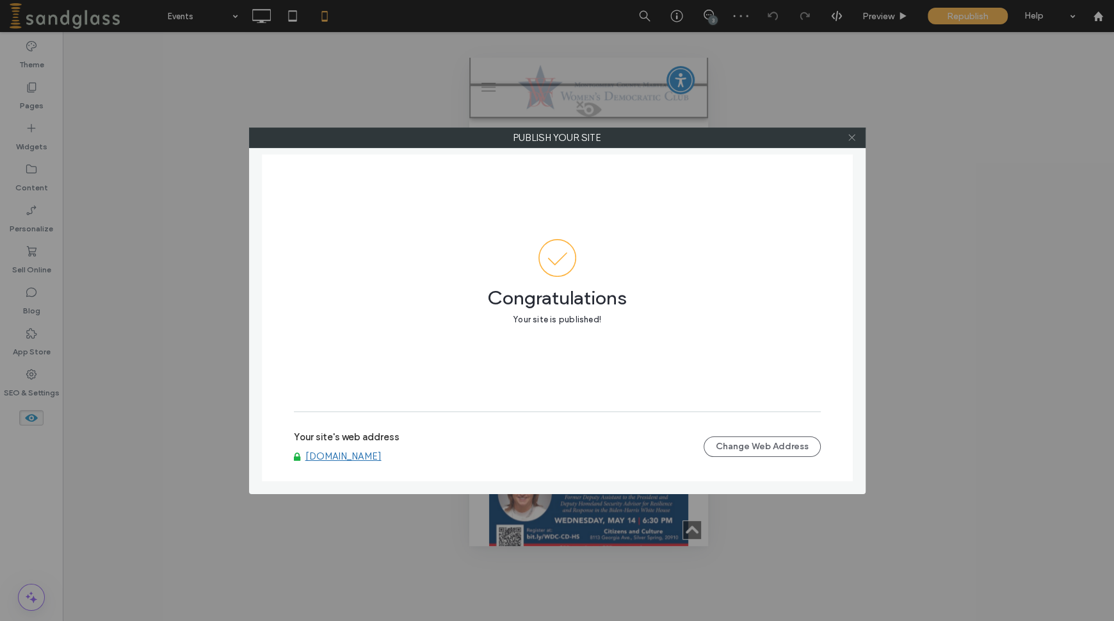
click at [854, 136] on icon at bounding box center [852, 138] width 10 height 10
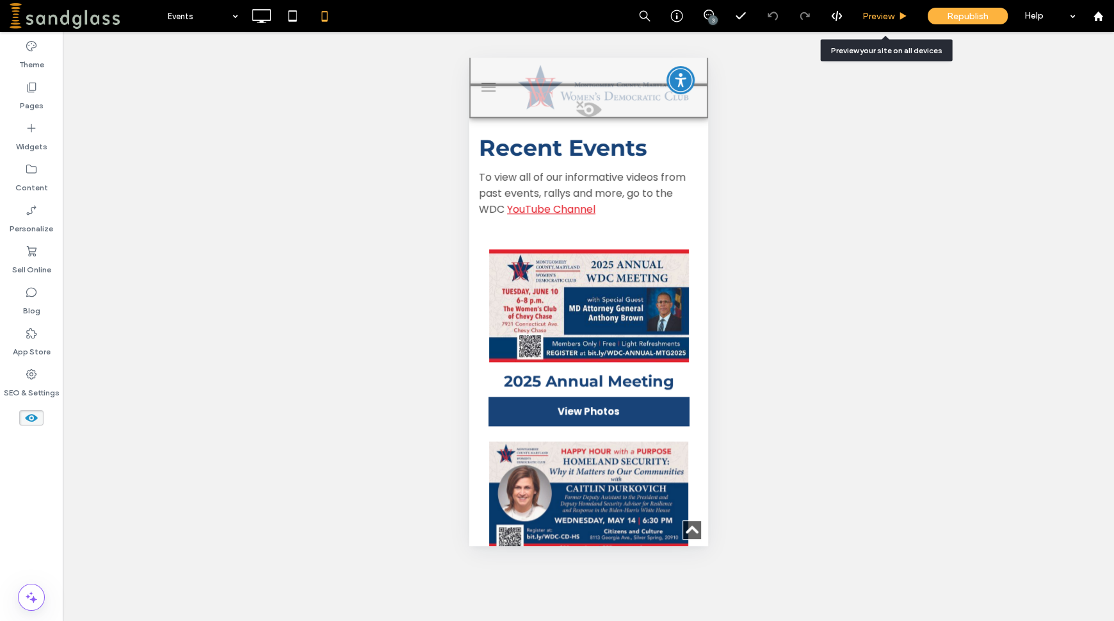
click at [875, 11] on span "Preview" at bounding box center [879, 16] width 32 height 11
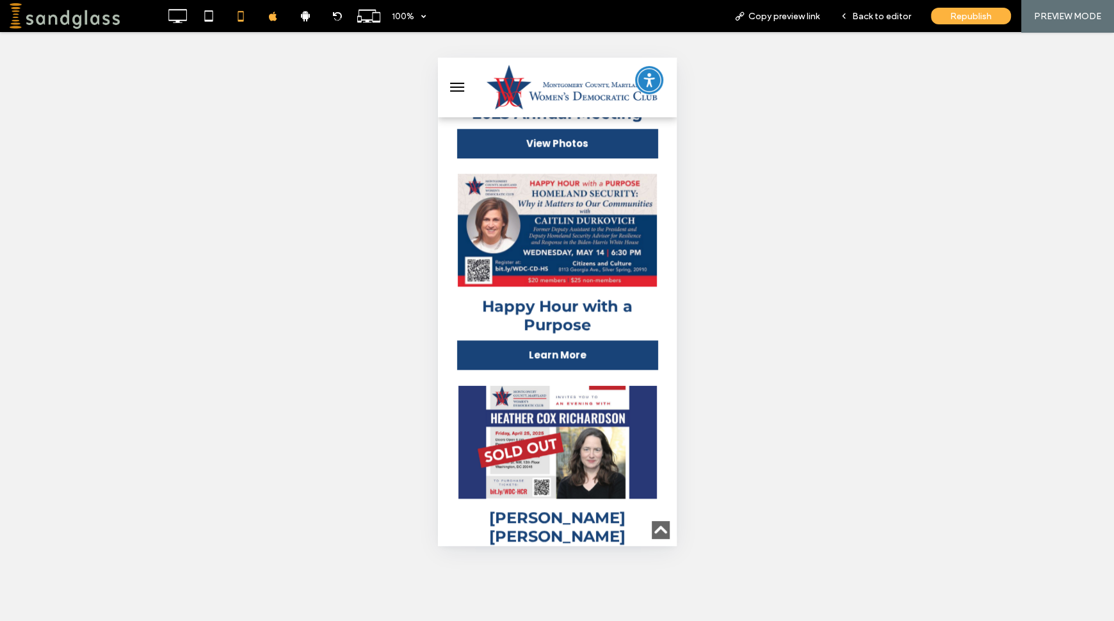
scroll to position [947, 0]
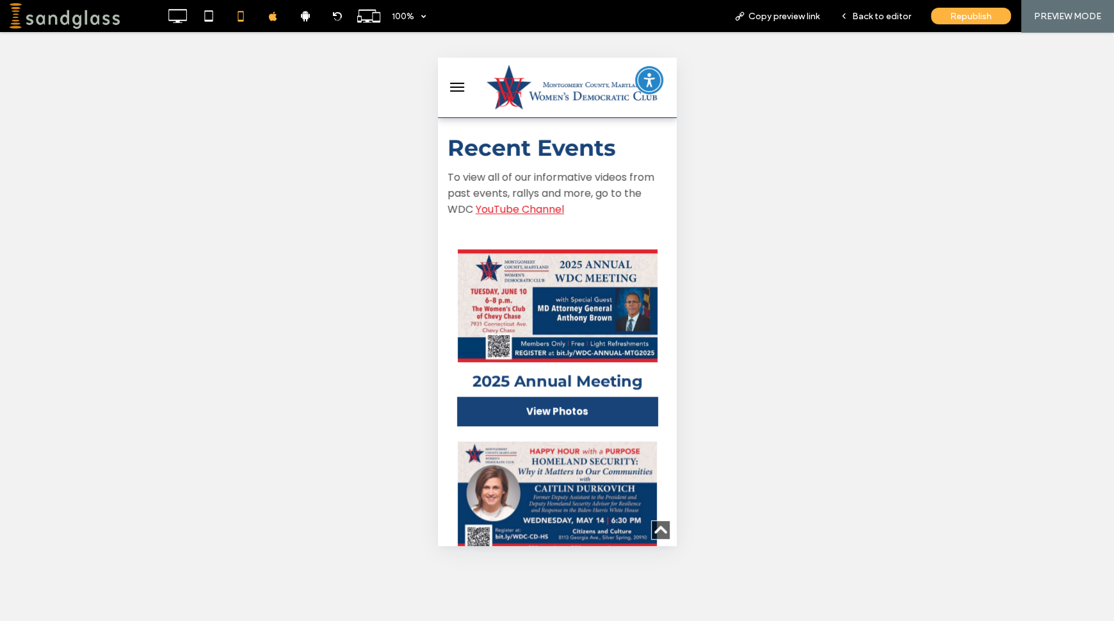
click at [552, 398] on span "View Photos" at bounding box center [557, 411] width 88 height 28
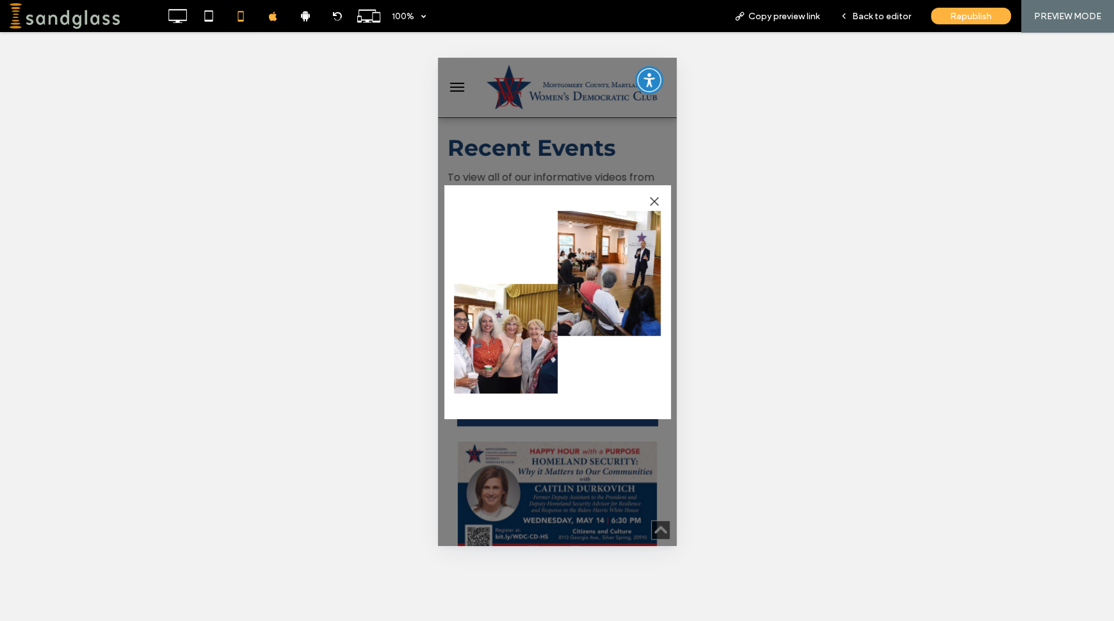
scroll to position [383, 0]
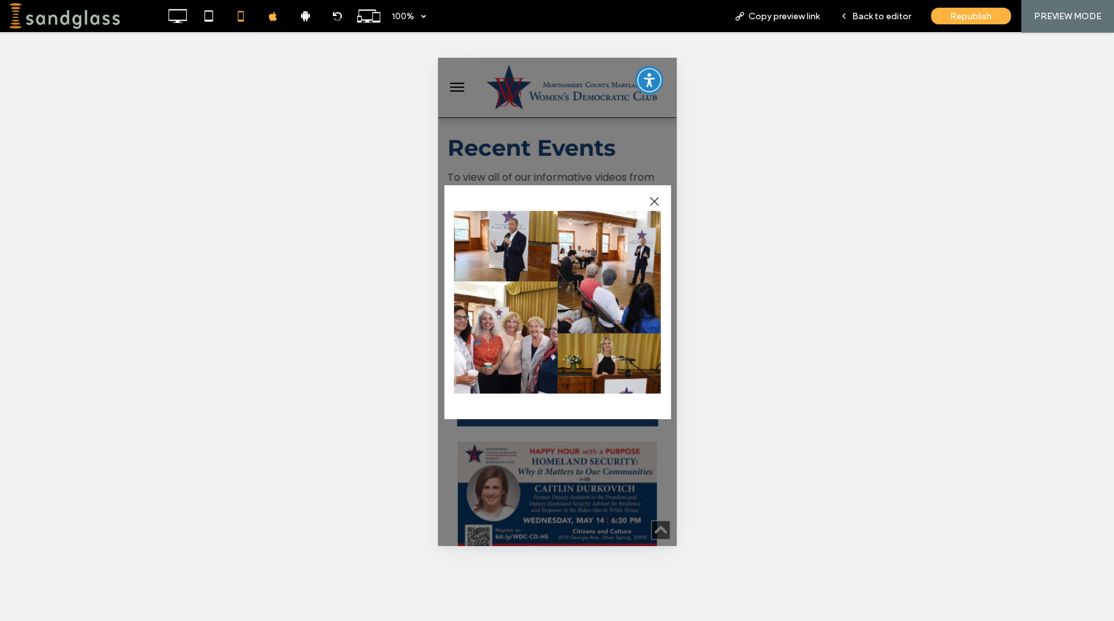
click at [879, 12] on span "Back to editor" at bounding box center [881, 16] width 59 height 11
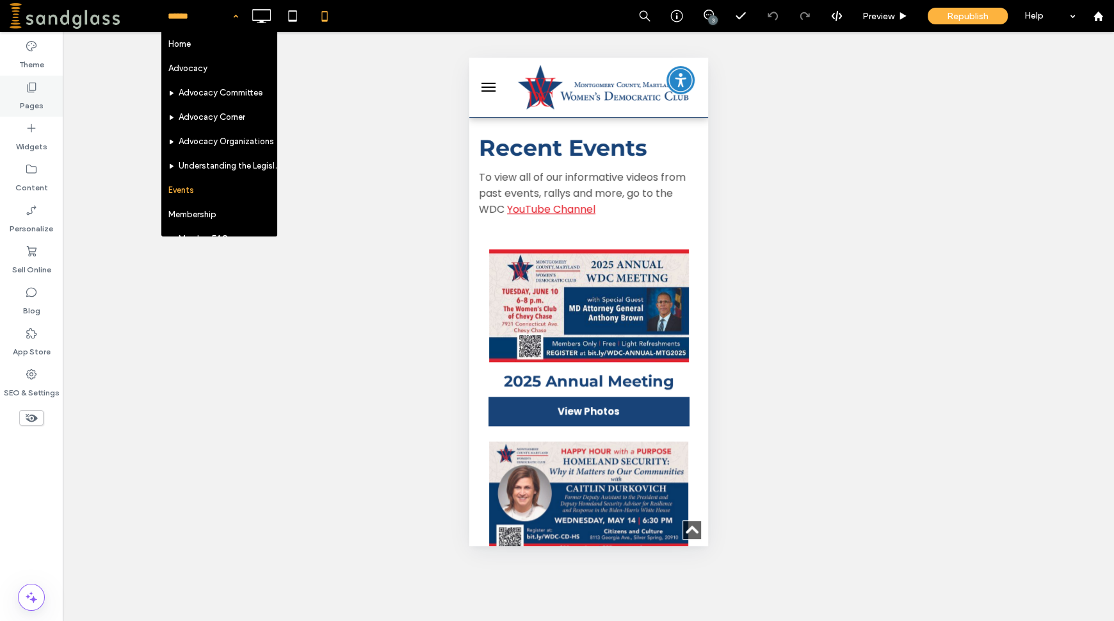
click at [27, 105] on label "Pages" at bounding box center [32, 102] width 24 height 18
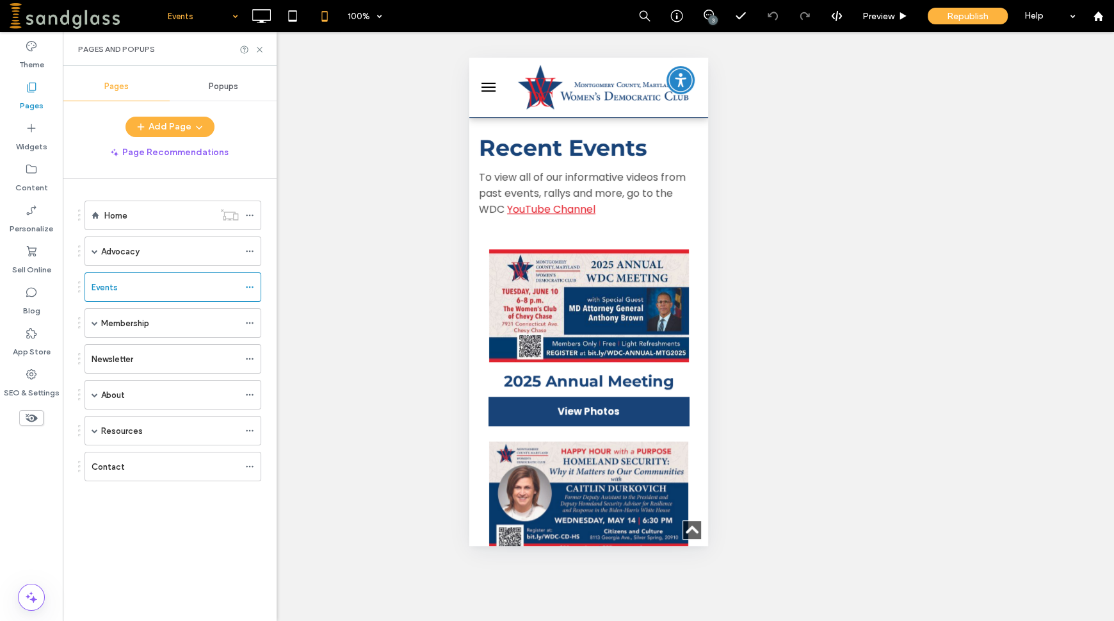
click at [218, 81] on span "Popups" at bounding box center [223, 86] width 29 height 10
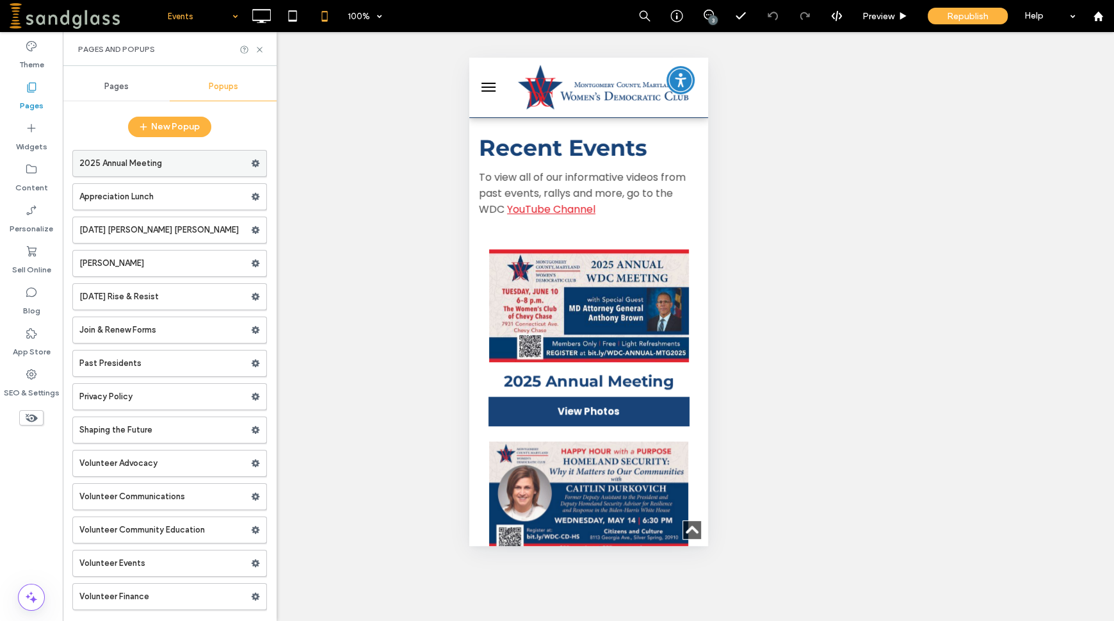
click at [167, 168] on label "2025 Annual Meeting" at bounding box center [165, 163] width 172 height 26
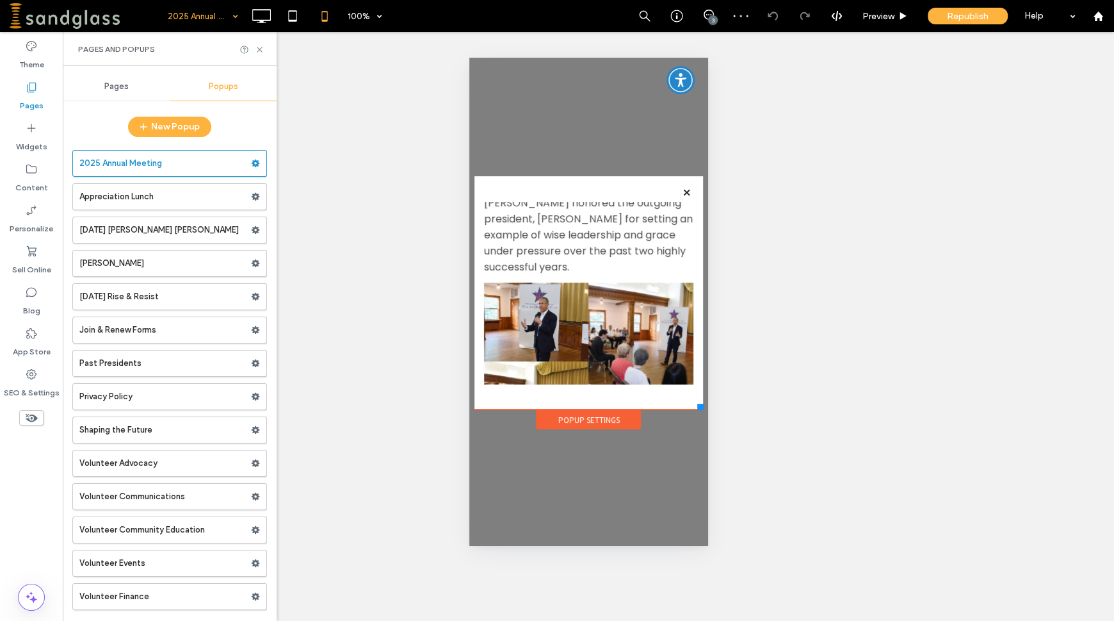
drag, startPoint x: 701, startPoint y: 217, endPoint x: 1180, endPoint y: 352, distance: 498.2
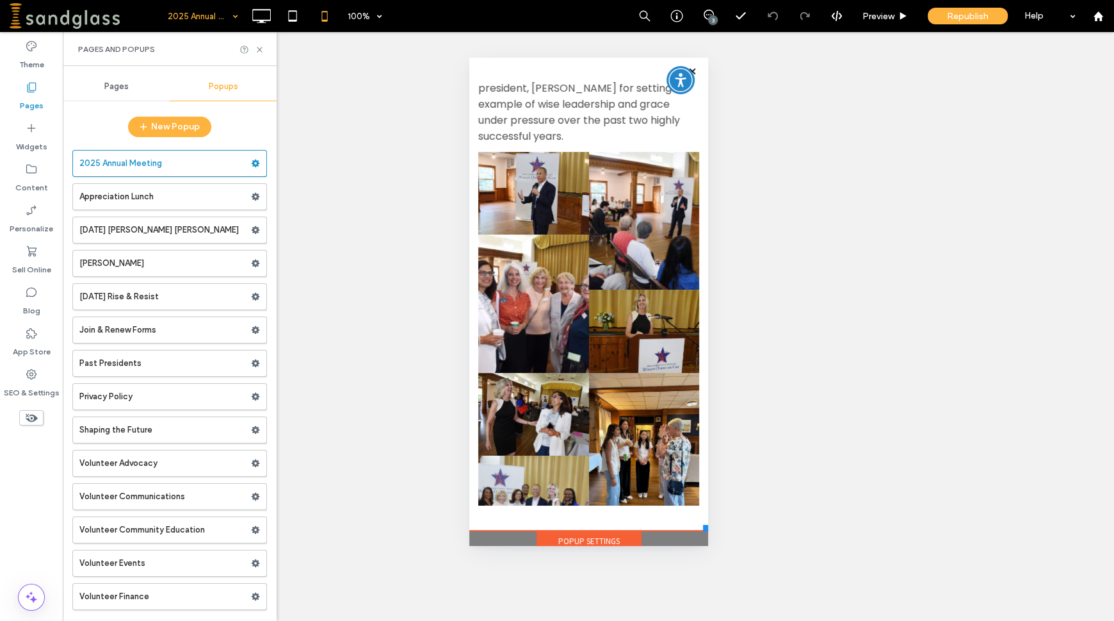
drag, startPoint x: 698, startPoint y: 405, endPoint x: 1178, endPoint y: 583, distance: 511.4
click at [708, 530] on html "Click To Paste Advocacy Advocacy Committee Advocacy Committee Reports Advocacy …" at bounding box center [588, 302] width 239 height 488
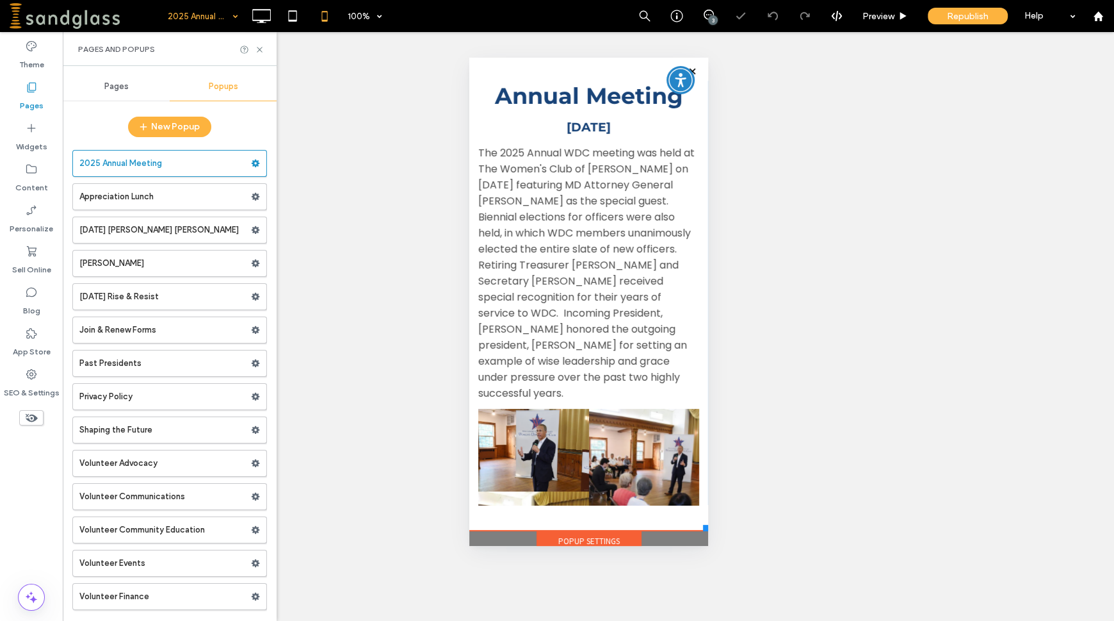
scroll to position [0, 0]
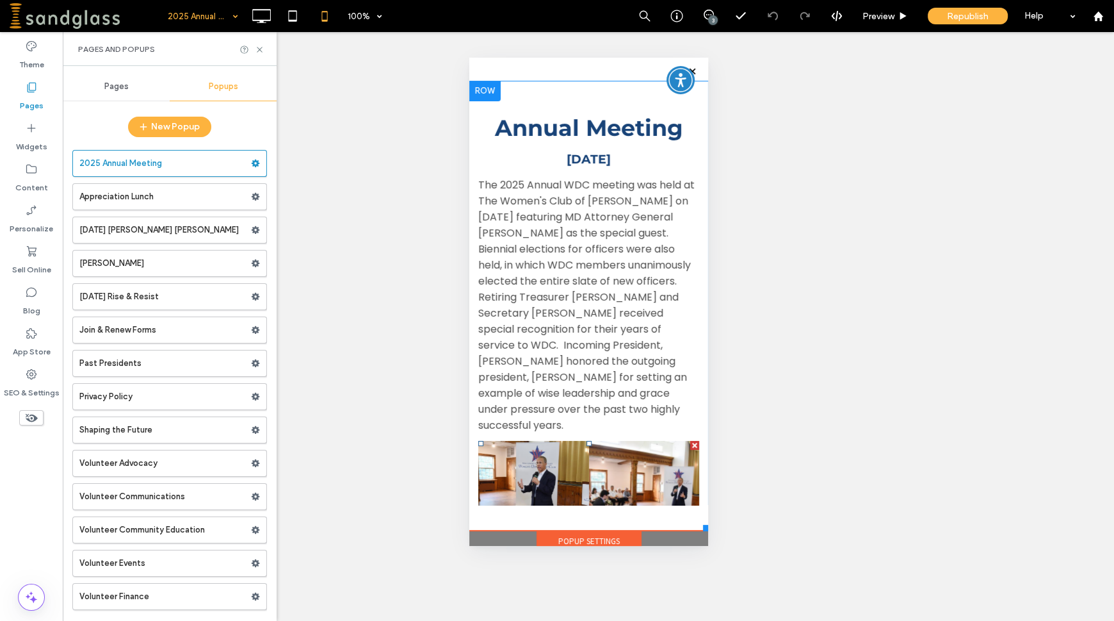
click at [605, 466] on link at bounding box center [644, 510] width 110 height 138
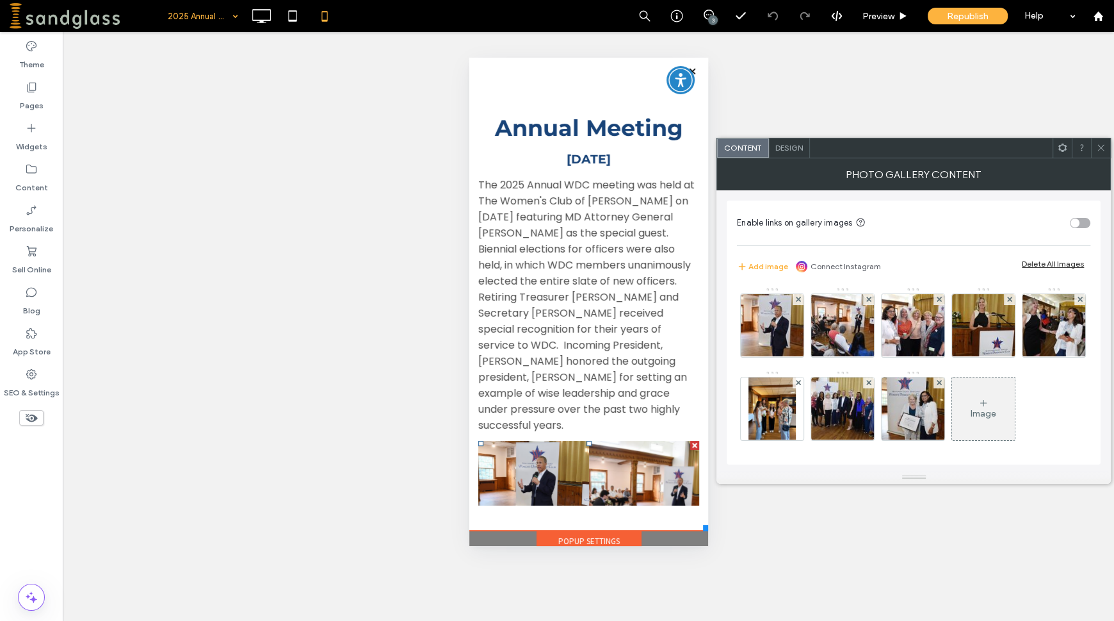
click at [797, 152] on span "Design" at bounding box center [790, 148] width 28 height 10
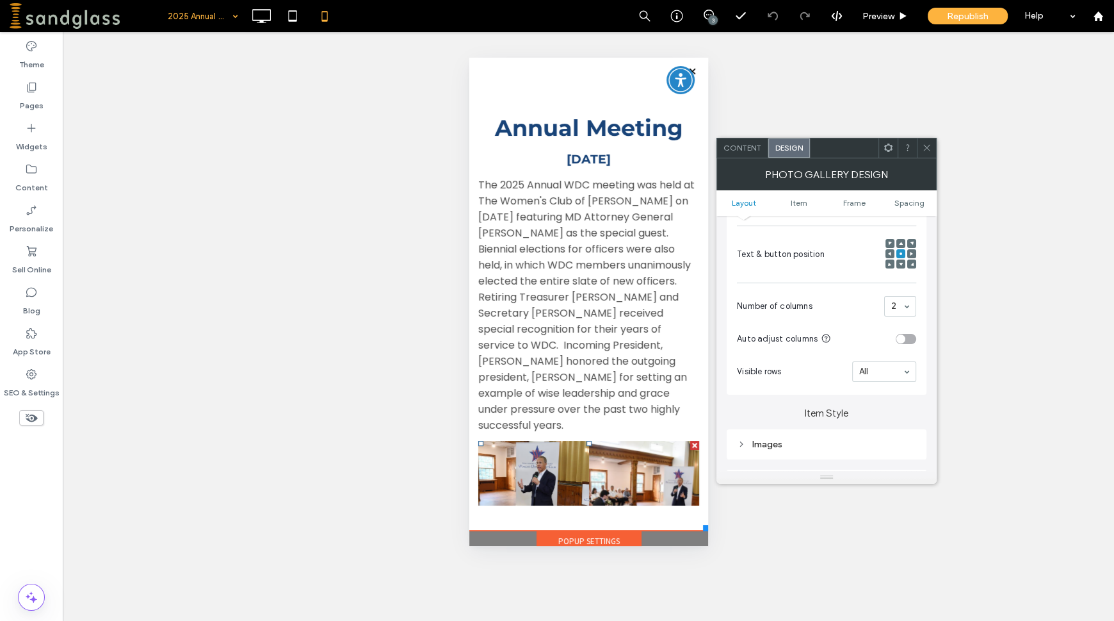
scroll to position [281, 0]
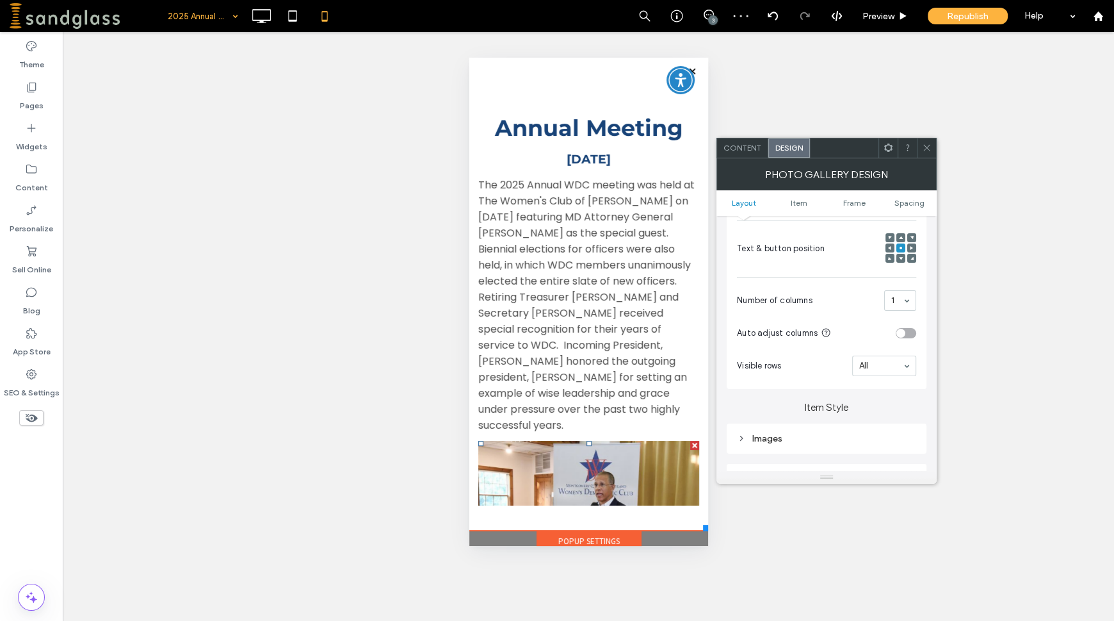
click at [923, 149] on icon at bounding box center [927, 148] width 10 height 10
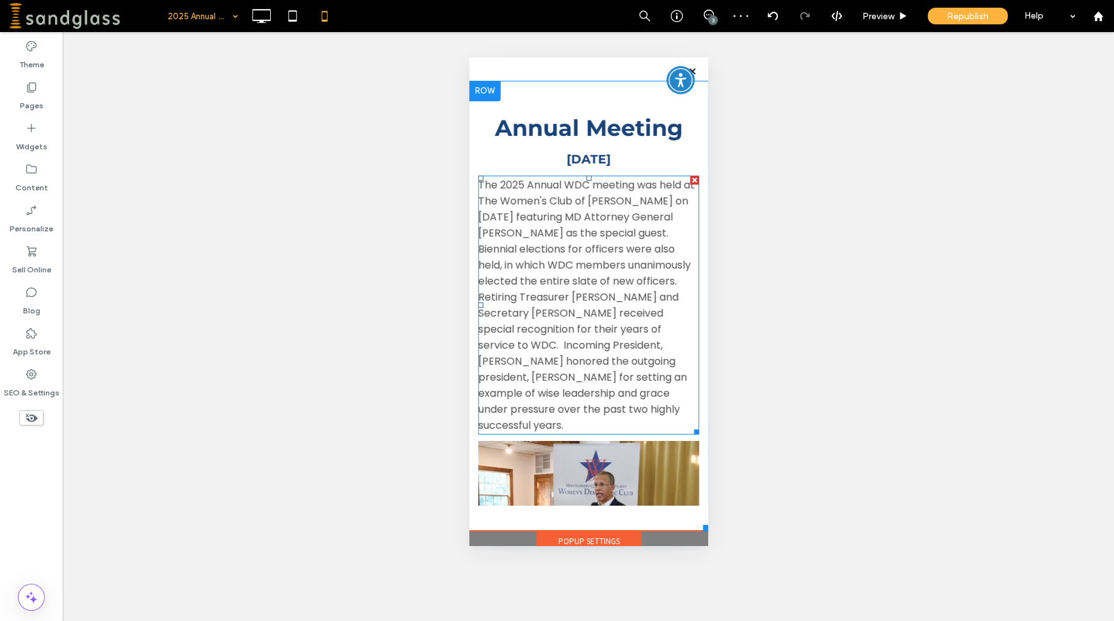
scroll to position [63, 0]
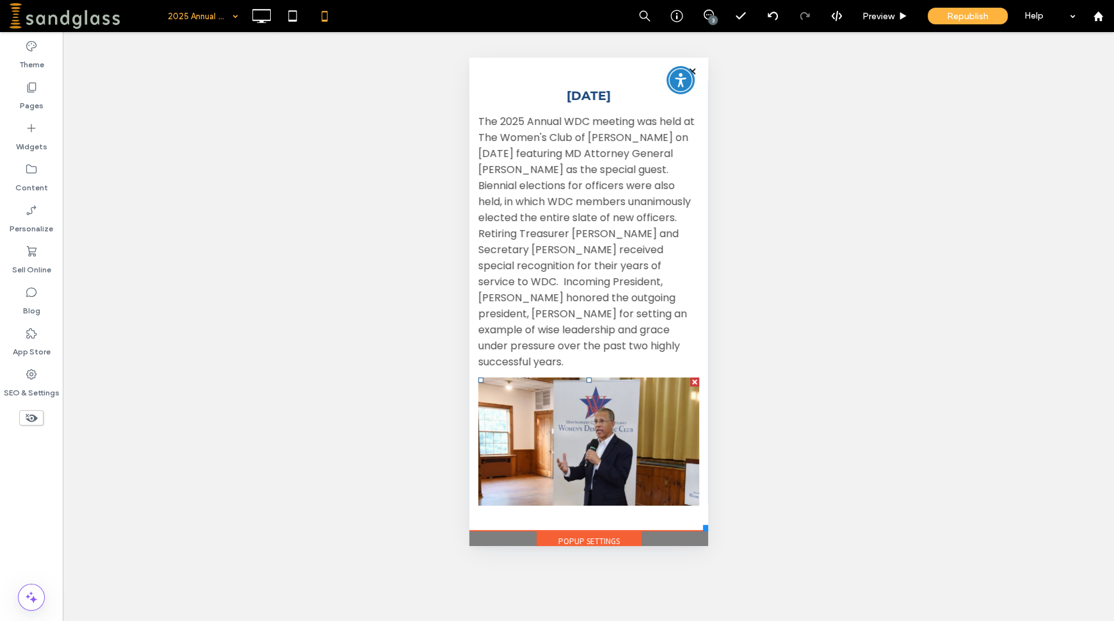
click at [669, 401] on link at bounding box center [588, 460] width 221 height 166
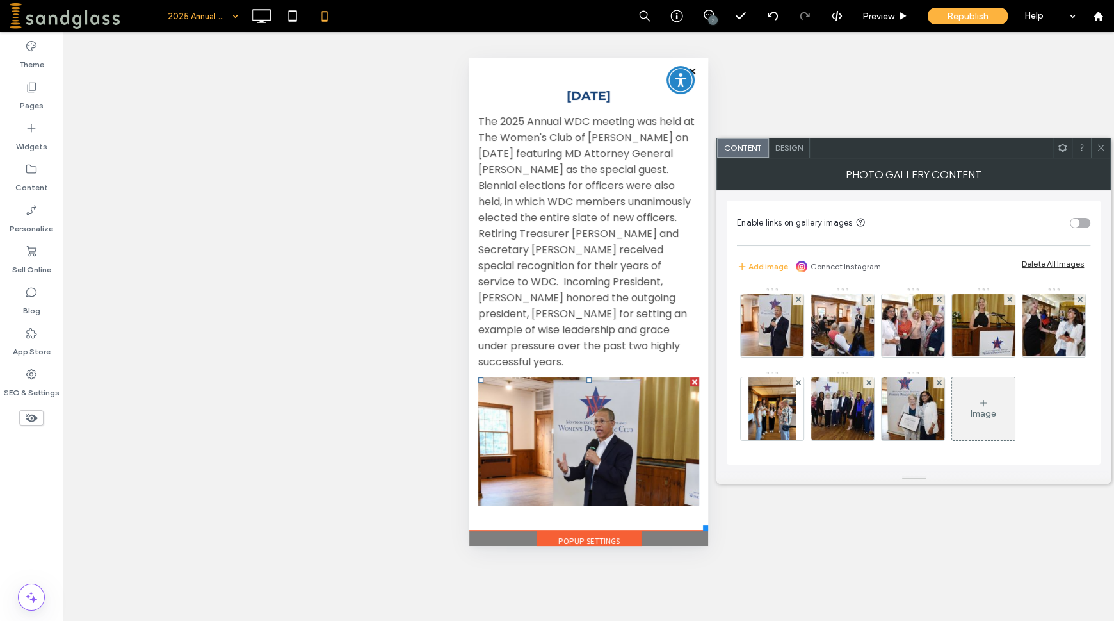
click at [793, 143] on span "Design" at bounding box center [790, 148] width 28 height 10
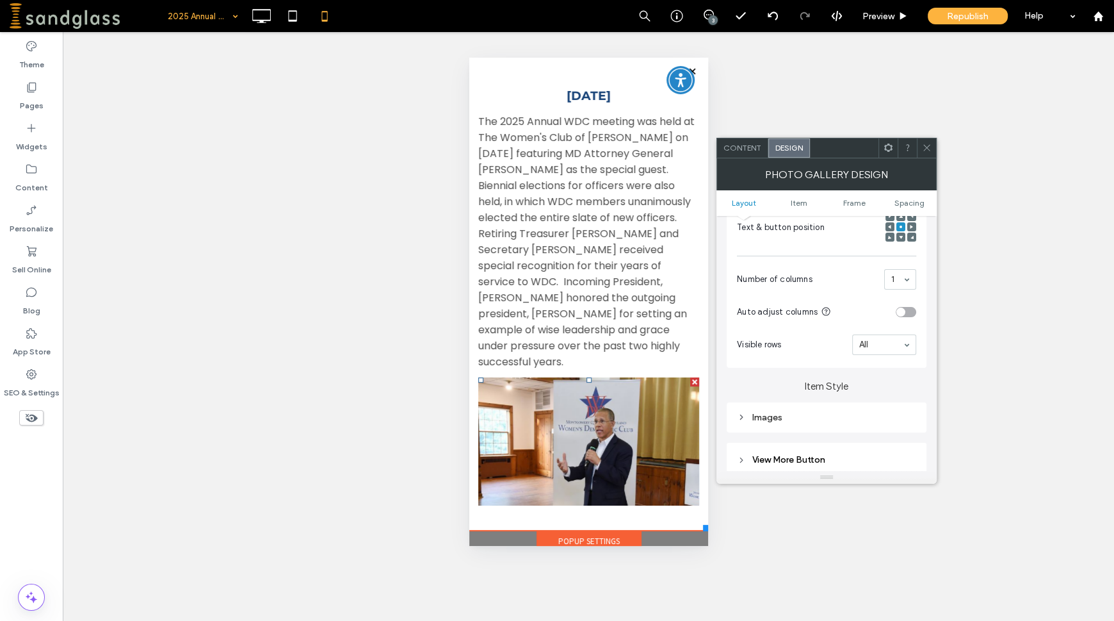
scroll to position [301, 0]
click at [909, 313] on div "toggle" at bounding box center [906, 313] width 20 height 10
click at [672, 425] on link at bounding box center [588, 460] width 221 height 166
click at [933, 150] on div at bounding box center [926, 147] width 19 height 19
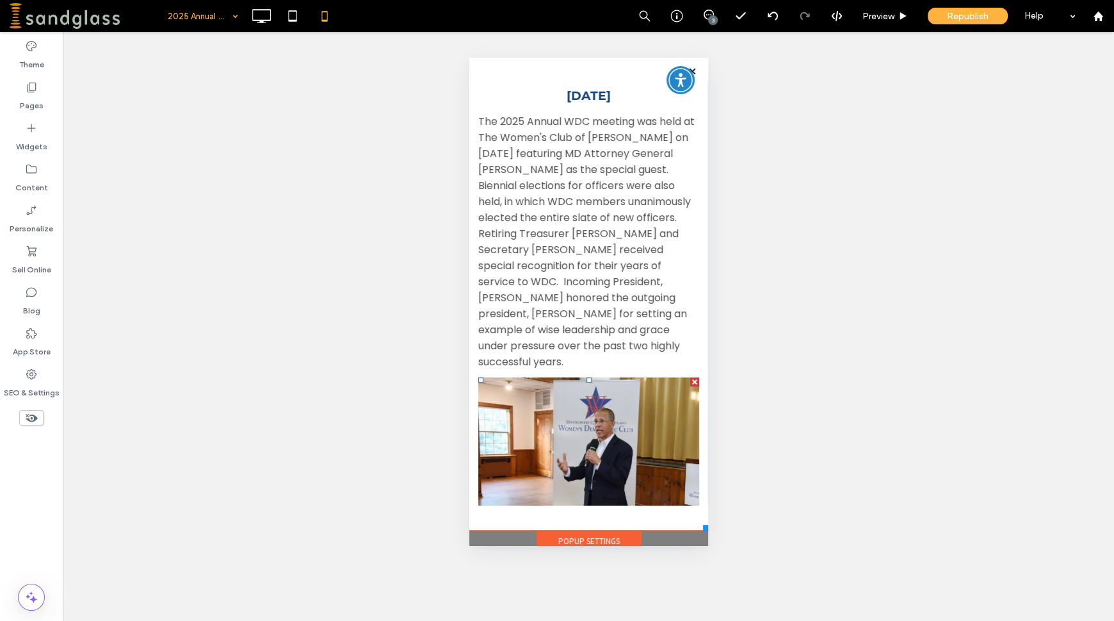
click at [631, 450] on link at bounding box center [588, 460] width 221 height 166
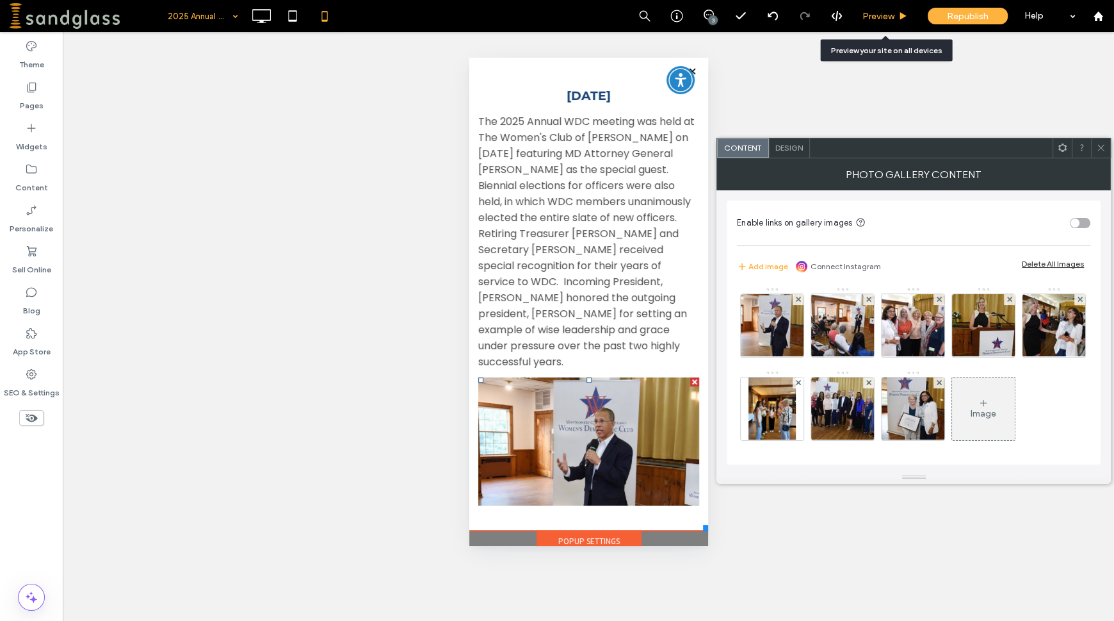
click at [871, 22] on div "Preview" at bounding box center [885, 16] width 65 height 32
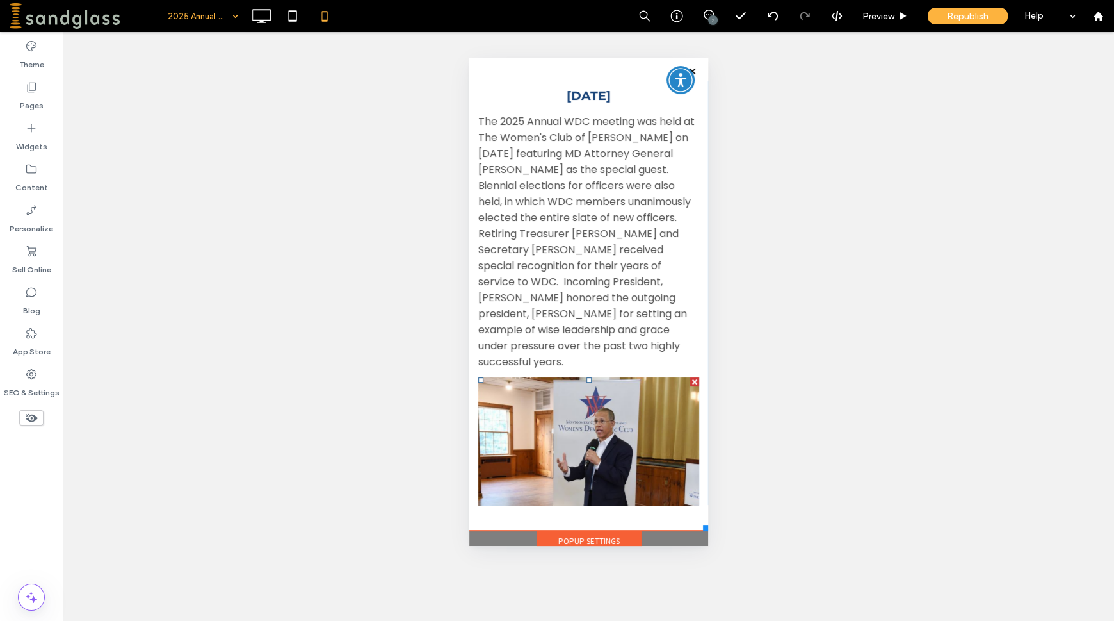
click at [614, 466] on link at bounding box center [588, 460] width 221 height 166
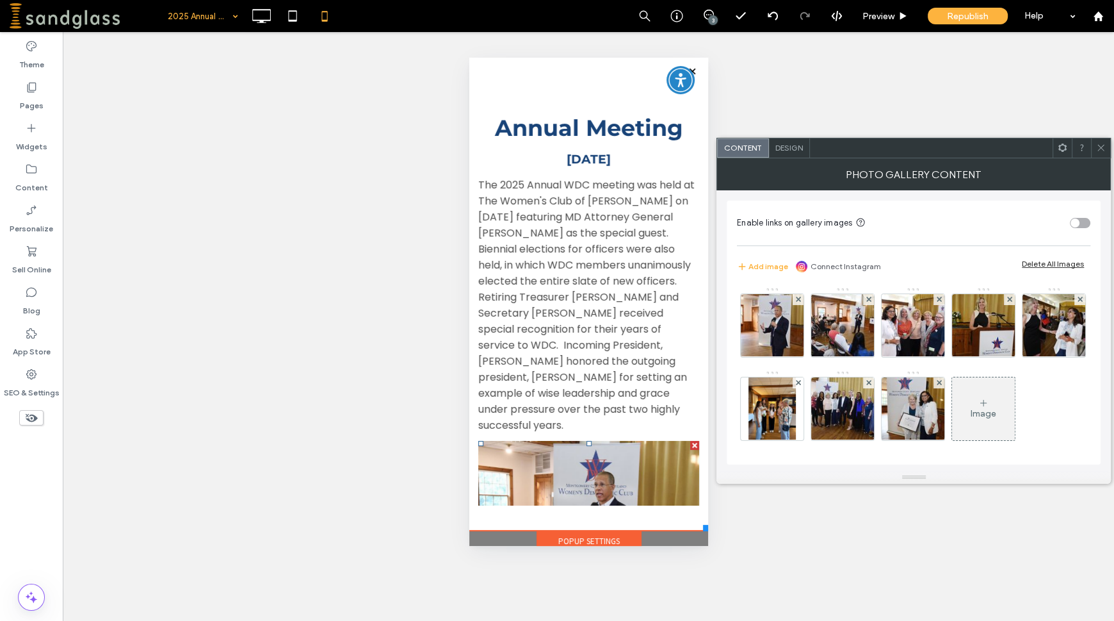
scroll to position [63, 0]
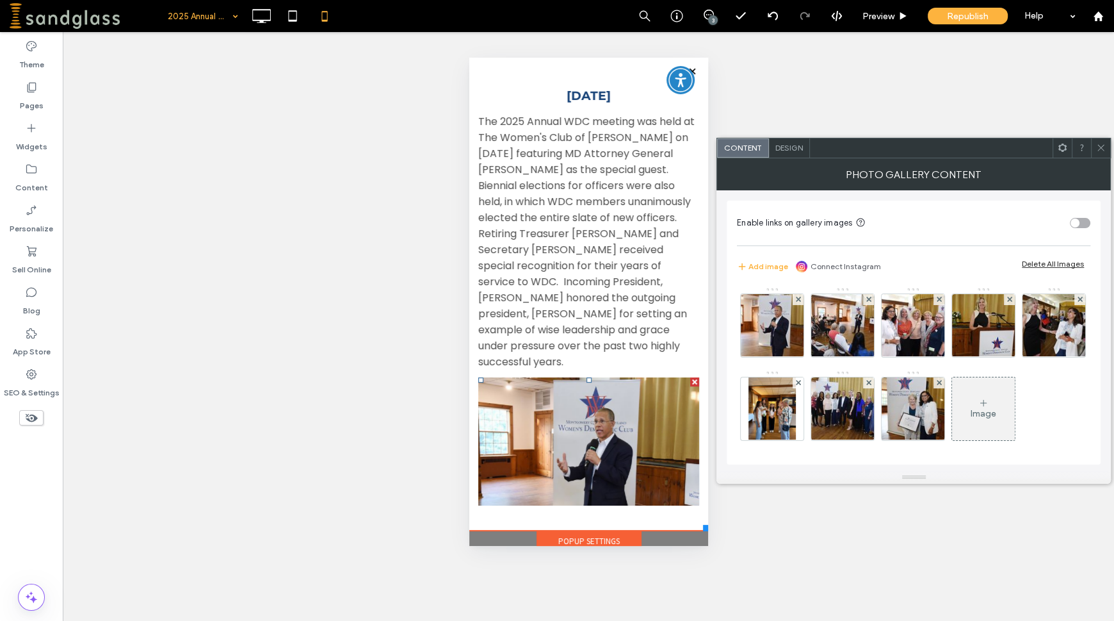
click at [787, 143] on span "Design" at bounding box center [790, 148] width 28 height 10
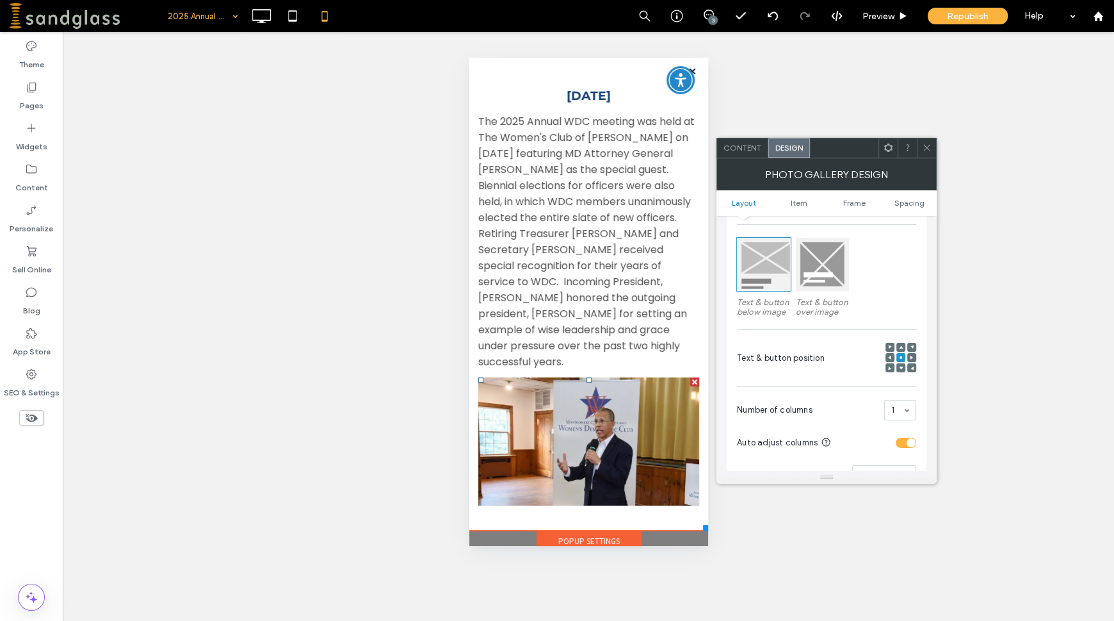
scroll to position [275, 0]
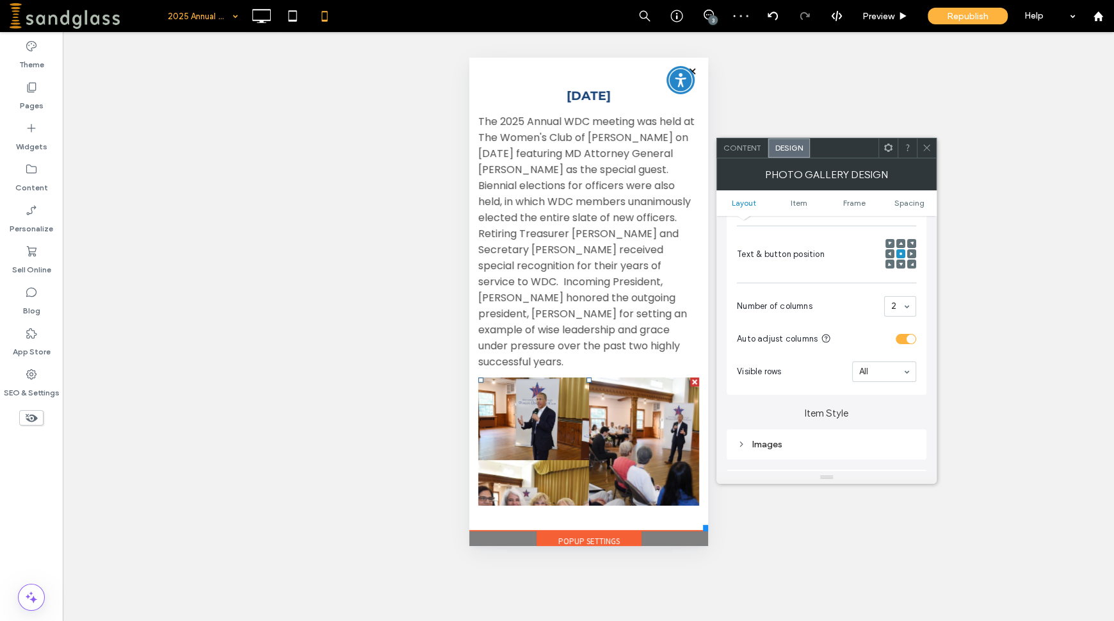
click at [687, 325] on span "The 2025 Annual WDC meeting was held at The Women's Club of Chevy Chase on June…" at bounding box center [586, 241] width 216 height 255
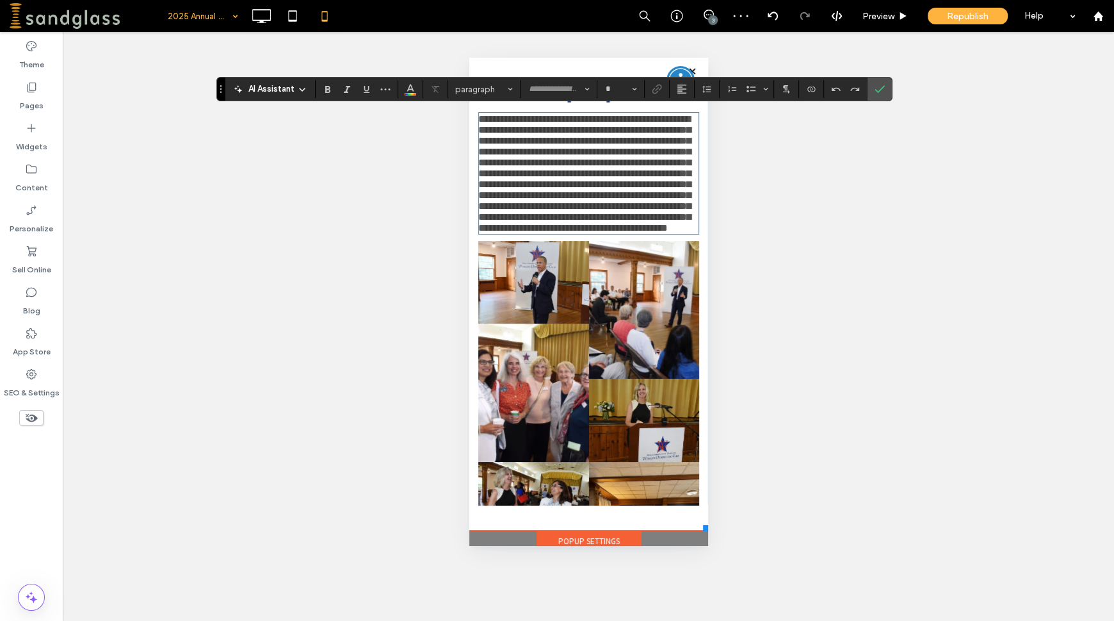
type input "*******"
type input "**"
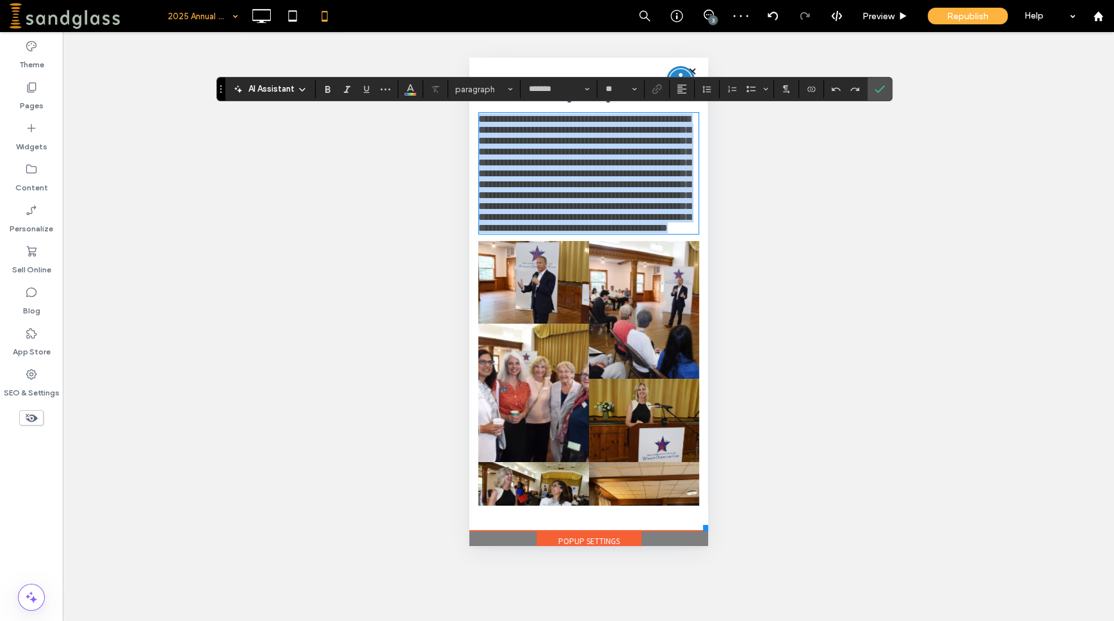
scroll to position [128, 0]
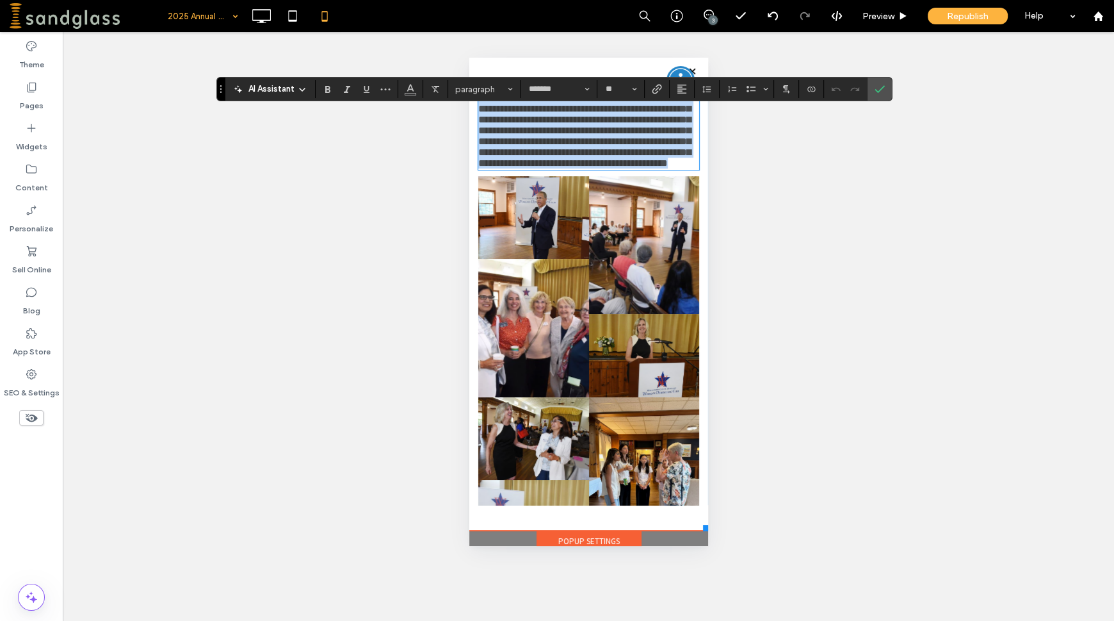
click at [695, 264] on div "**********" at bounding box center [588, 293] width 240 height 662
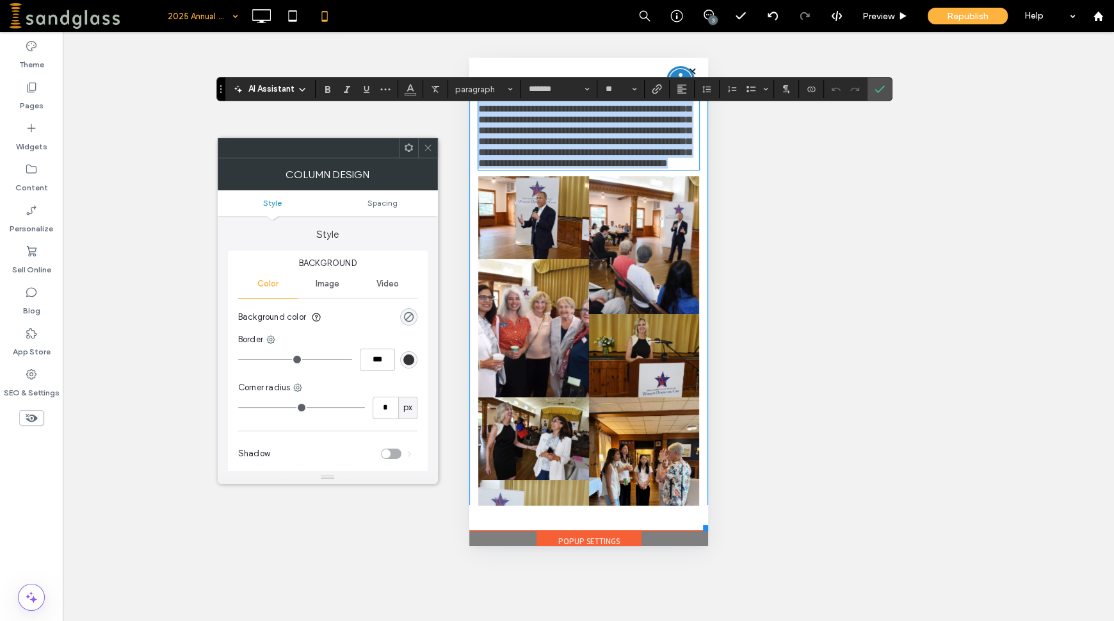
scroll to position [0, 0]
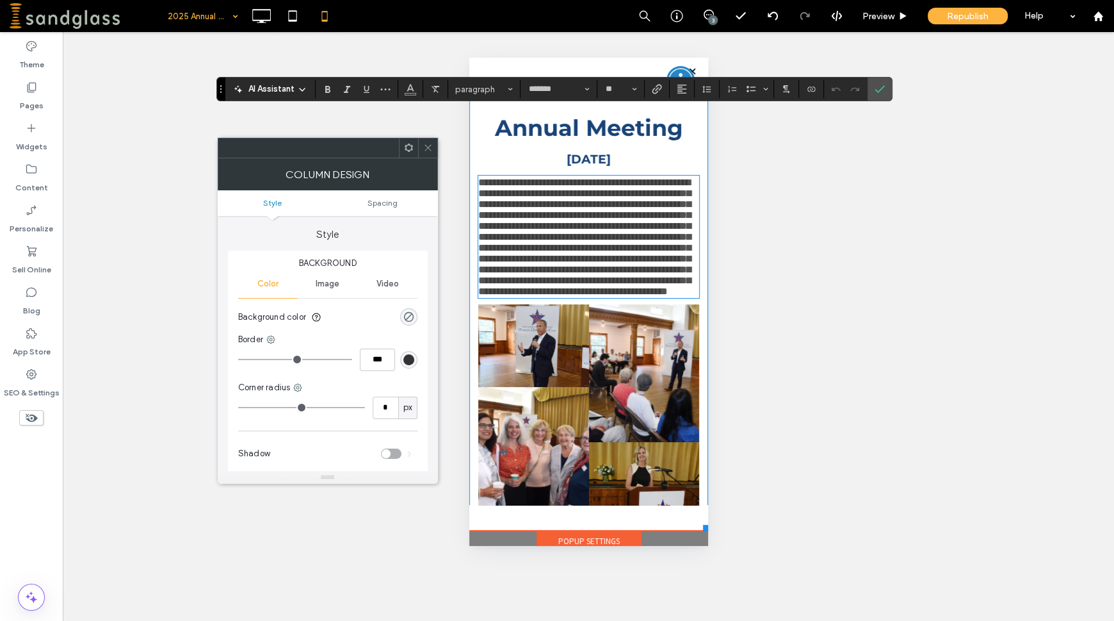
click at [695, 445] on div "**********" at bounding box center [588, 421] width 240 height 662
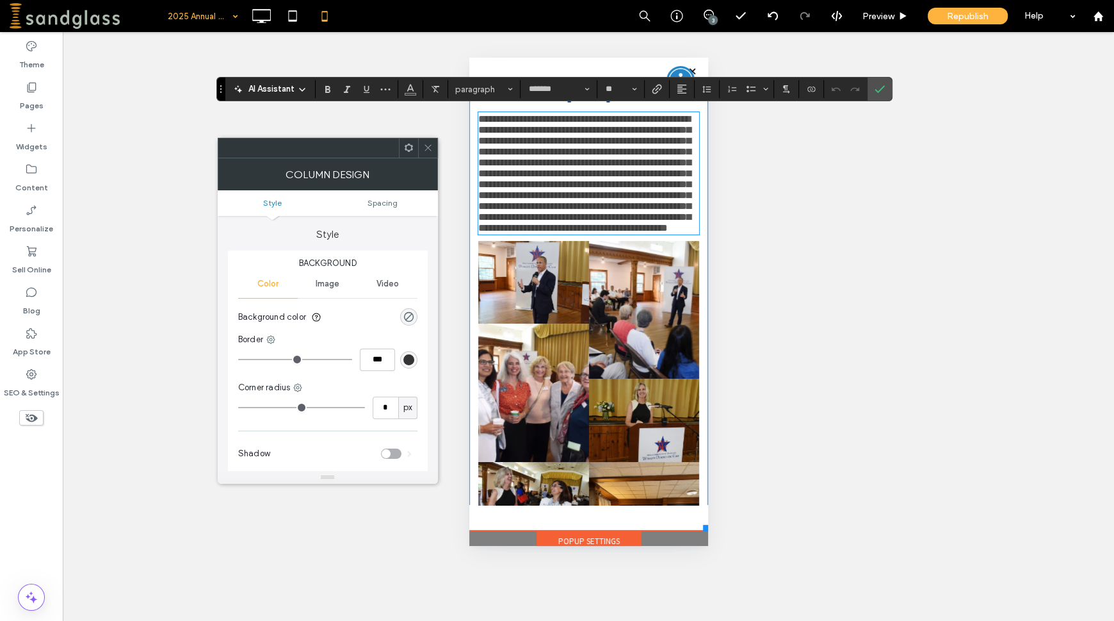
drag, startPoint x: 620, startPoint y: 480, endPoint x: 619, endPoint y: 420, distance: 60.2
click at [619, 379] on link at bounding box center [644, 310] width 110 height 138
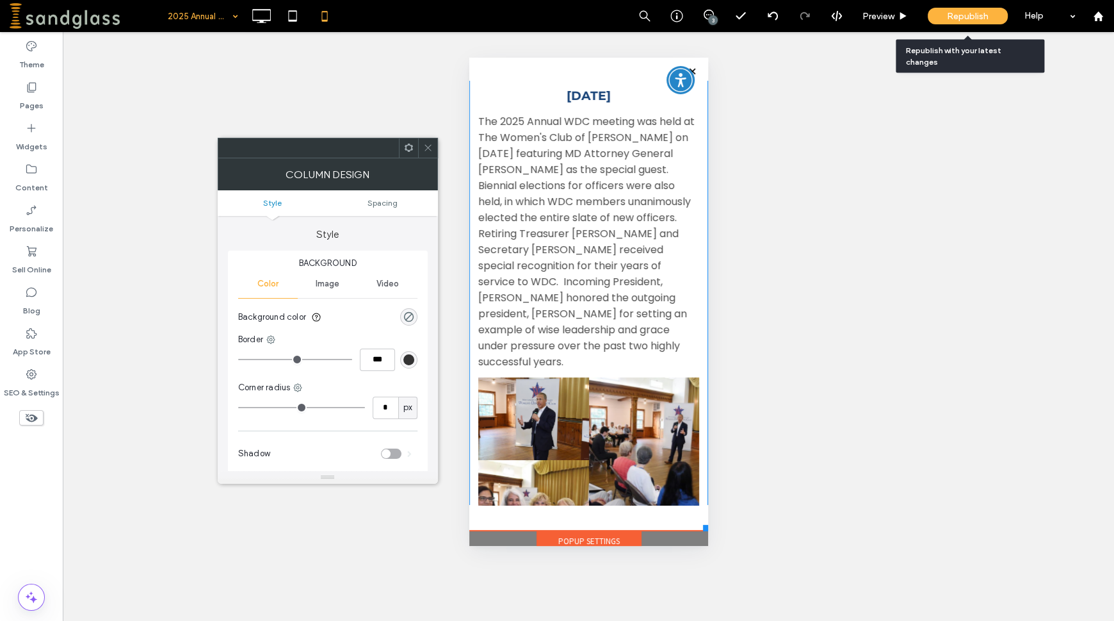
click at [964, 21] on span "Republish" at bounding box center [968, 16] width 42 height 11
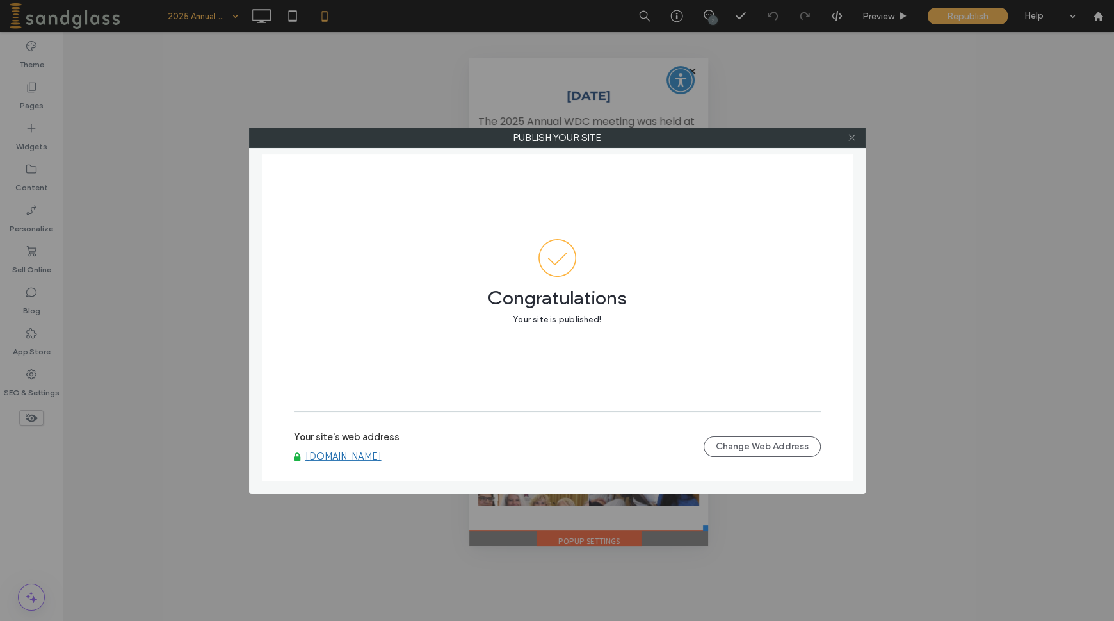
click at [854, 136] on icon at bounding box center [852, 138] width 10 height 10
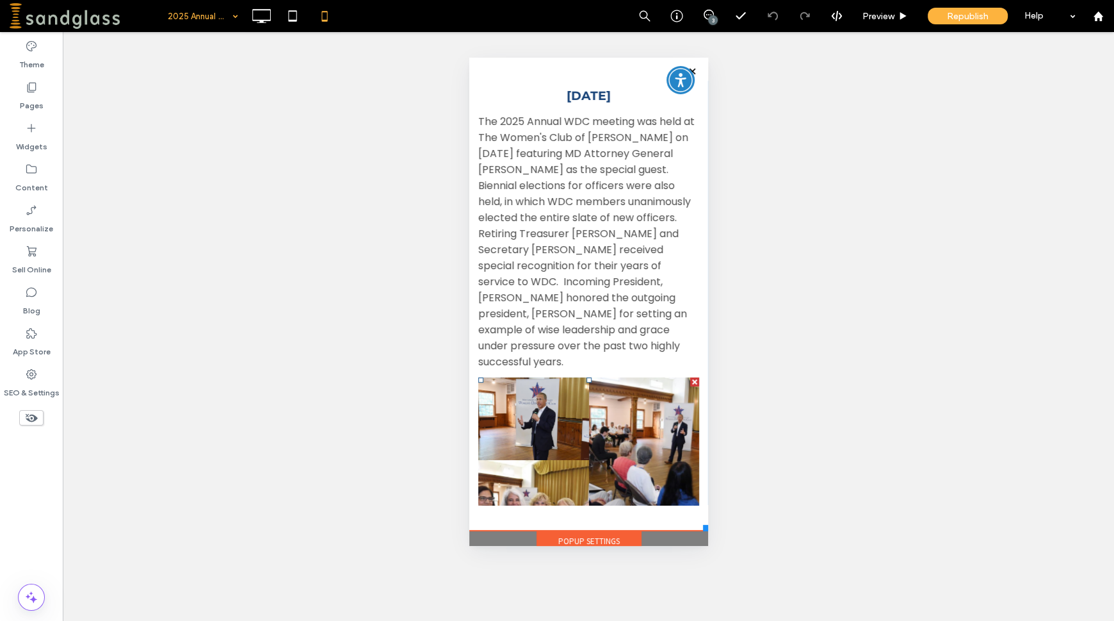
click at [610, 412] on link at bounding box center [644, 446] width 110 height 138
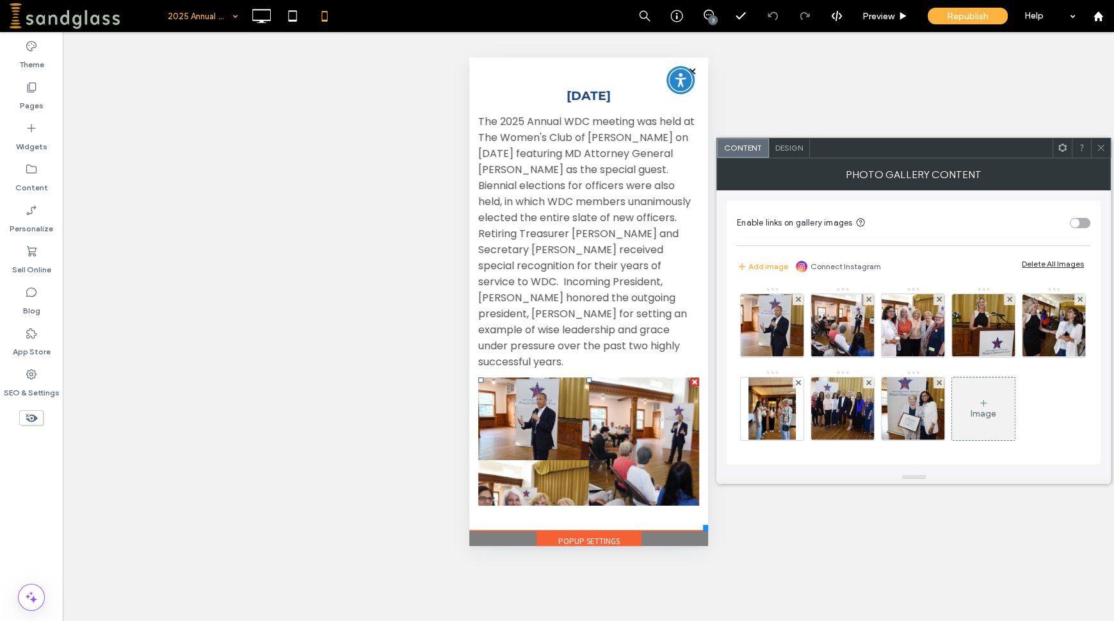
click at [795, 150] on span "Design" at bounding box center [790, 148] width 28 height 10
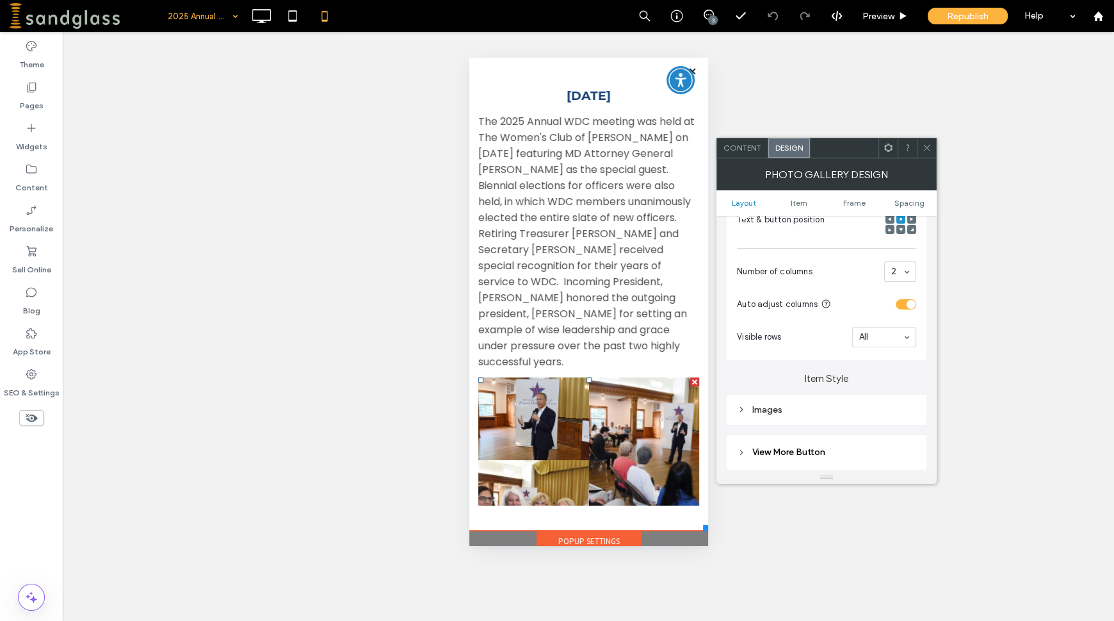
scroll to position [305, 0]
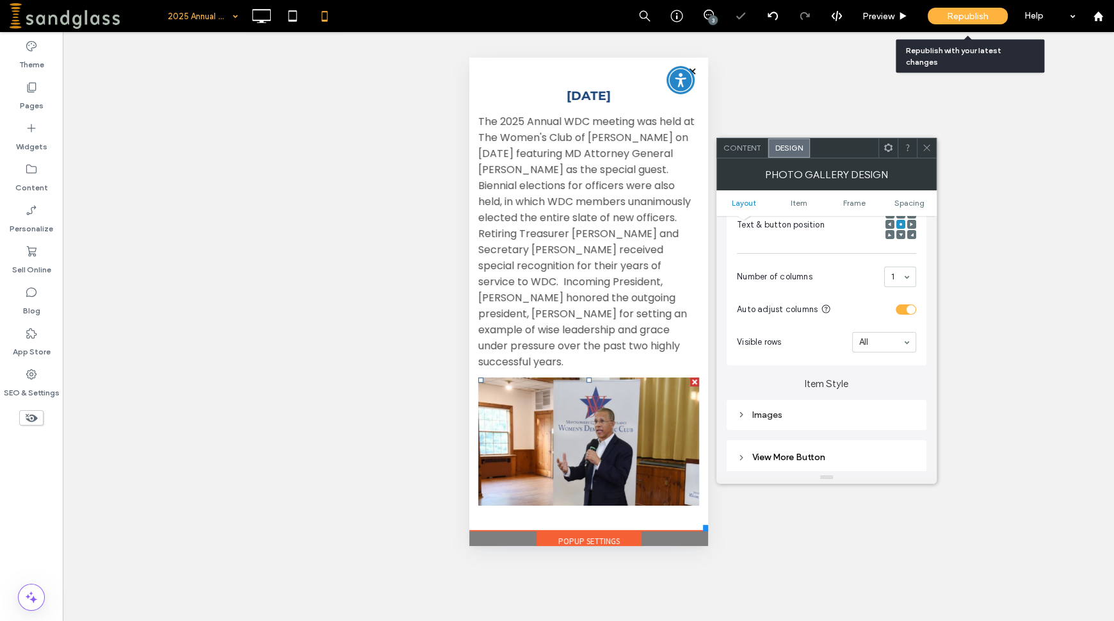
click at [954, 16] on span "Republish" at bounding box center [968, 16] width 42 height 11
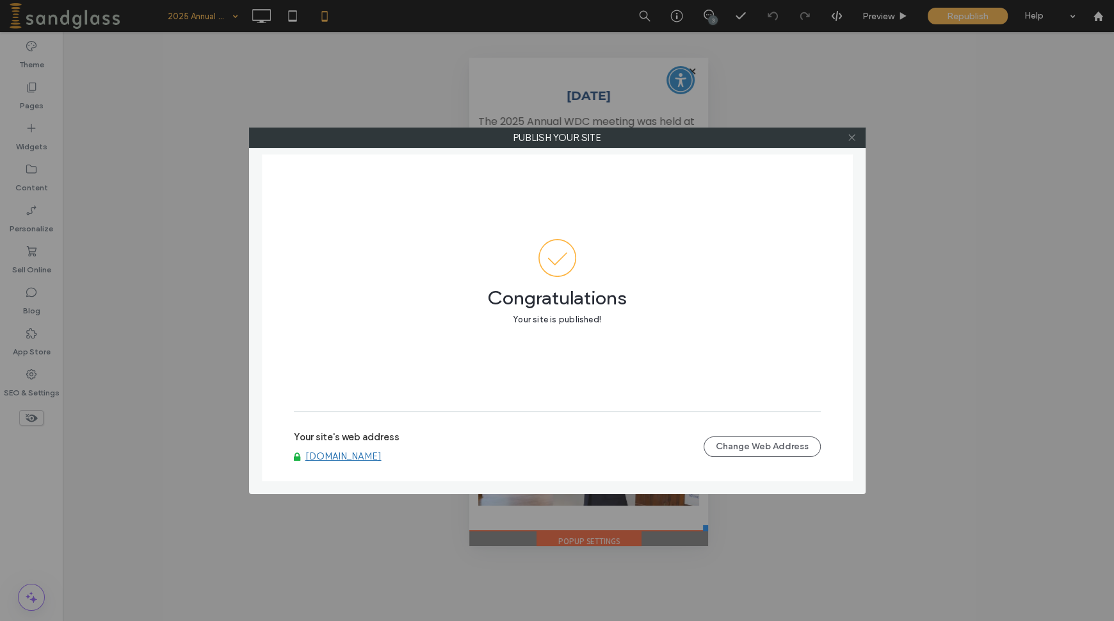
click at [853, 133] on icon at bounding box center [852, 138] width 10 height 10
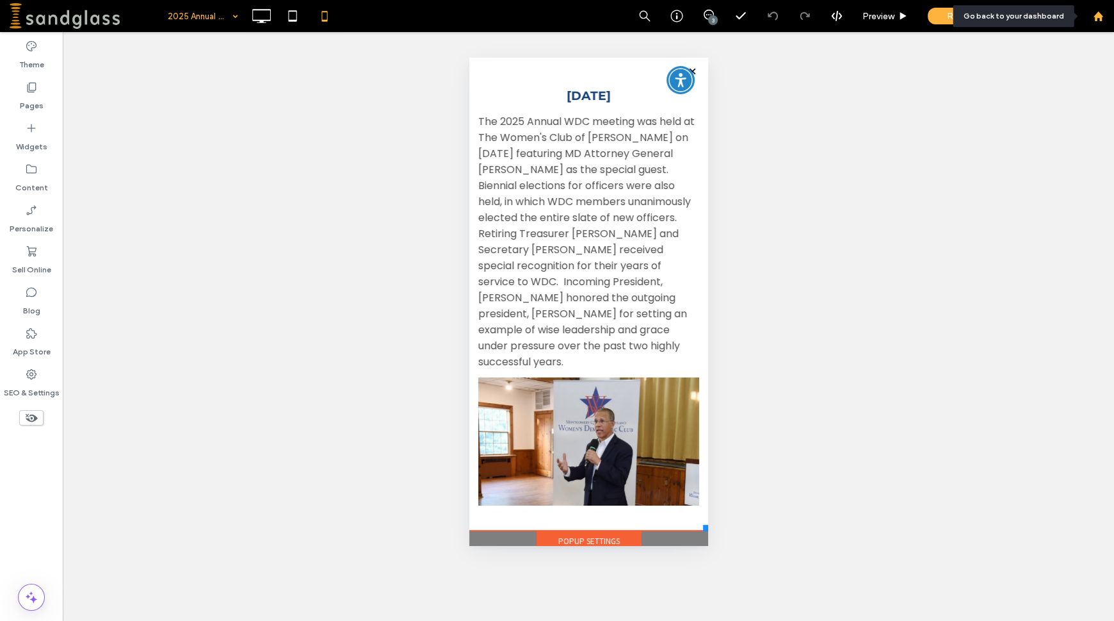
click at [1099, 19] on icon at bounding box center [1098, 16] width 11 height 11
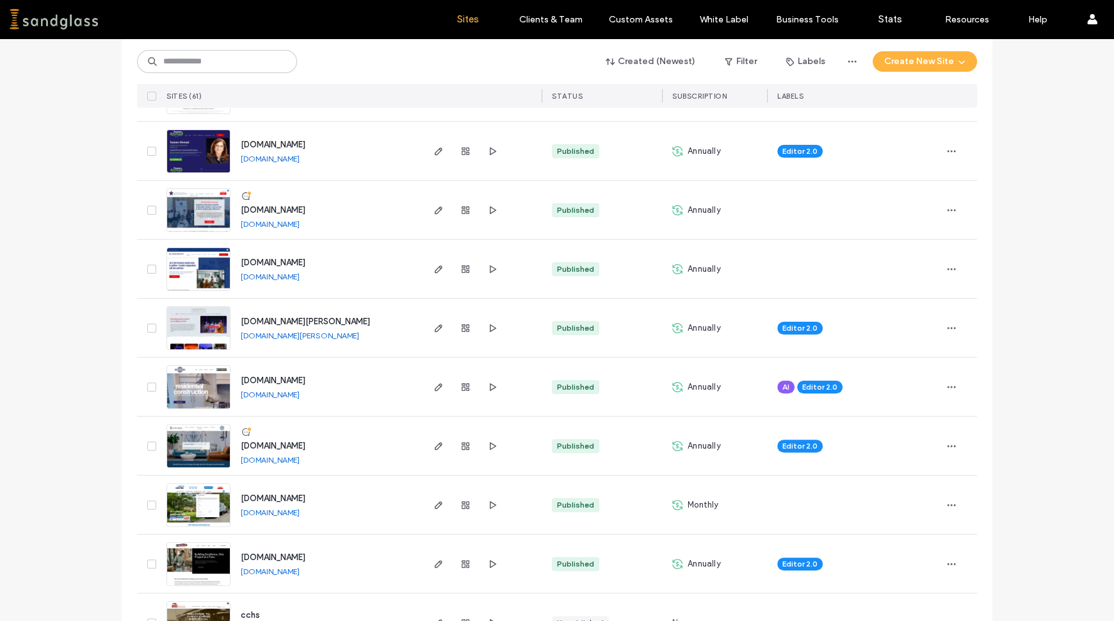
scroll to position [301, 0]
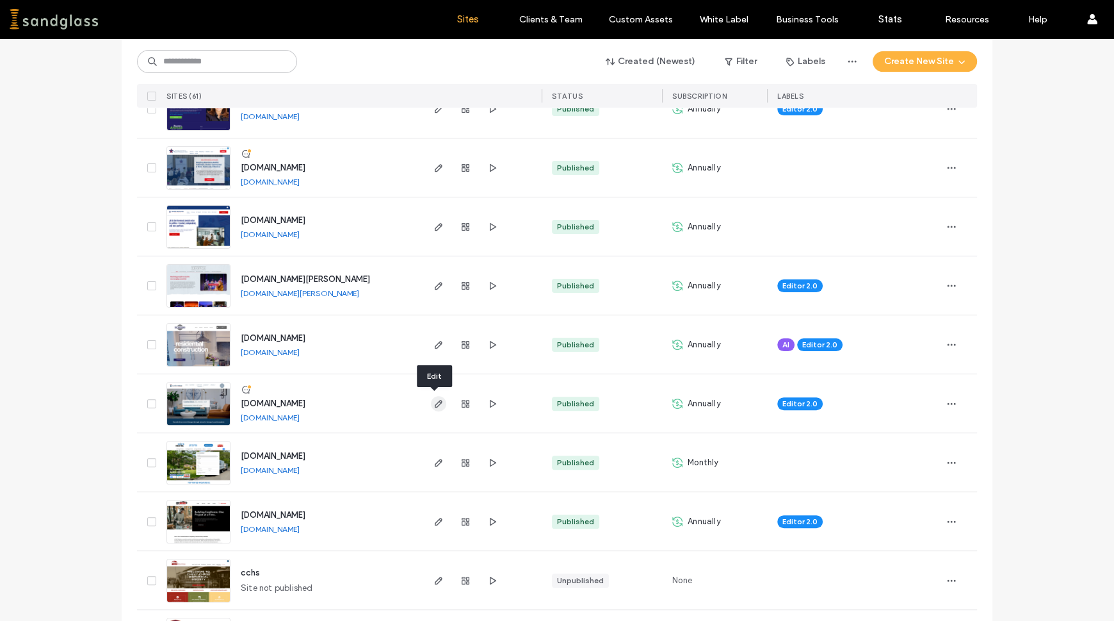
click at [435, 401] on use "button" at bounding box center [439, 404] width 8 height 8
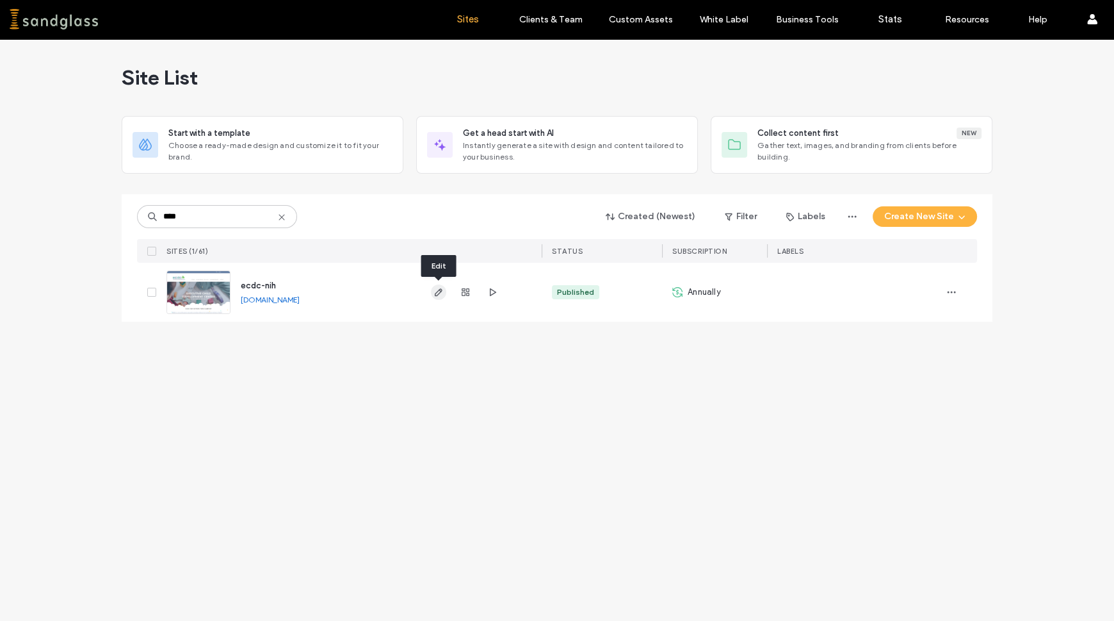
type input "****"
click at [442, 290] on use "button" at bounding box center [439, 292] width 8 height 8
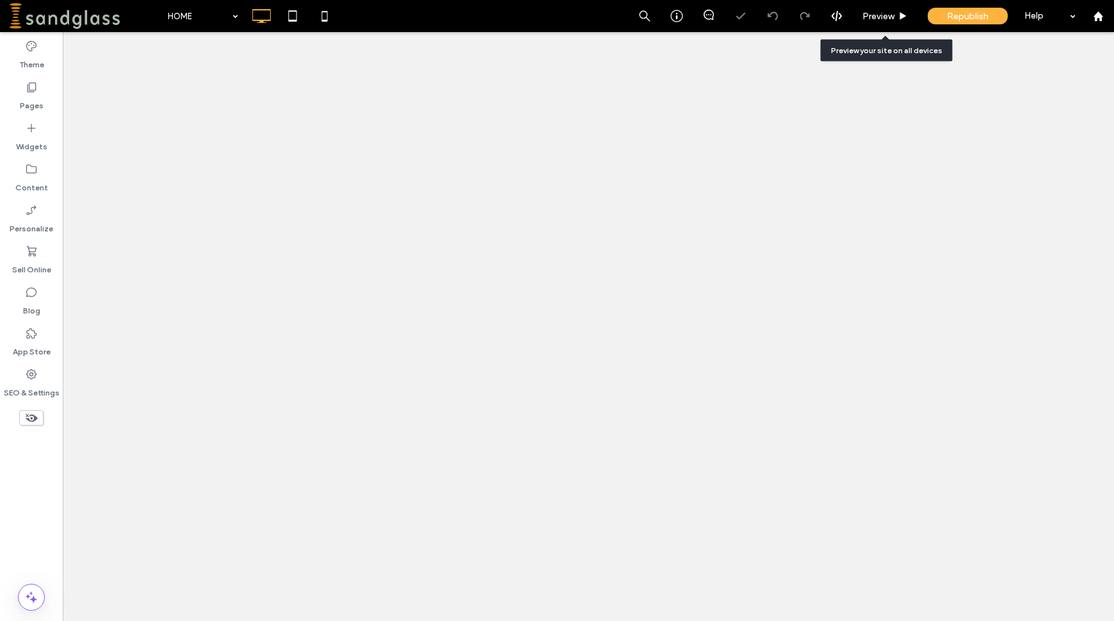
click at [883, 15] on span "Preview" at bounding box center [879, 16] width 32 height 11
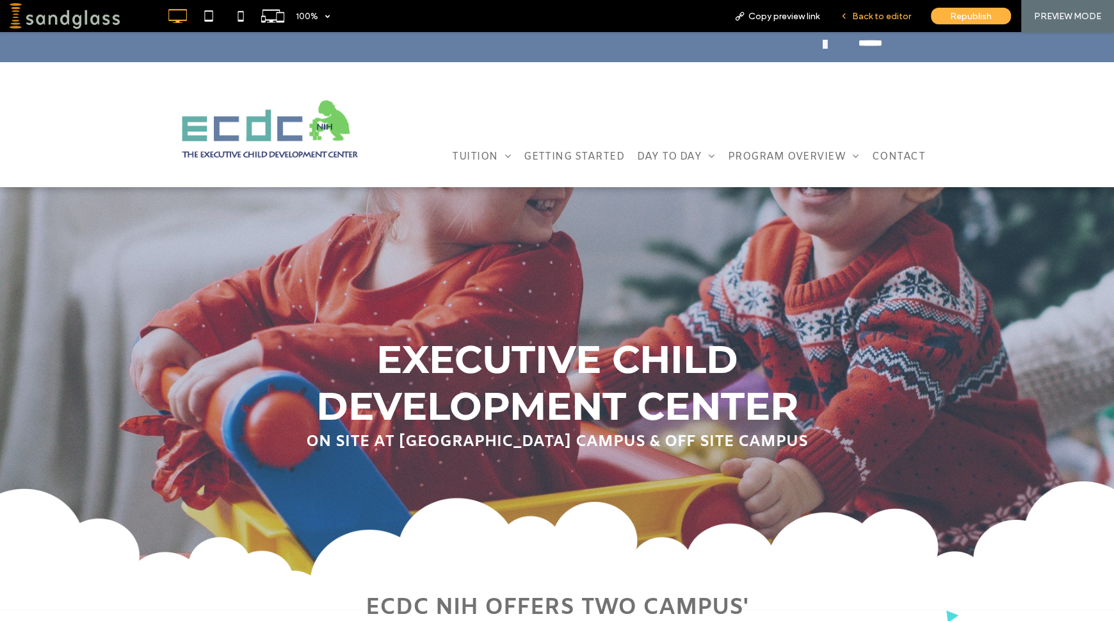
click at [866, 15] on span "Back to editor" at bounding box center [881, 16] width 59 height 11
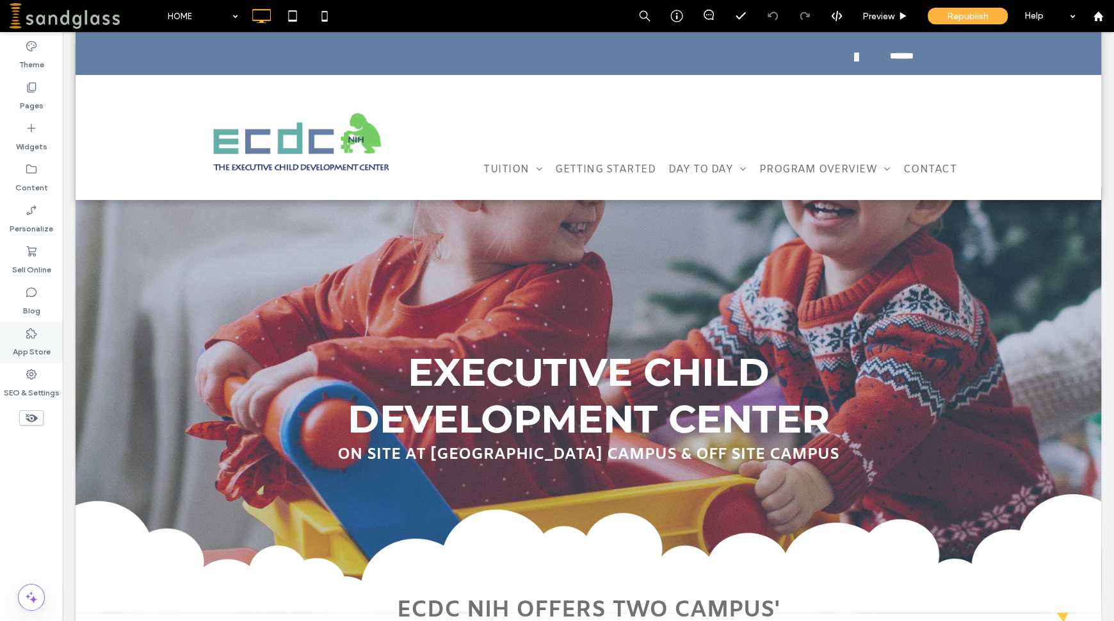
click at [29, 331] on icon at bounding box center [31, 333] width 13 height 13
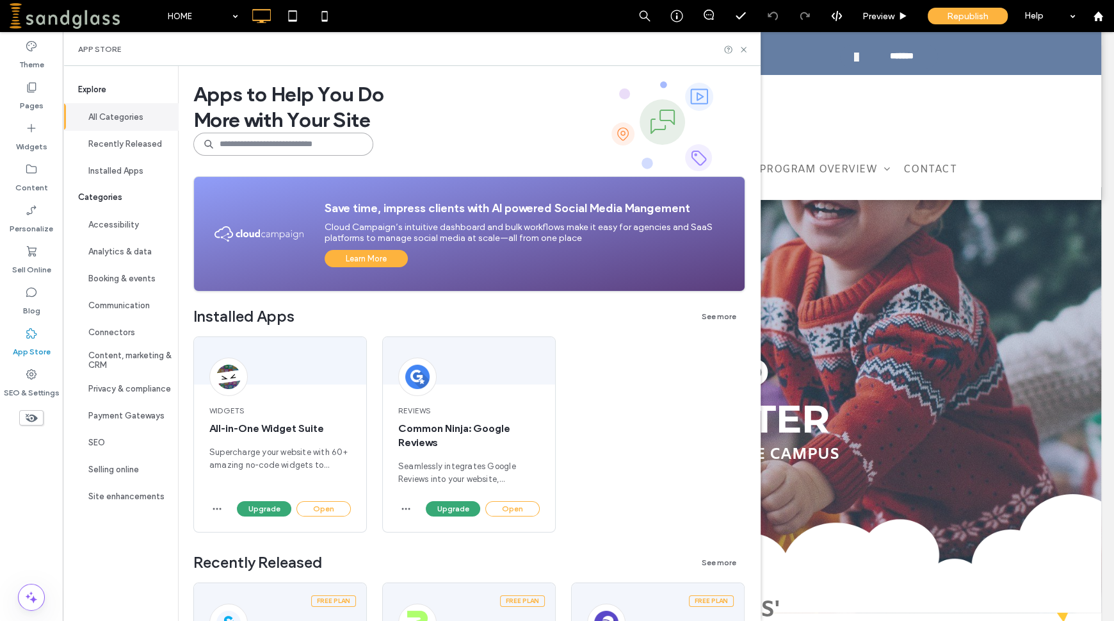
click at [236, 140] on input at bounding box center [283, 144] width 180 height 23
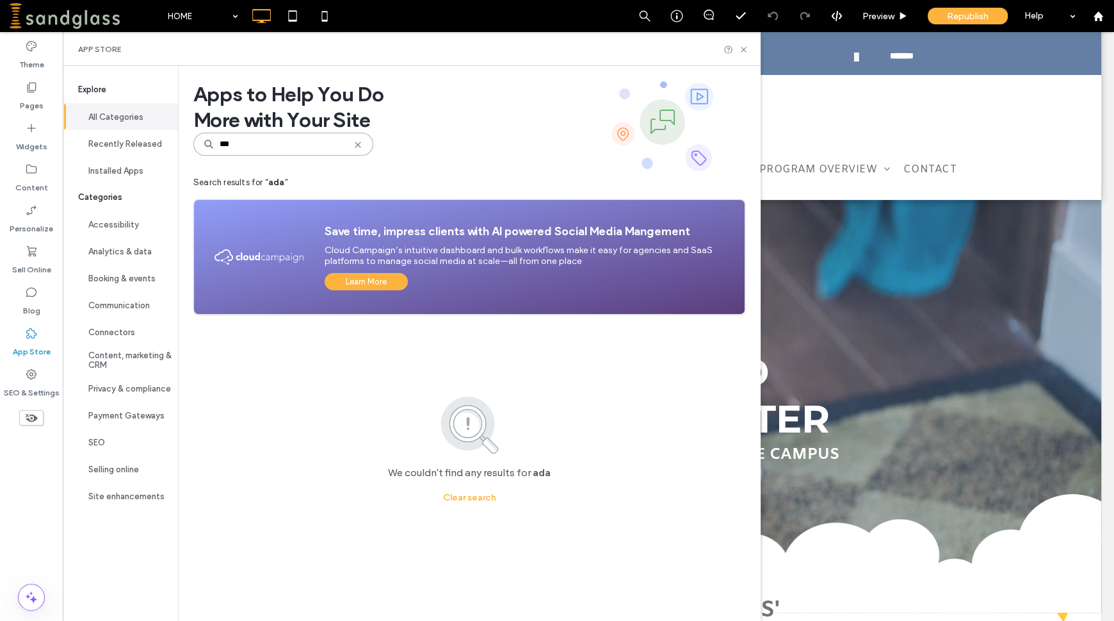
drag, startPoint x: 220, startPoint y: 141, endPoint x: 209, endPoint y: 142, distance: 11.5
click at [209, 142] on div "***" at bounding box center [283, 144] width 180 height 23
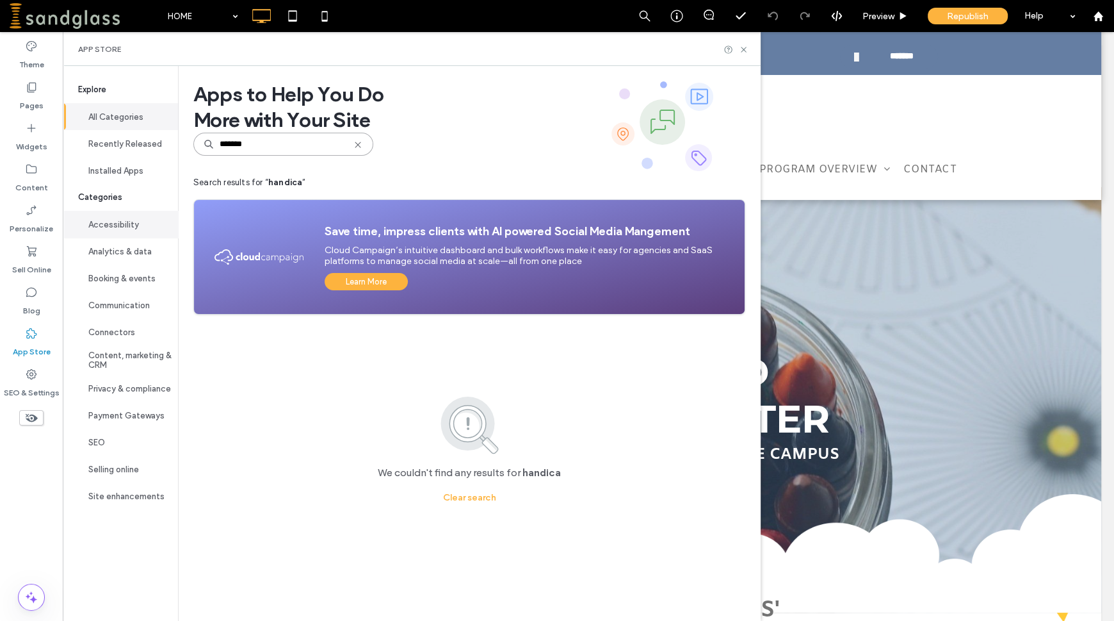
type input "*******"
click at [105, 227] on button "Accessibility" at bounding box center [120, 224] width 115 height 27
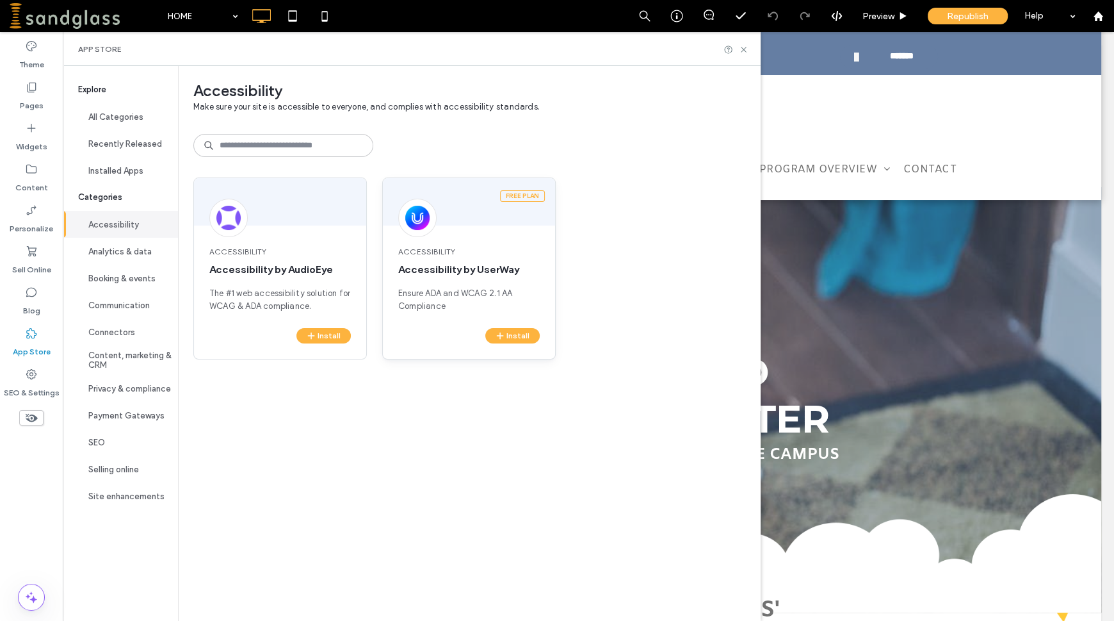
click at [524, 193] on div "Free plan" at bounding box center [522, 196] width 45 height 12
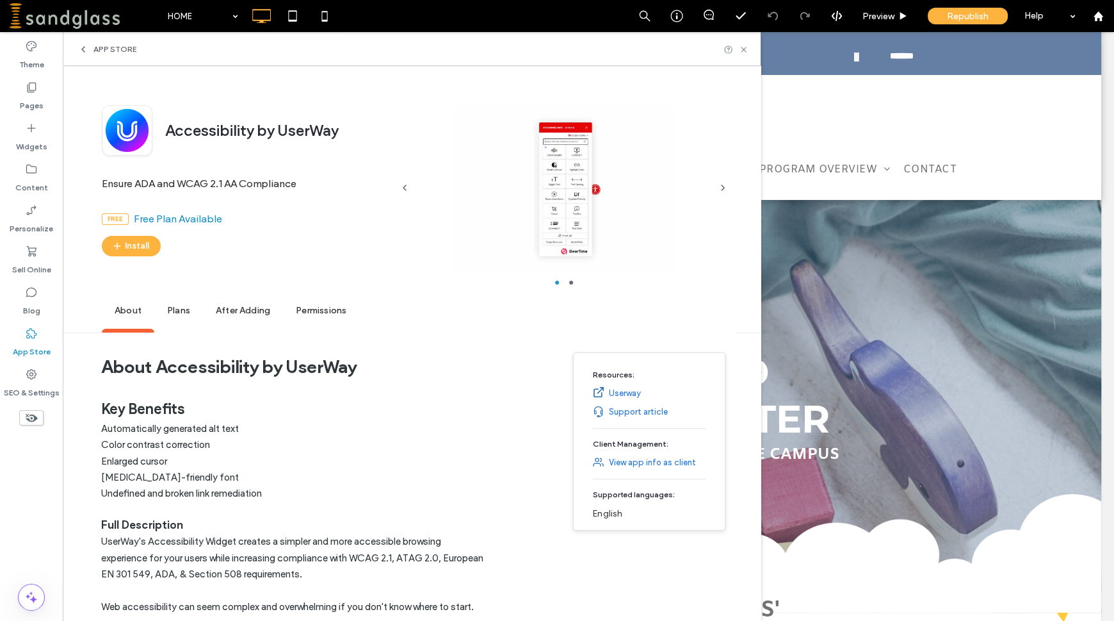
click at [175, 313] on span "Plans" at bounding box center [178, 310] width 49 height 35
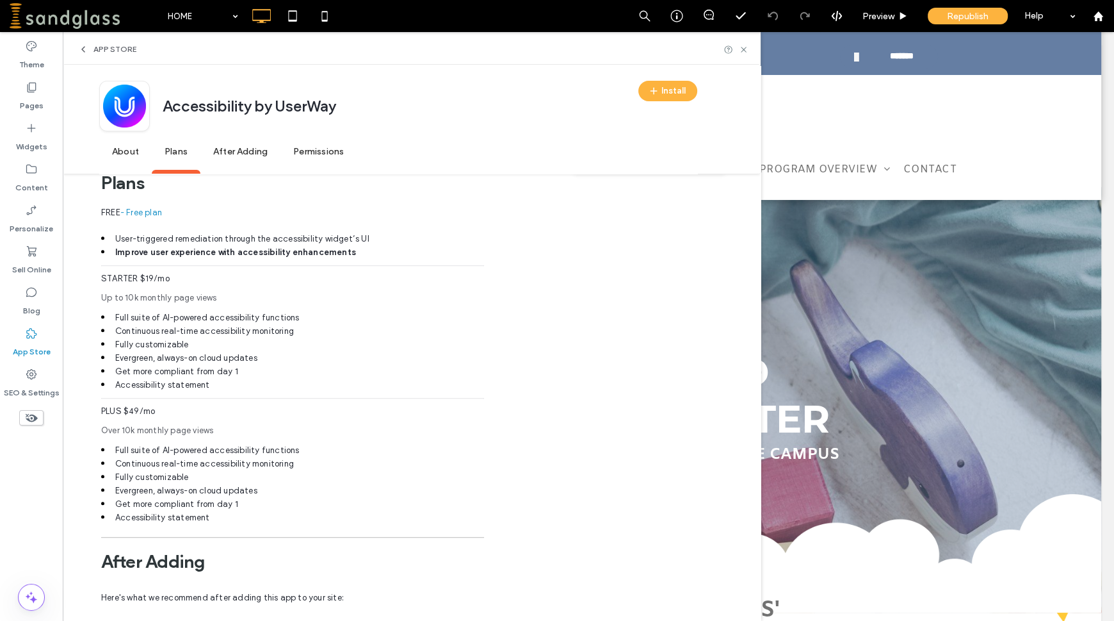
scroll to position [622, 0]
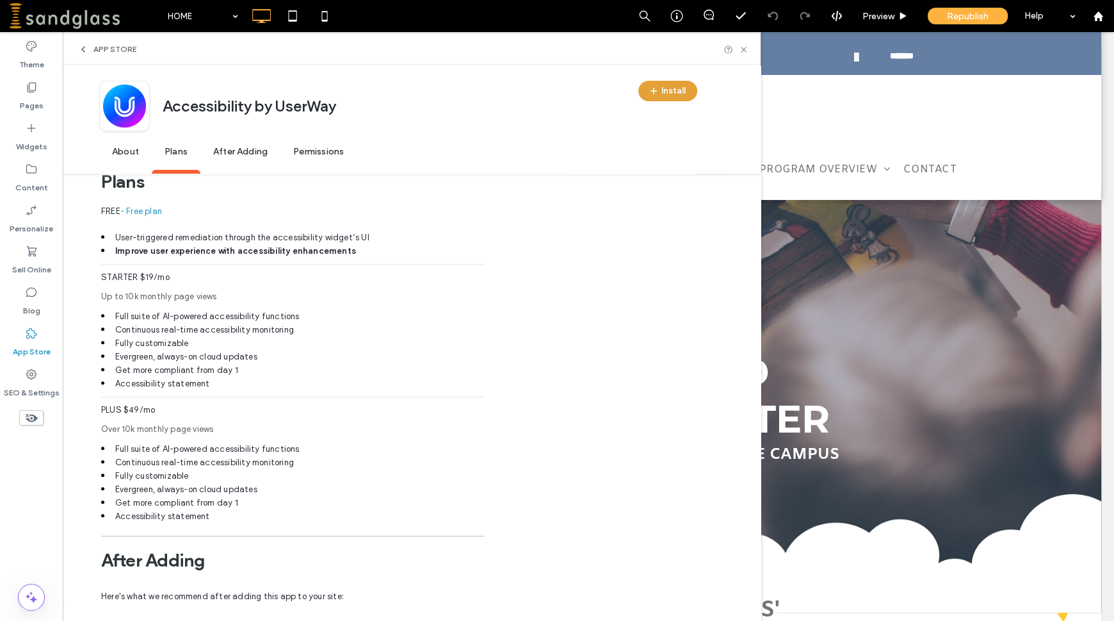
click at [677, 99] on button "Install" at bounding box center [667, 91] width 59 height 20
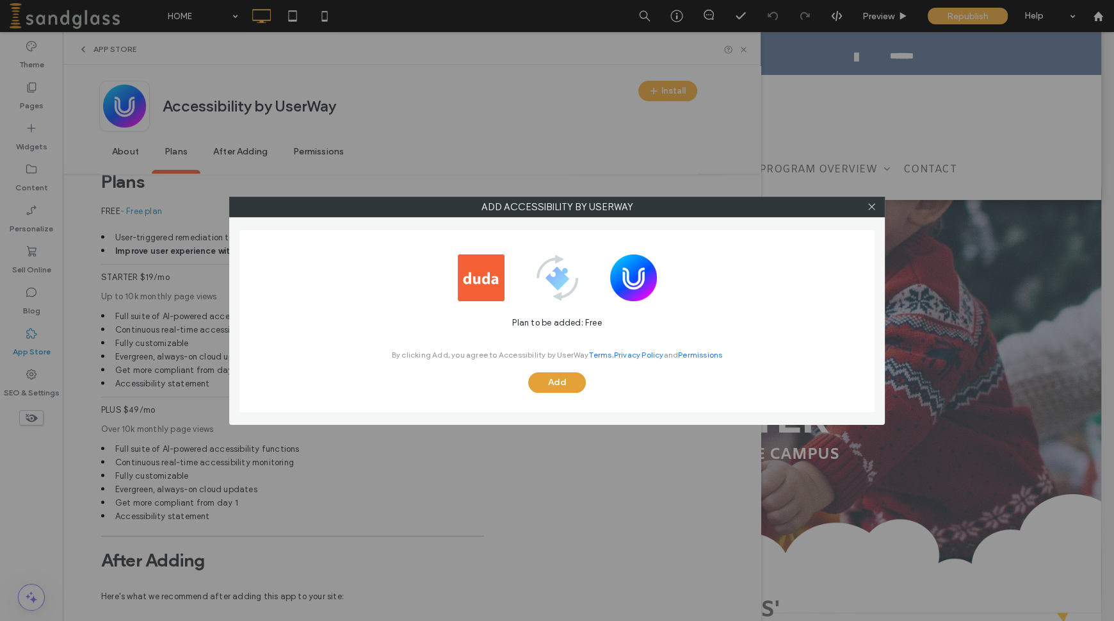
click at [558, 382] on button "Add" at bounding box center [557, 382] width 58 height 20
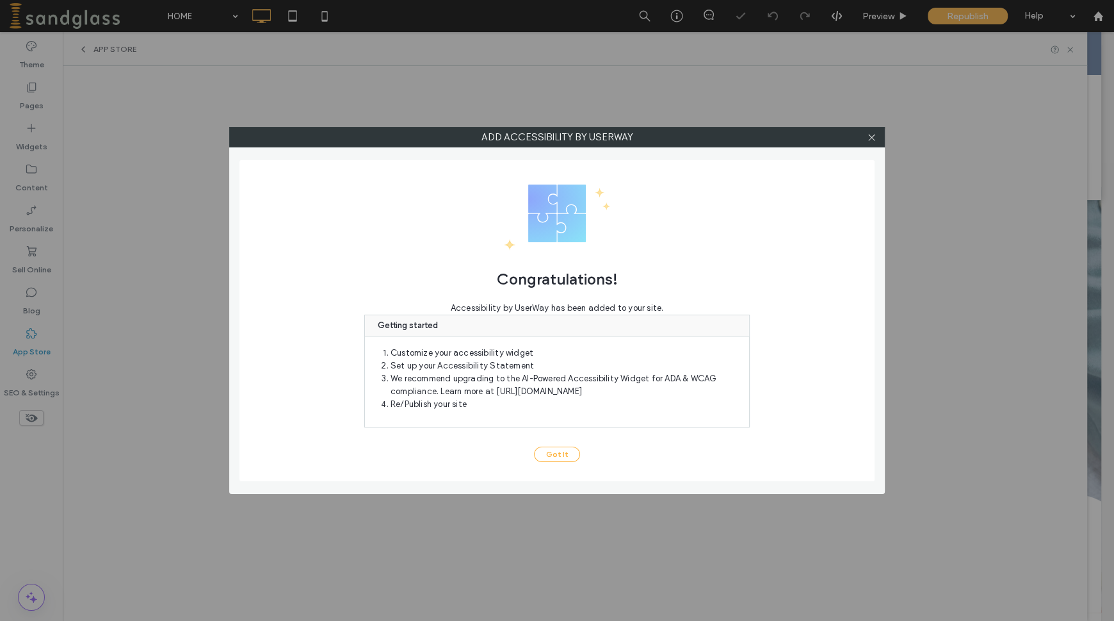
scroll to position [0, 0]
click at [559, 450] on button "Got It" at bounding box center [557, 453] width 46 height 15
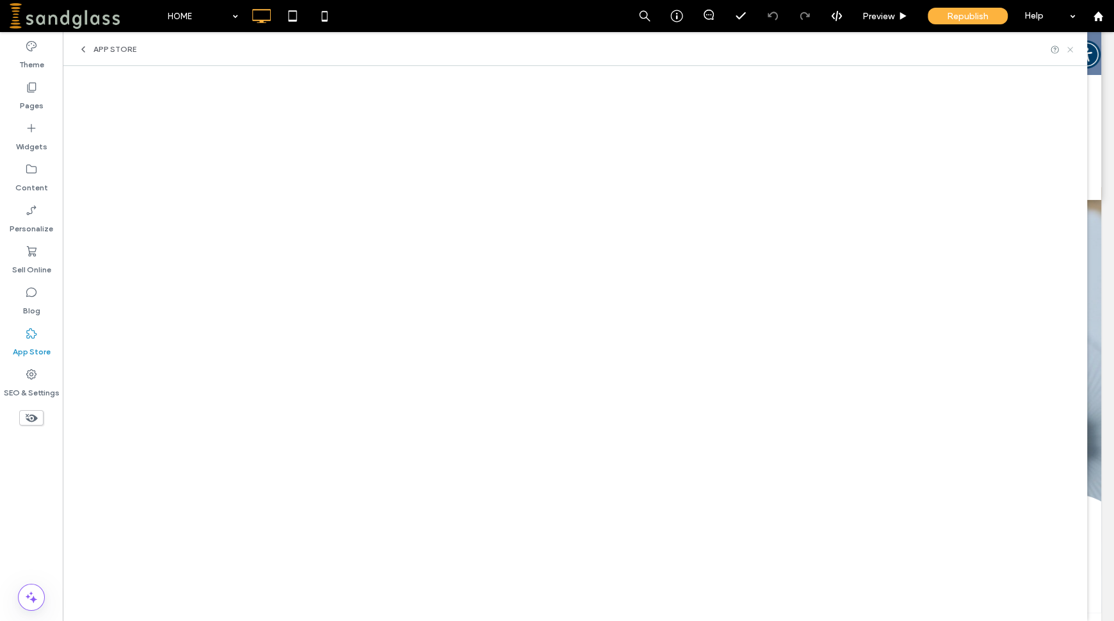
click at [1072, 49] on icon at bounding box center [1071, 50] width 10 height 10
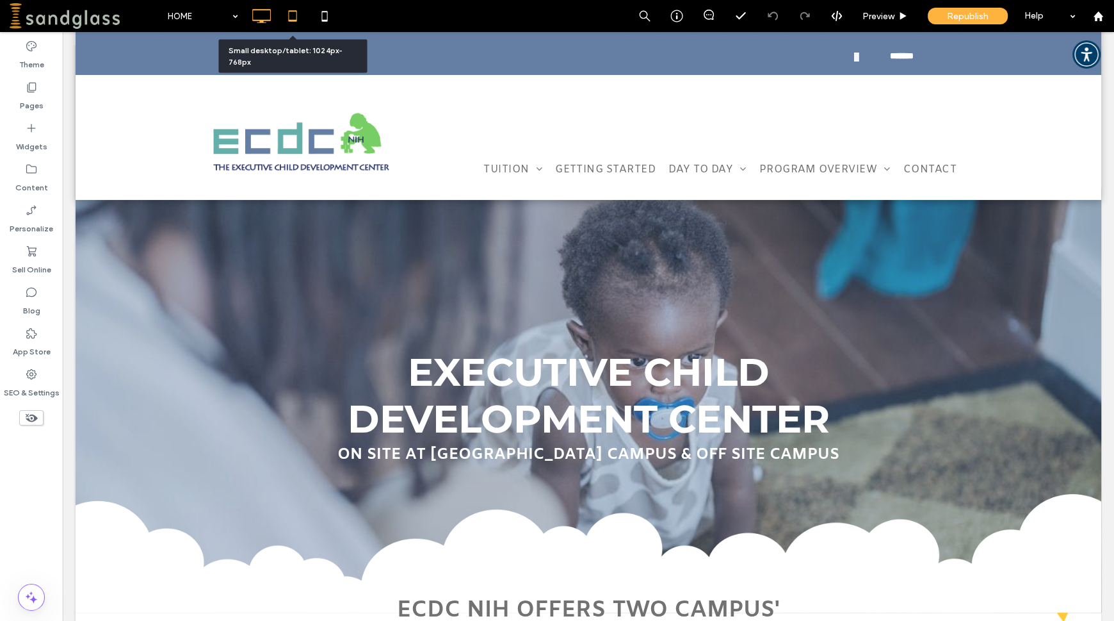
click at [292, 15] on icon at bounding box center [293, 16] width 26 height 26
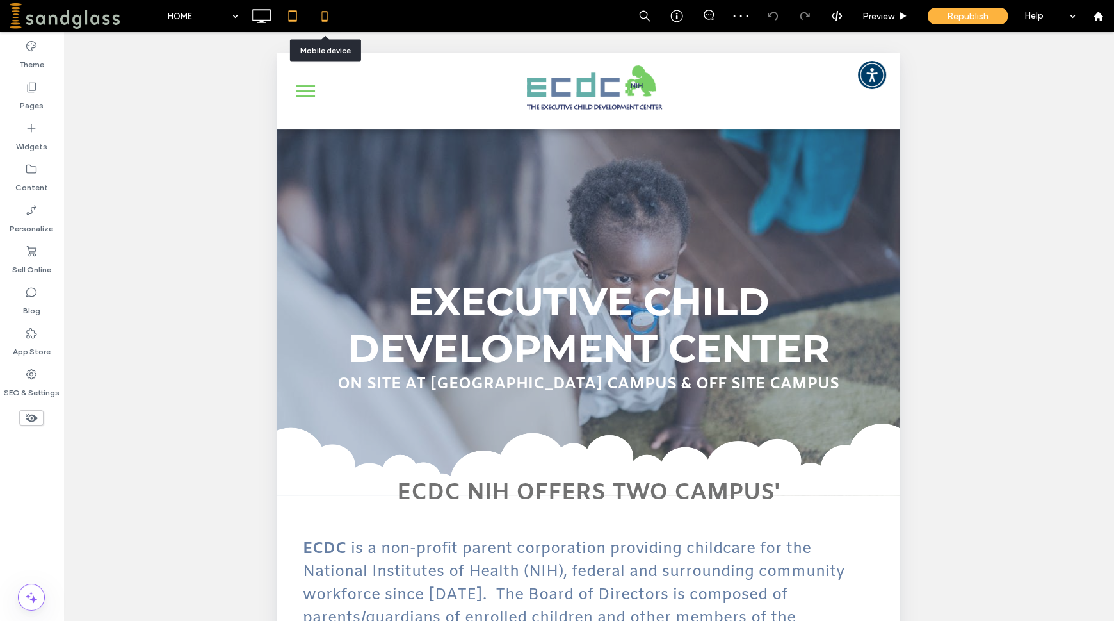
click at [327, 15] on use at bounding box center [325, 16] width 6 height 10
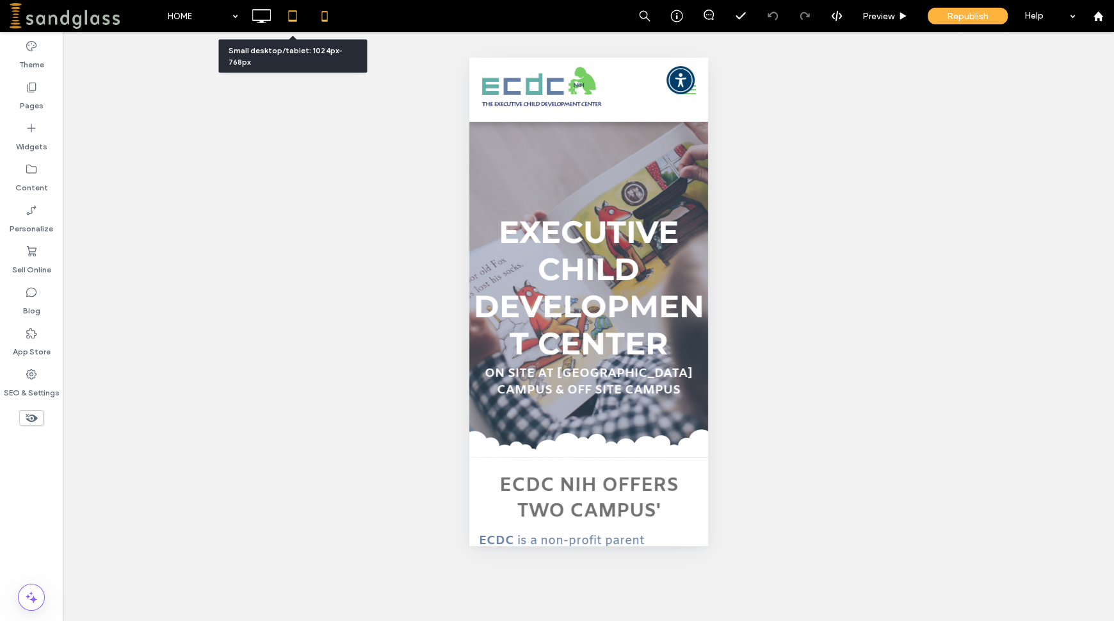
click at [294, 18] on icon at bounding box center [293, 16] width 26 height 26
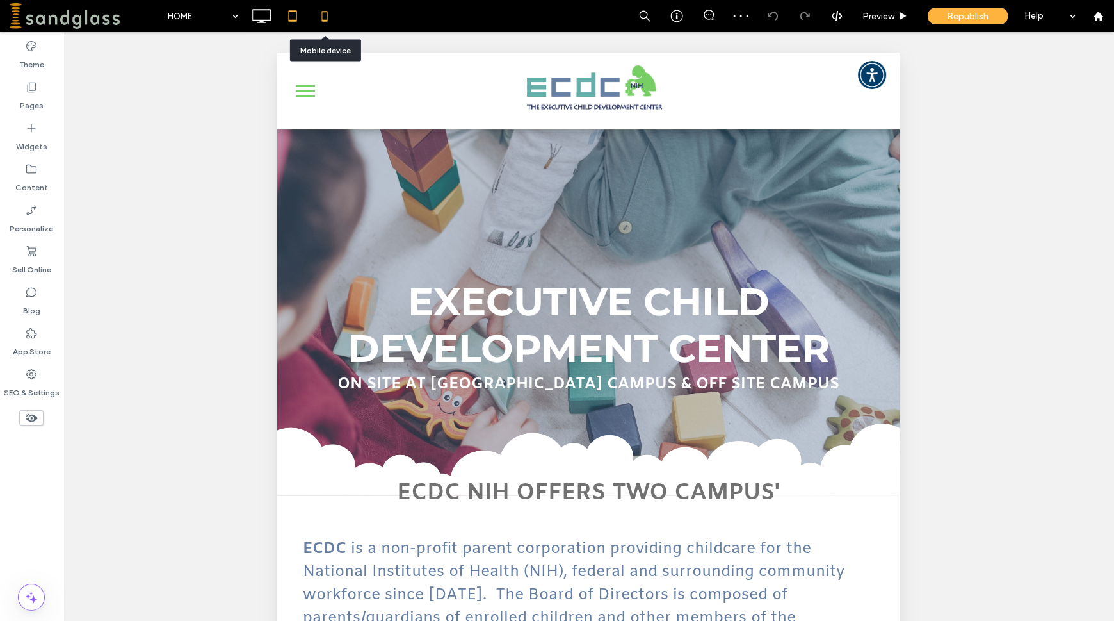
click at [320, 19] on icon at bounding box center [325, 16] width 26 height 26
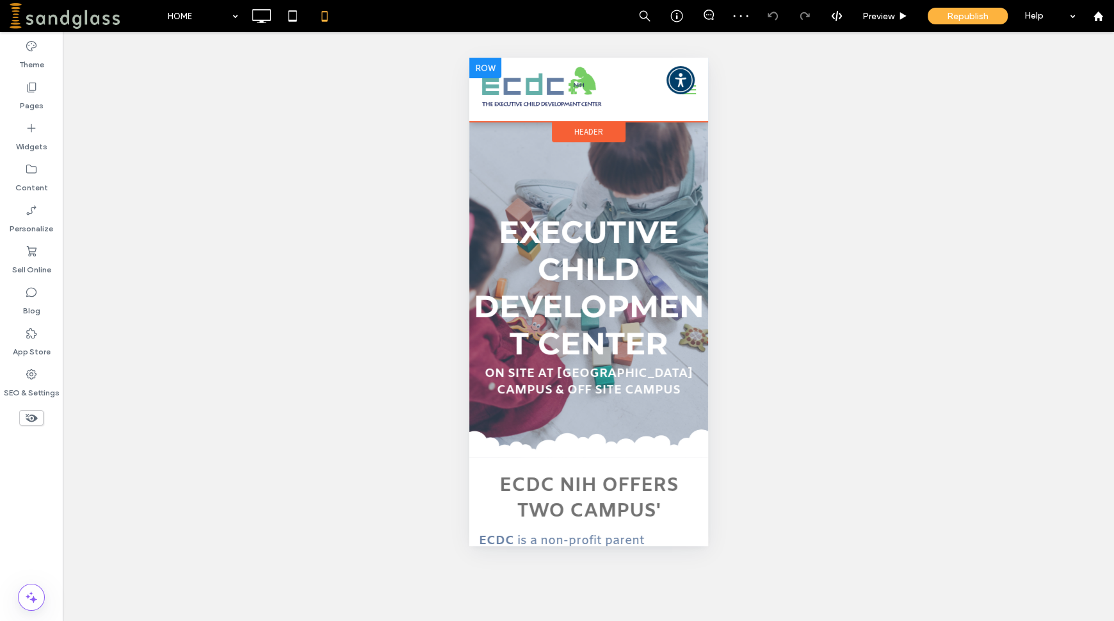
click at [480, 67] on div at bounding box center [485, 68] width 32 height 20
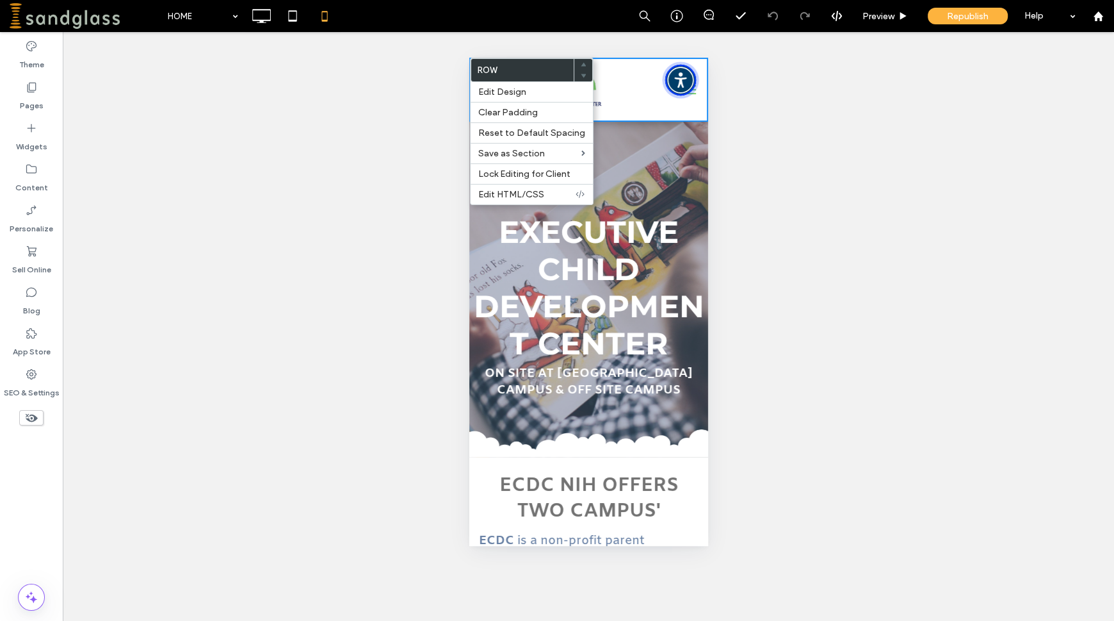
click at [679, 81] on img "Accessibility Menu" at bounding box center [680, 80] width 31 height 31
click at [295, 13] on icon at bounding box center [293, 16] width 26 height 26
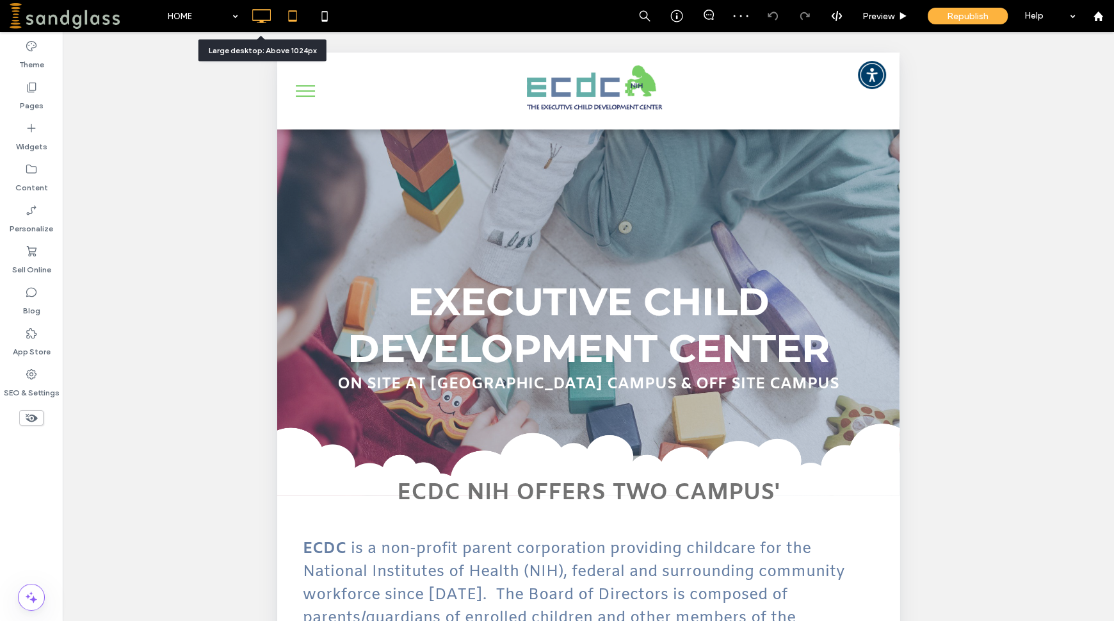
click at [256, 13] on icon at bounding box center [261, 16] width 26 height 26
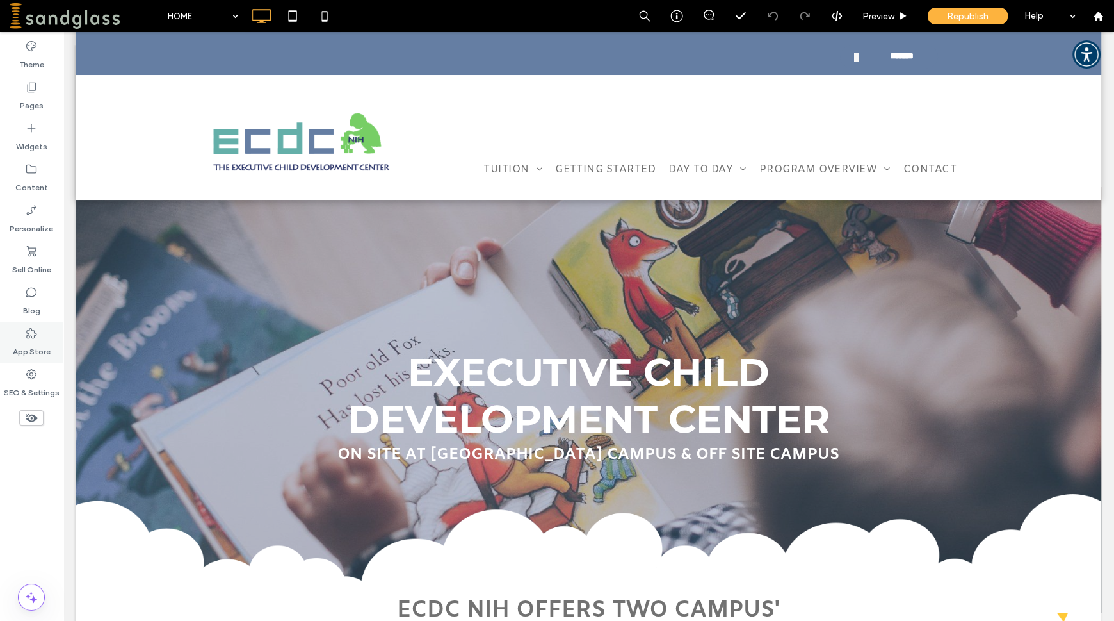
click at [49, 344] on label "App Store" at bounding box center [32, 348] width 38 height 18
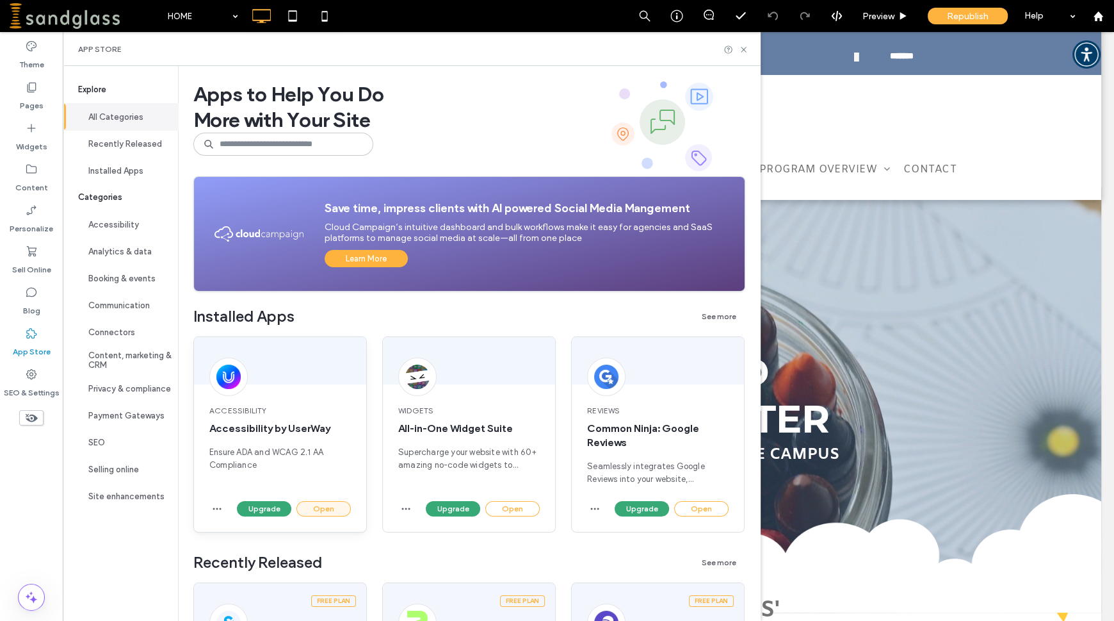
click at [325, 510] on button "Open" at bounding box center [324, 508] width 54 height 15
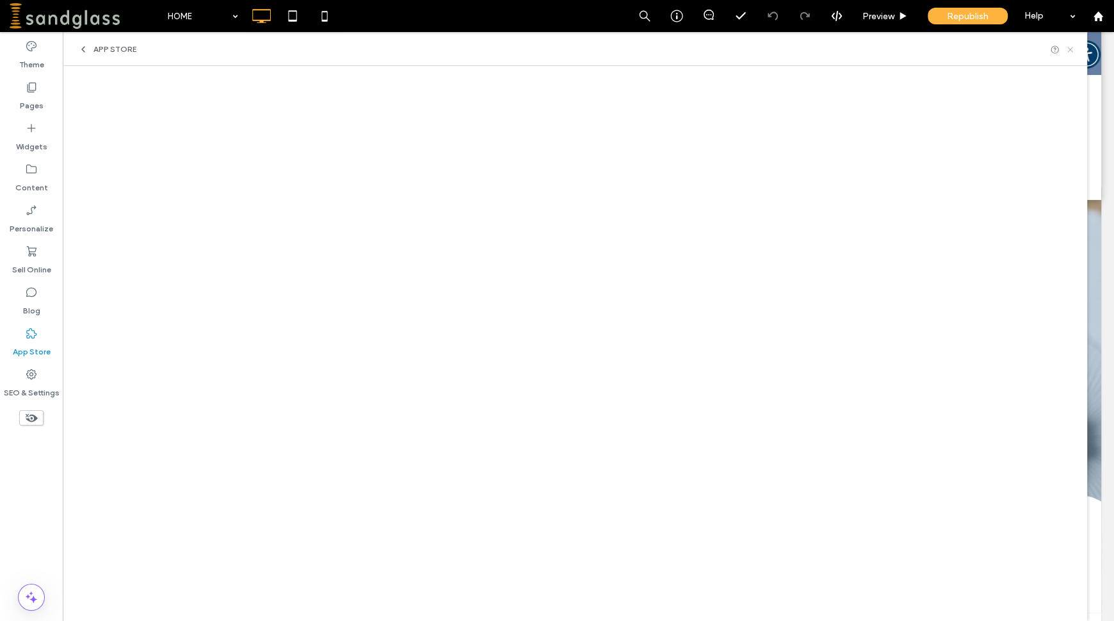
click at [1072, 52] on icon at bounding box center [1071, 50] width 10 height 10
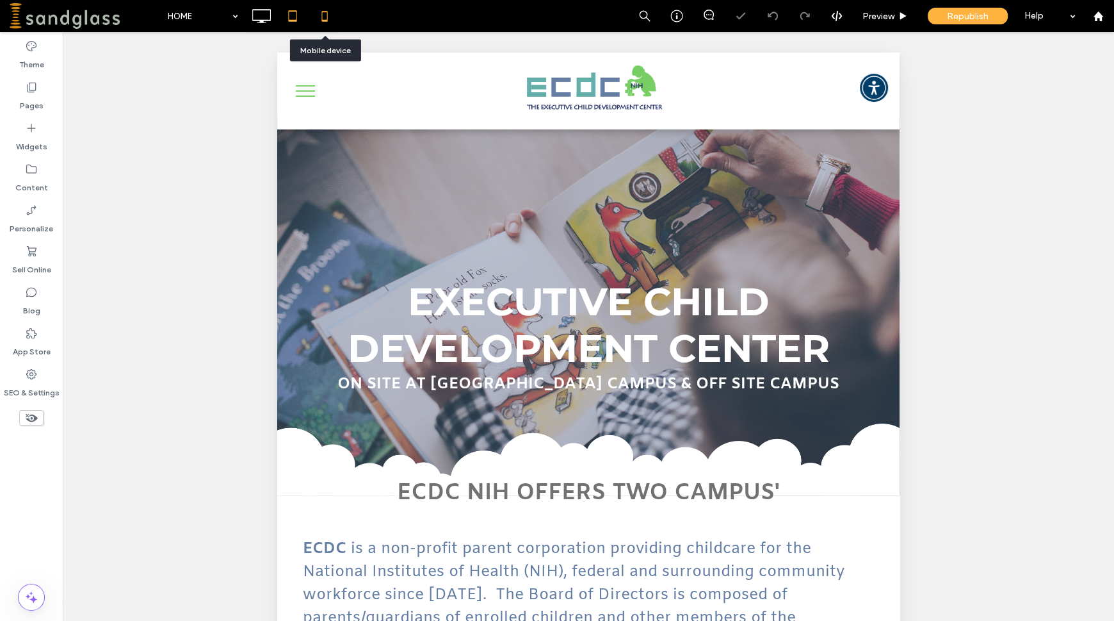
click at [323, 24] on icon at bounding box center [325, 16] width 26 height 26
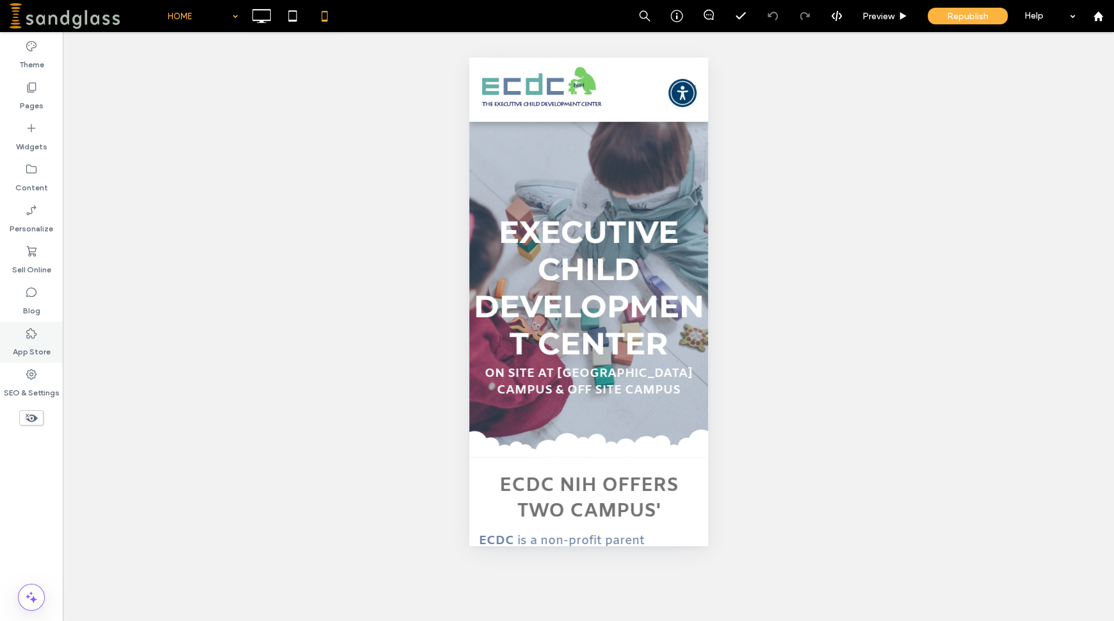
click at [22, 336] on div "App Store" at bounding box center [31, 341] width 63 height 41
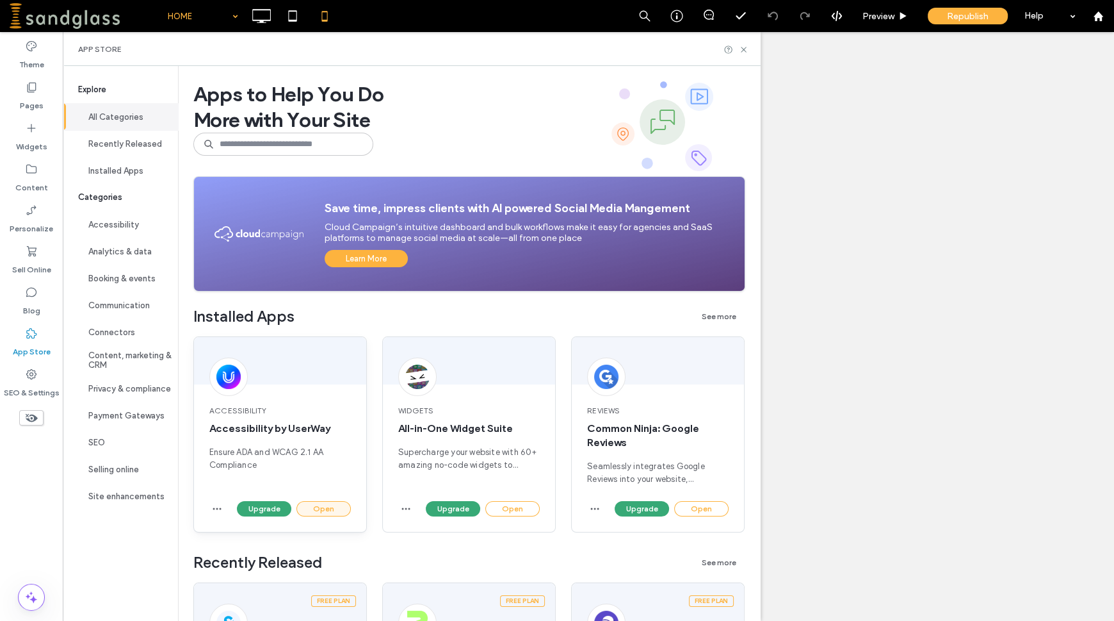
click at [344, 510] on button "Open" at bounding box center [324, 508] width 54 height 15
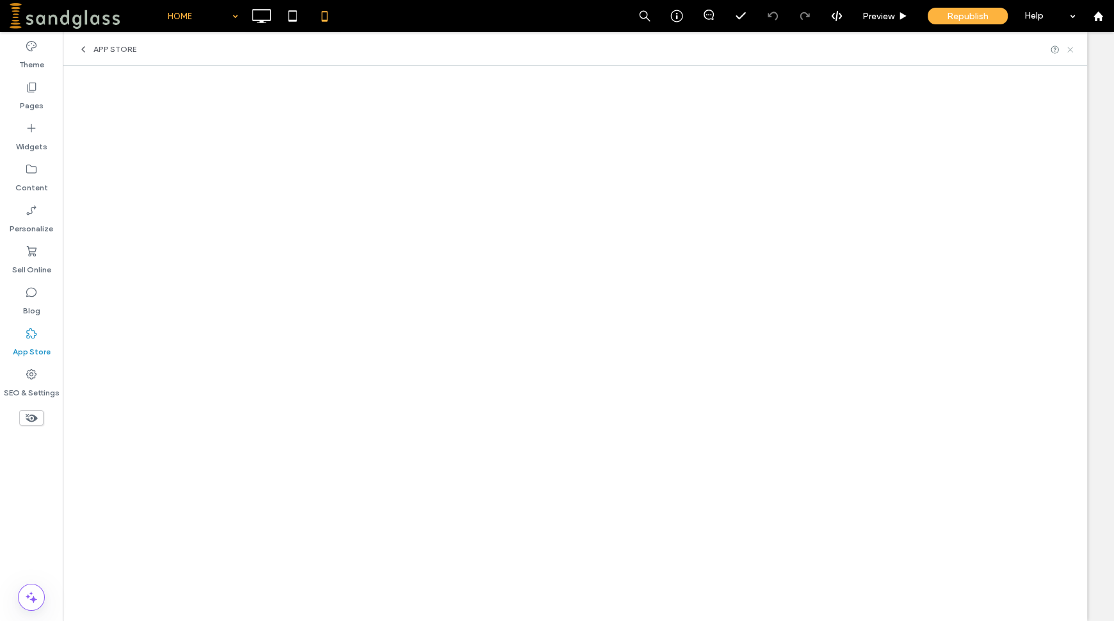
click at [1070, 49] on use at bounding box center [1070, 49] width 5 height 5
